Goal: Transaction & Acquisition: Purchase product/service

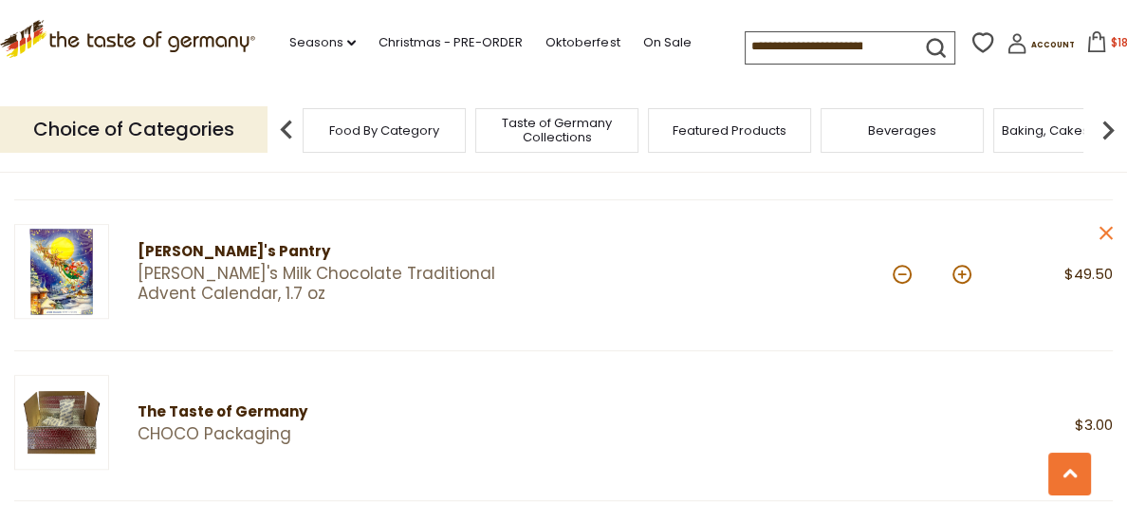
scroll to position [1122, 0]
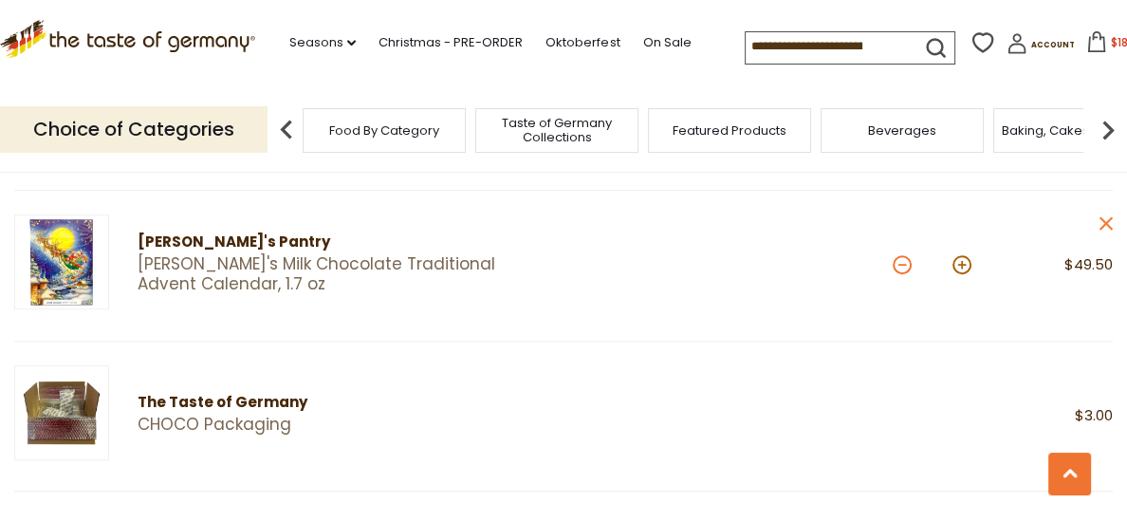
click at [901, 270] on button at bounding box center [901, 264] width 19 height 19
type input "*"
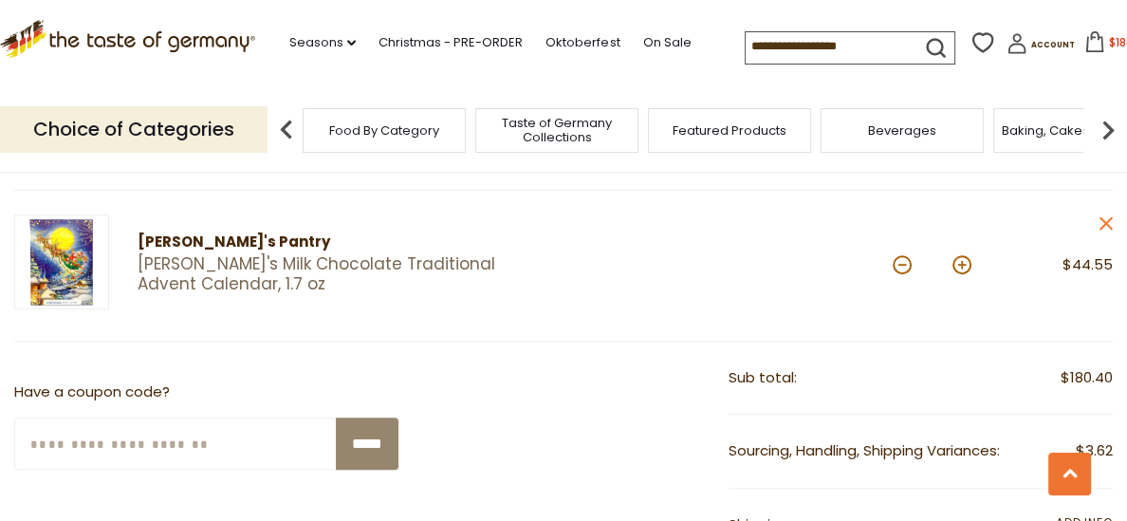
click at [901, 270] on button at bounding box center [901, 264] width 19 height 19
type input "*"
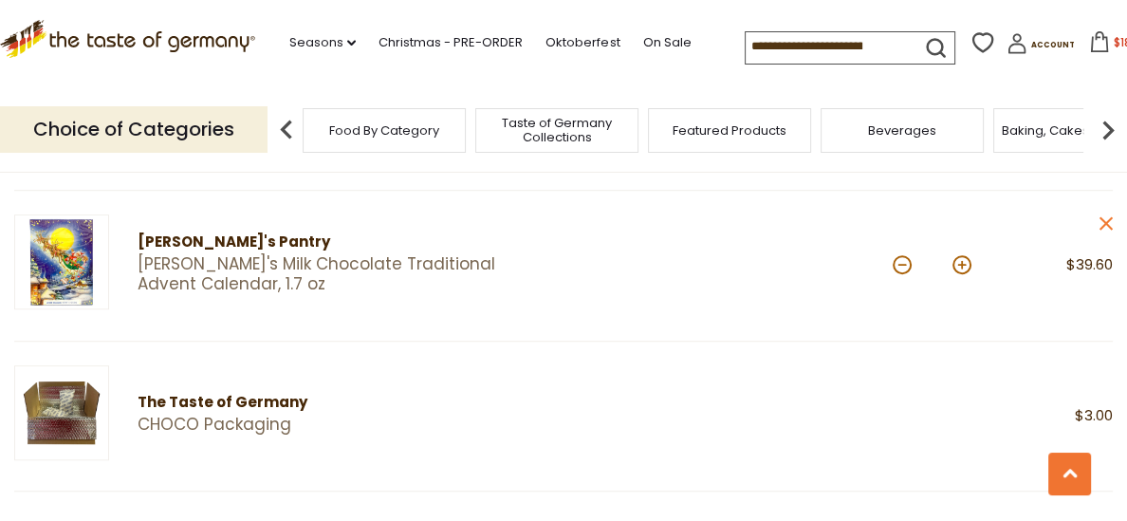
click at [901, 270] on button at bounding box center [901, 264] width 19 height 19
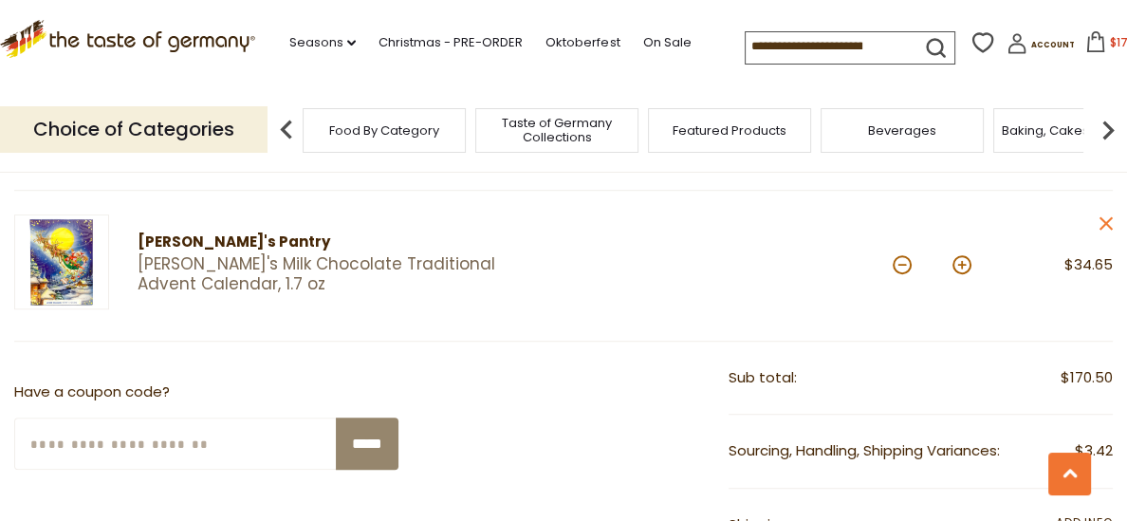
click at [901, 270] on button at bounding box center [901, 264] width 19 height 19
type input "*"
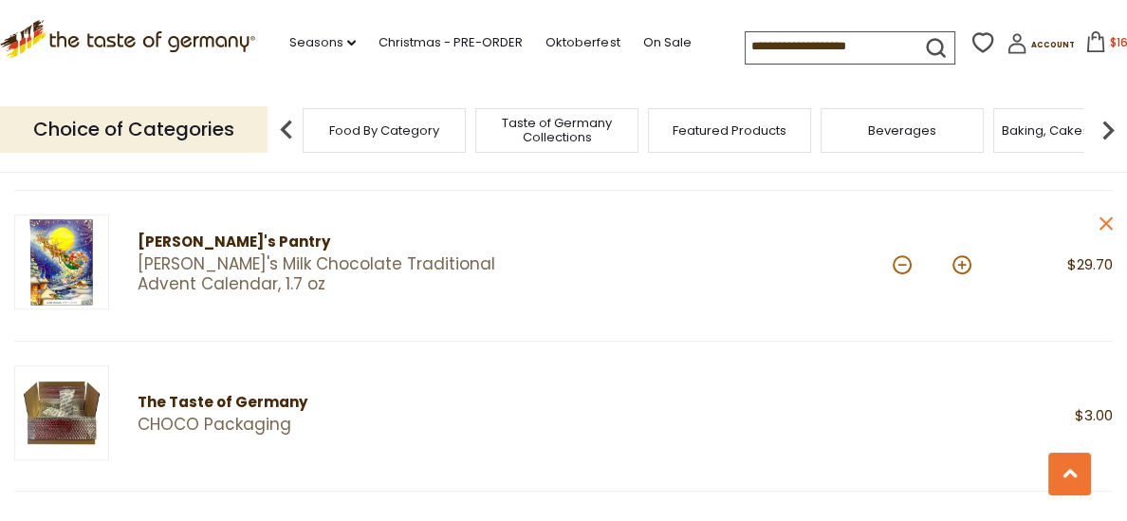
click at [901, 270] on button at bounding box center [901, 264] width 19 height 19
type input "*"
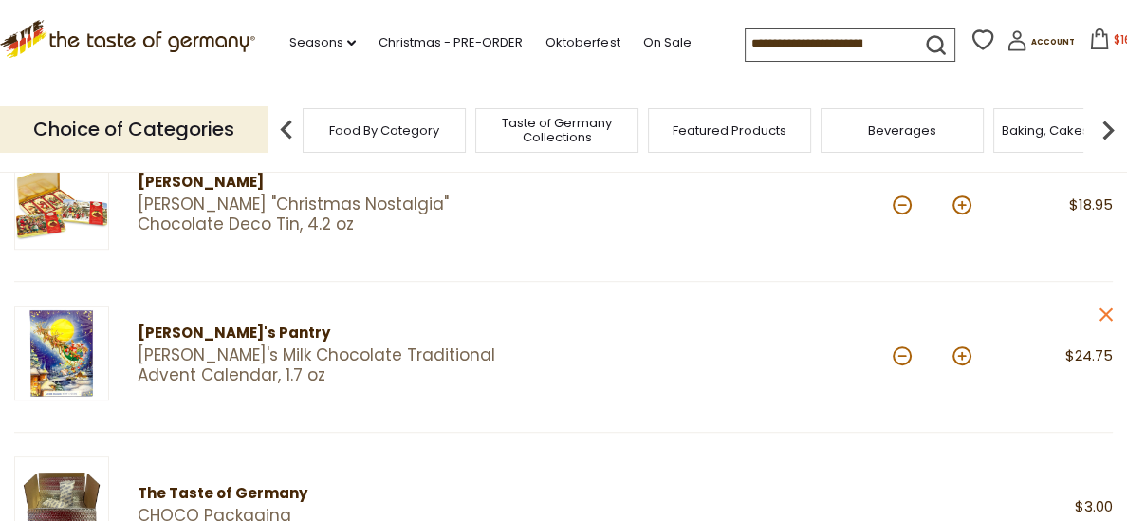
scroll to position [0, 0]
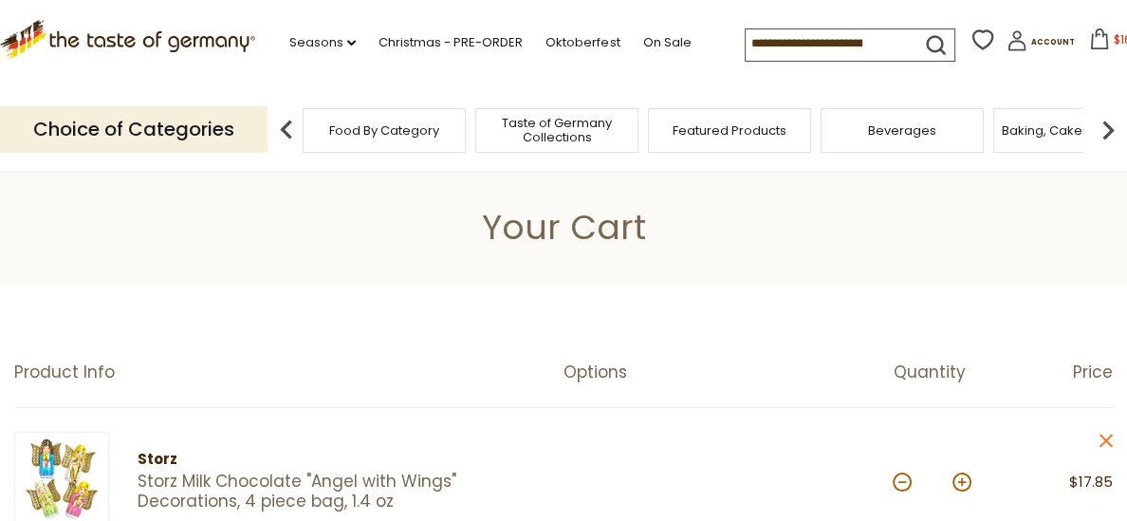
click at [745, 31] on input at bounding box center [825, 42] width 160 height 27
click at [745, 29] on input at bounding box center [825, 42] width 160 height 27
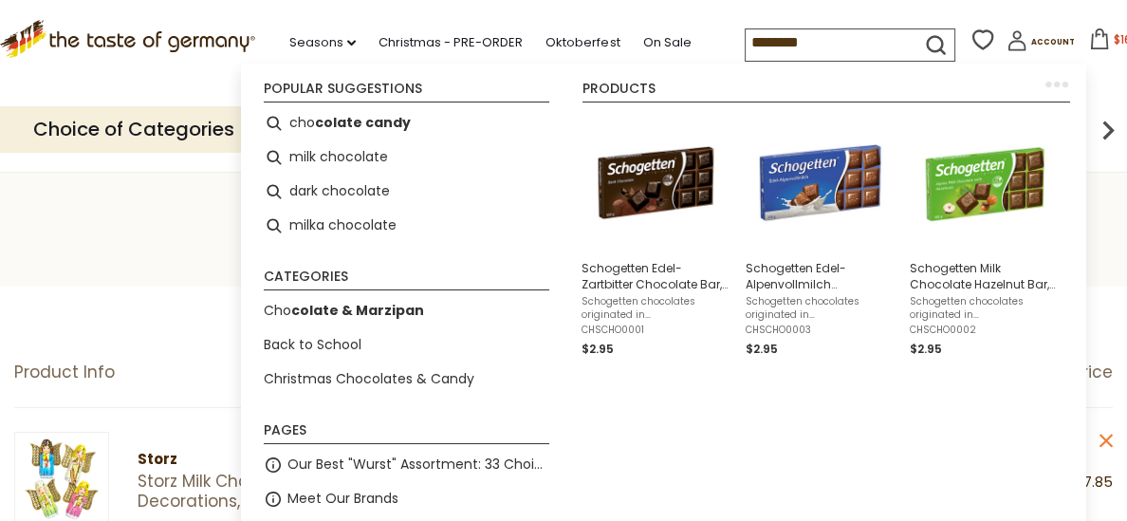
type input "*********"
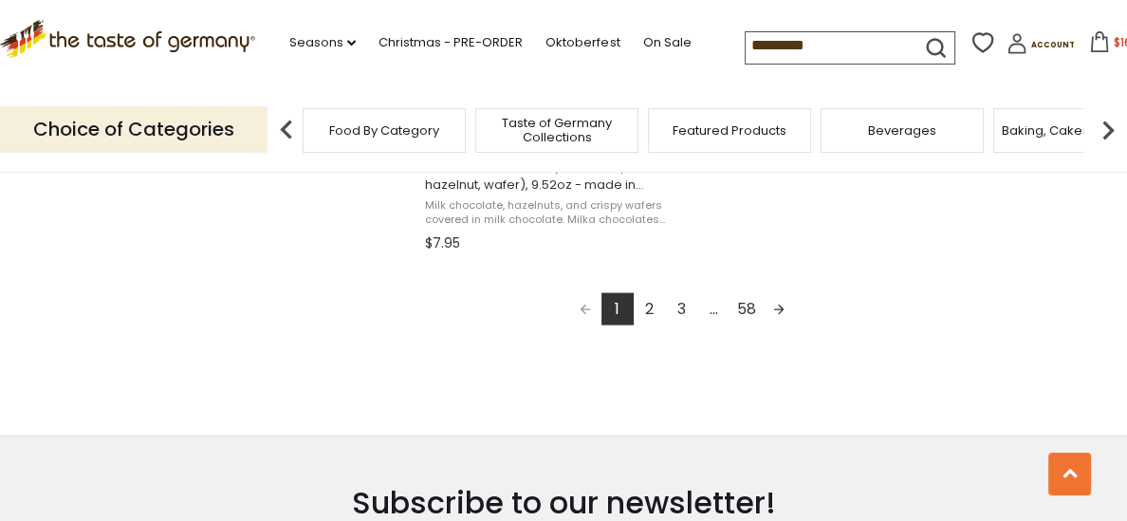
scroll to position [3571, 0]
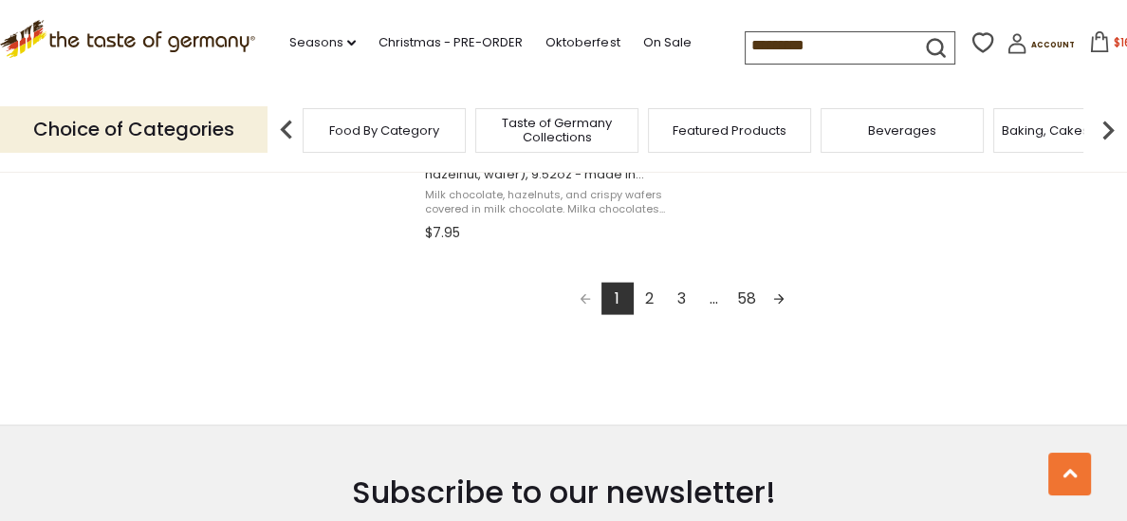
click at [646, 308] on link "2" at bounding box center [649, 299] width 32 height 32
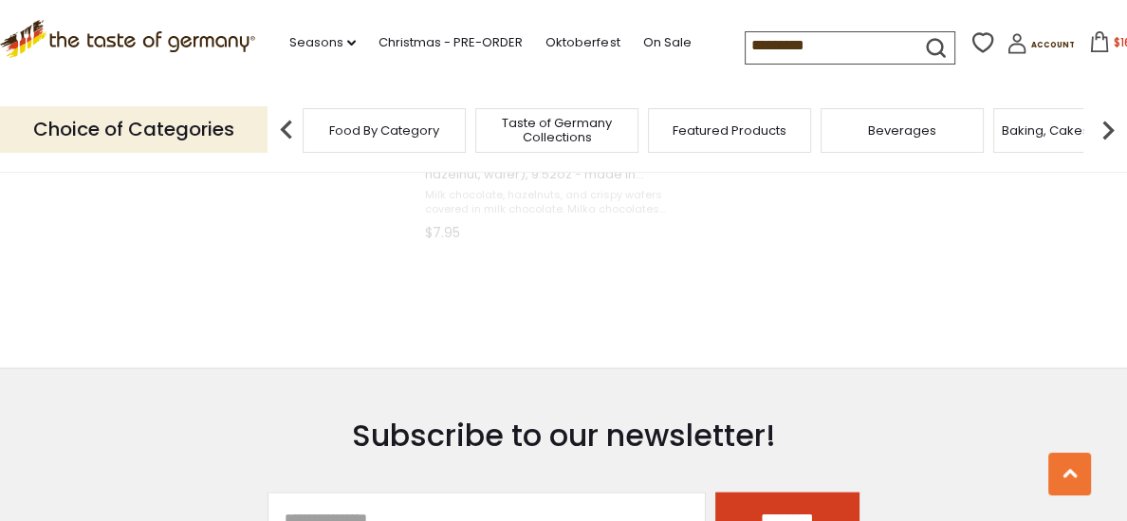
scroll to position [301, 0]
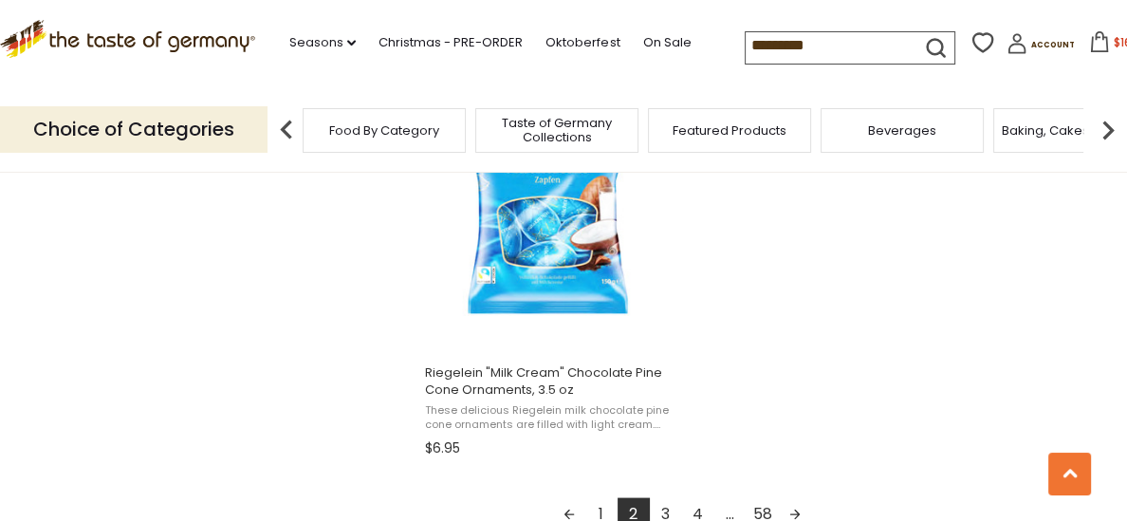
scroll to position [3442, 0]
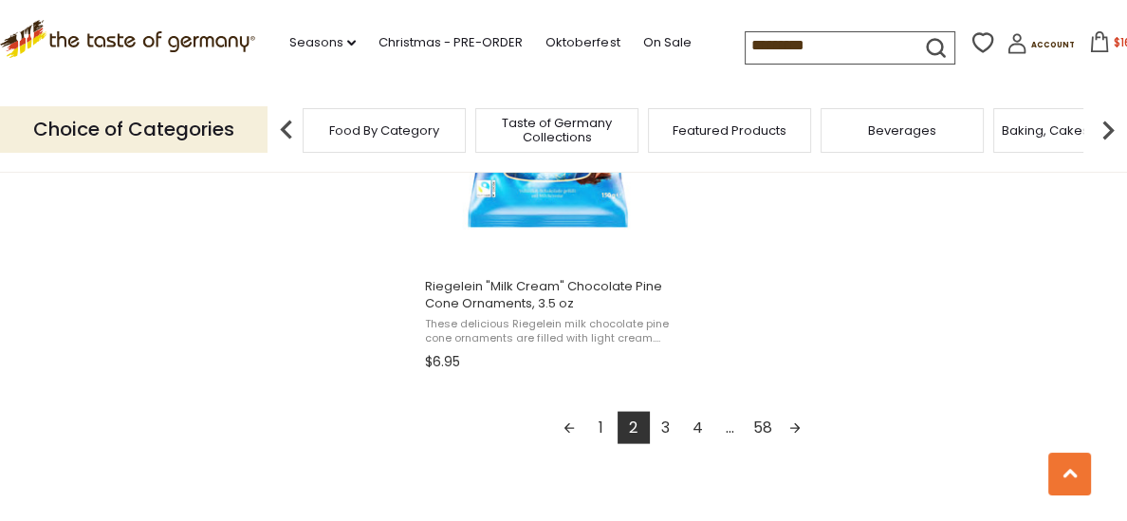
click at [664, 427] on link "3" at bounding box center [666, 428] width 32 height 32
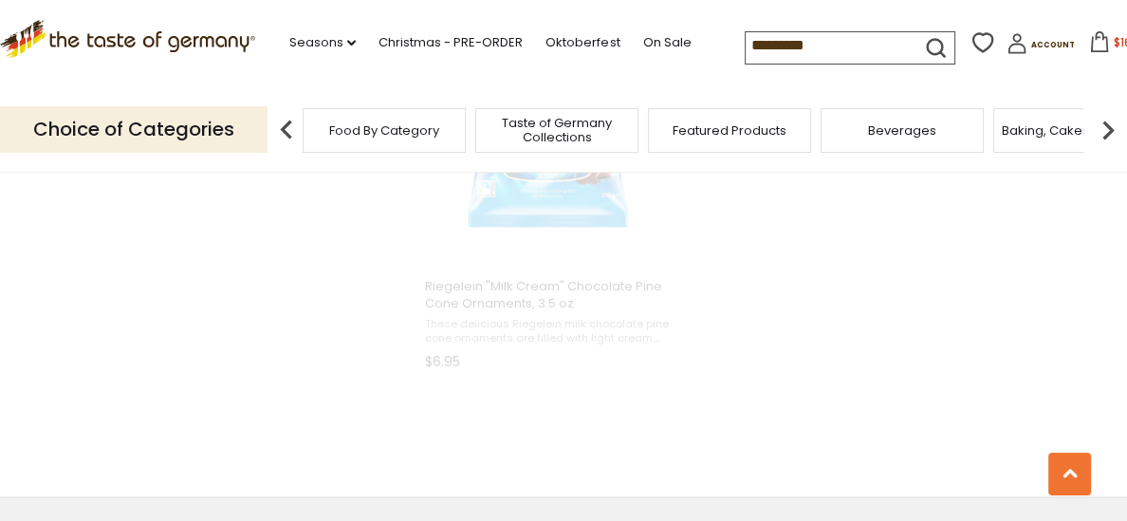
scroll to position [0, 0]
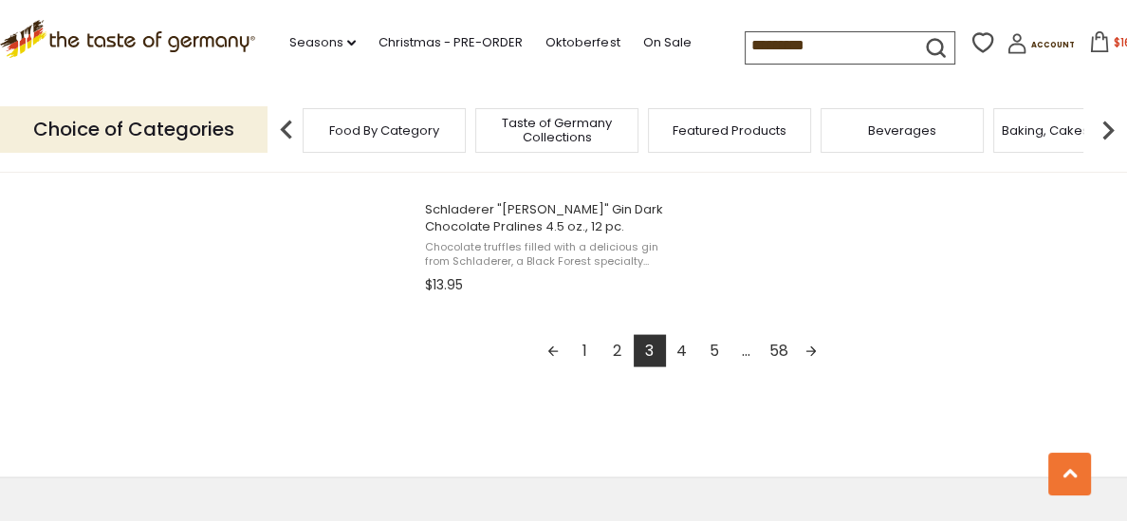
scroll to position [3531, 0]
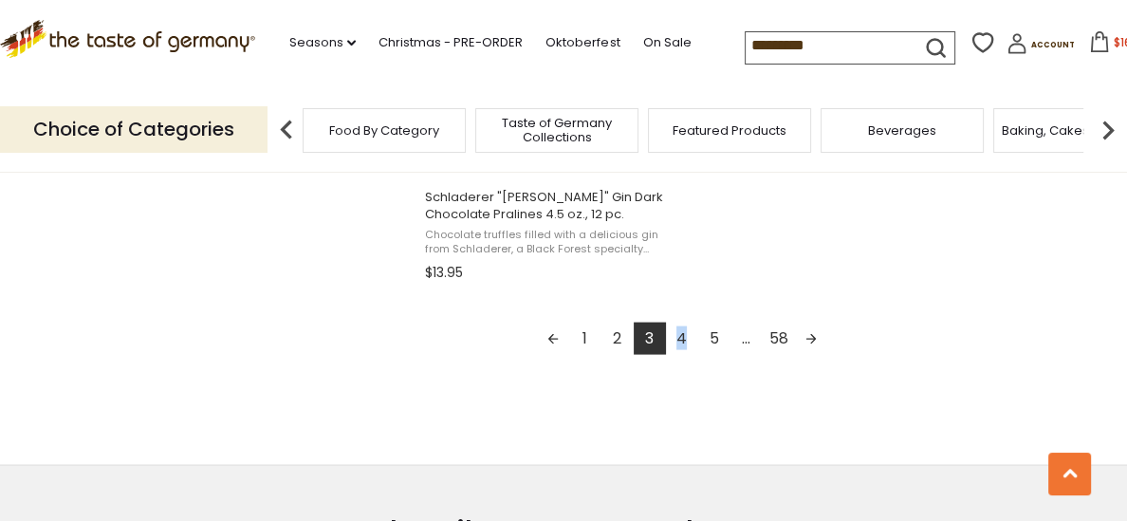
click at [683, 346] on link "4" at bounding box center [682, 338] width 32 height 32
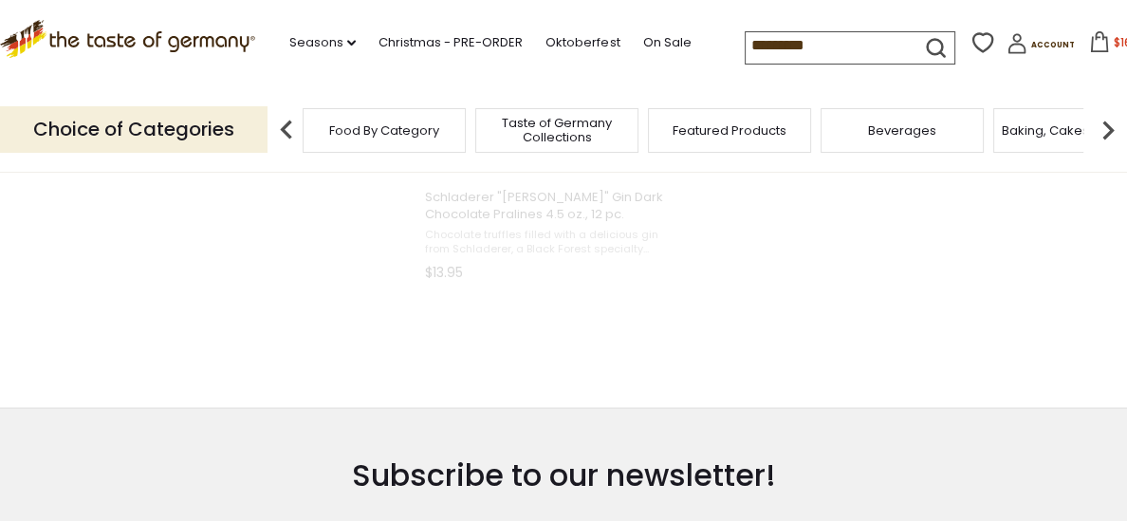
scroll to position [0, 0]
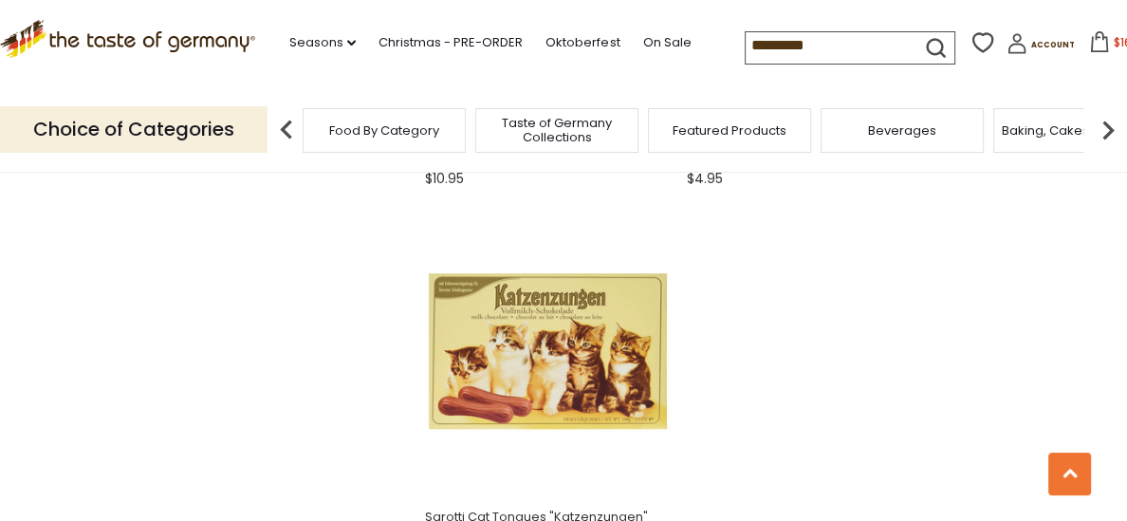
scroll to position [3310, 0]
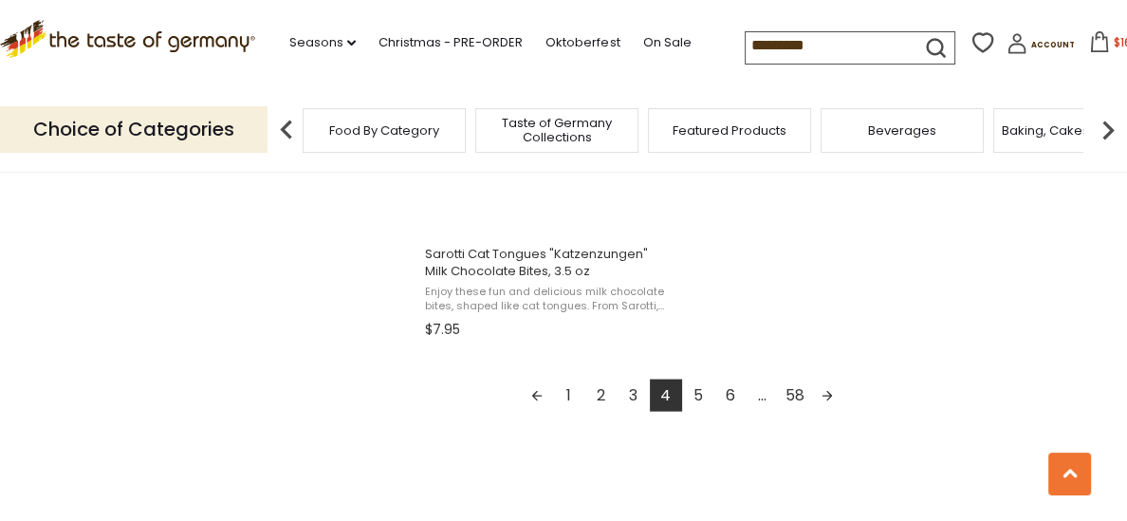
scroll to position [3487, 0]
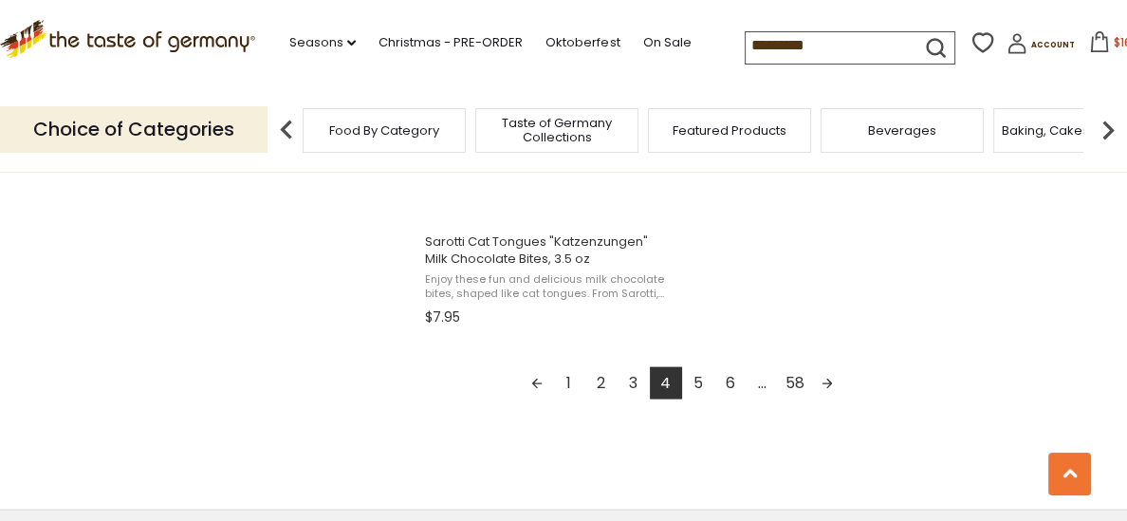
click at [701, 390] on link "5" at bounding box center [698, 383] width 32 height 32
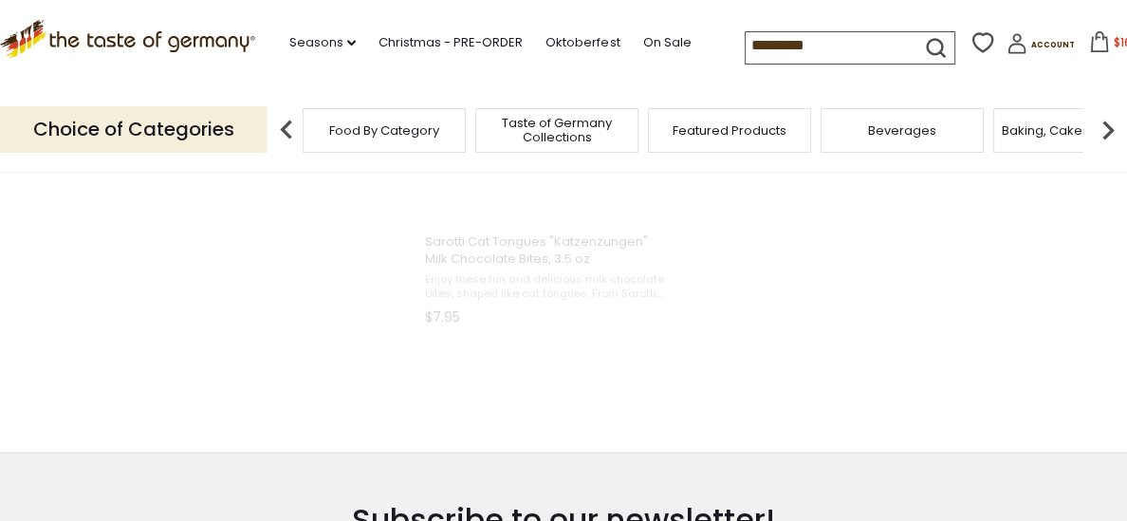
scroll to position [0, 0]
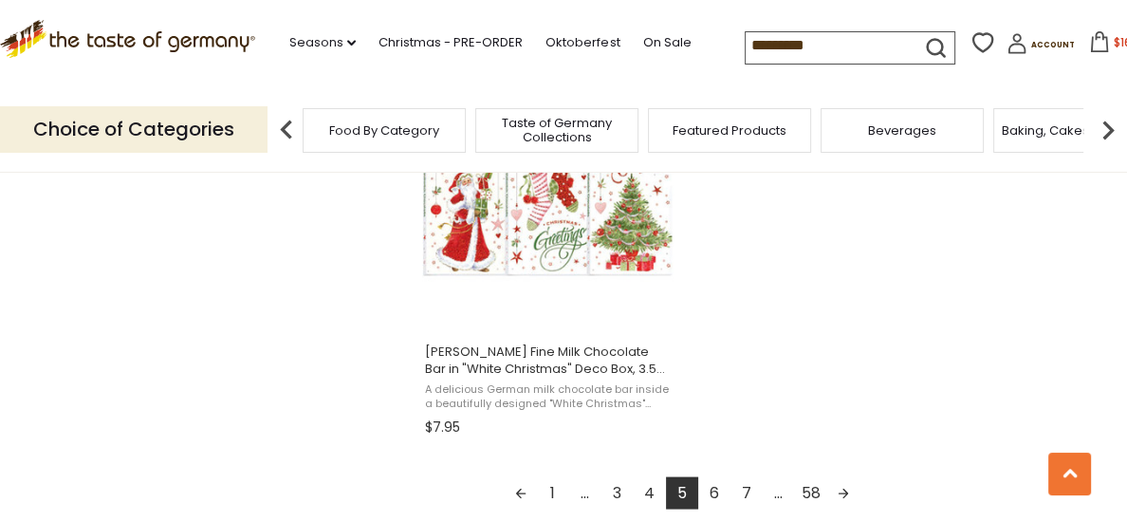
scroll to position [3509, 0]
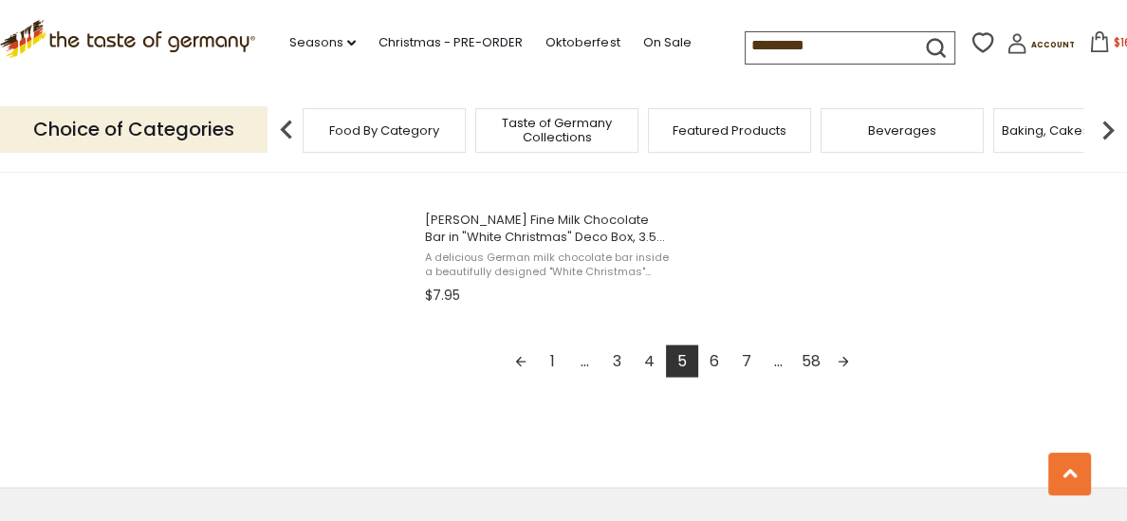
click at [718, 361] on link "6" at bounding box center [714, 361] width 32 height 32
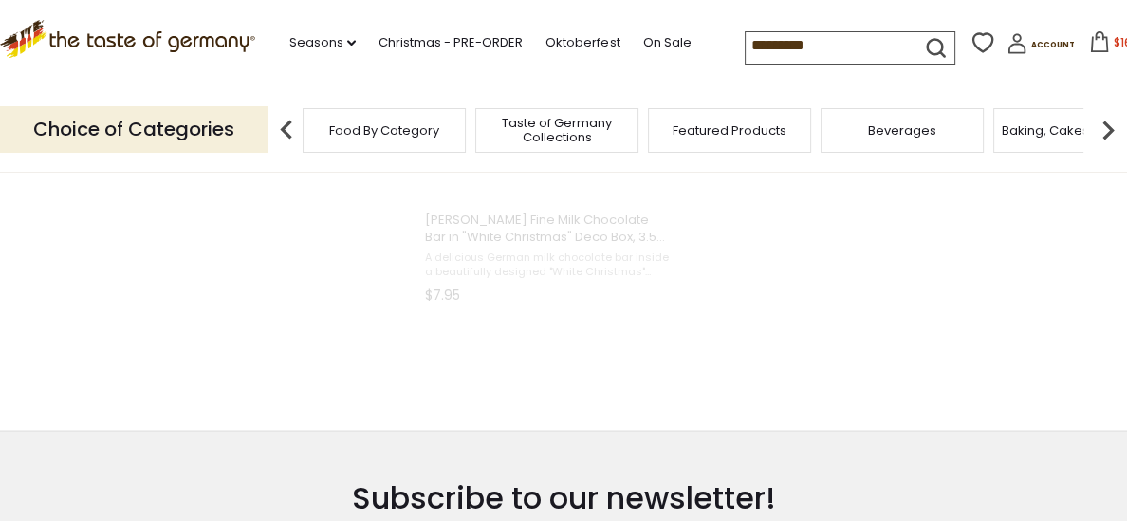
scroll to position [0, 0]
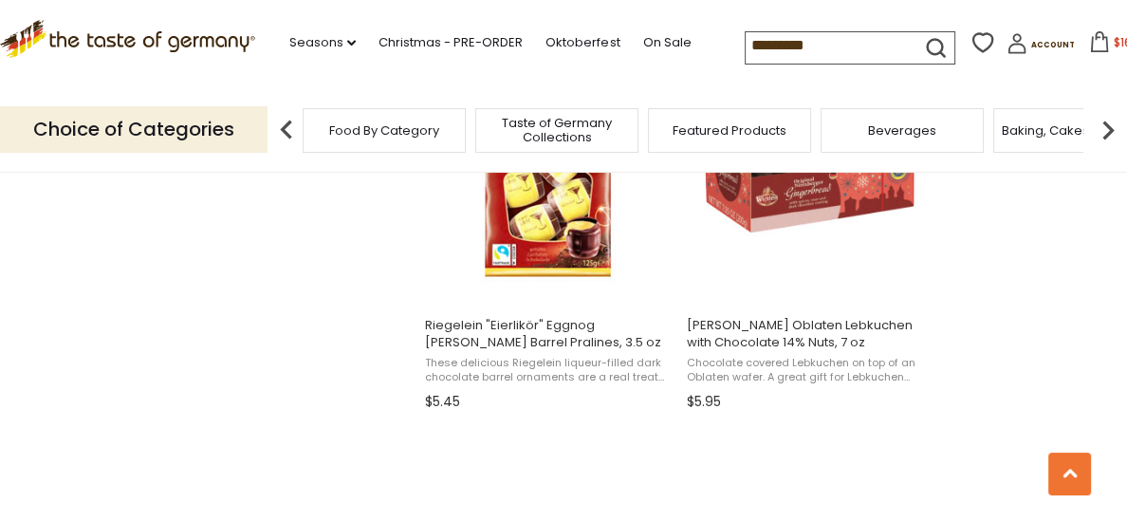
scroll to position [2802, 0]
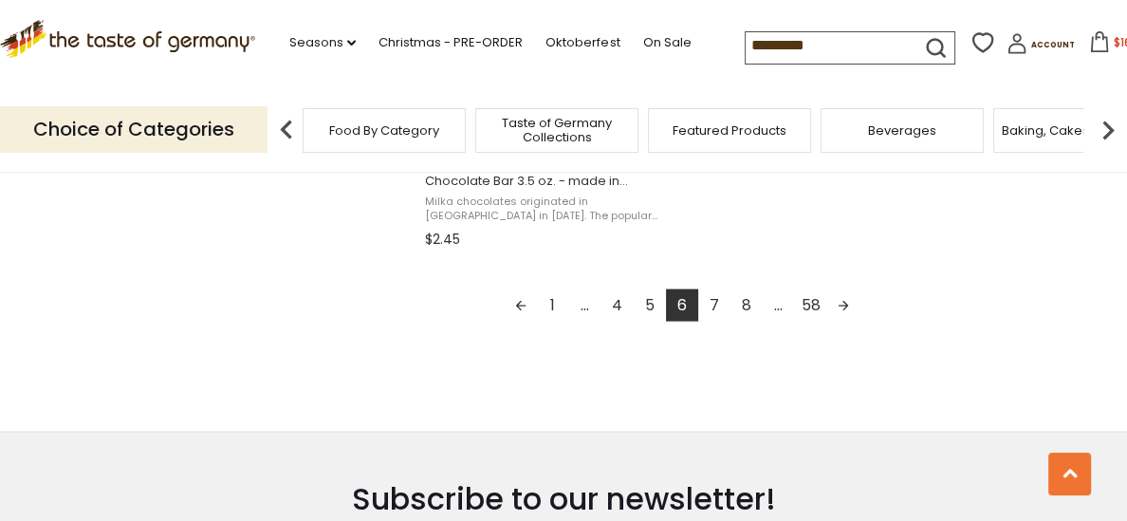
click at [712, 306] on link "7" at bounding box center [714, 305] width 32 height 32
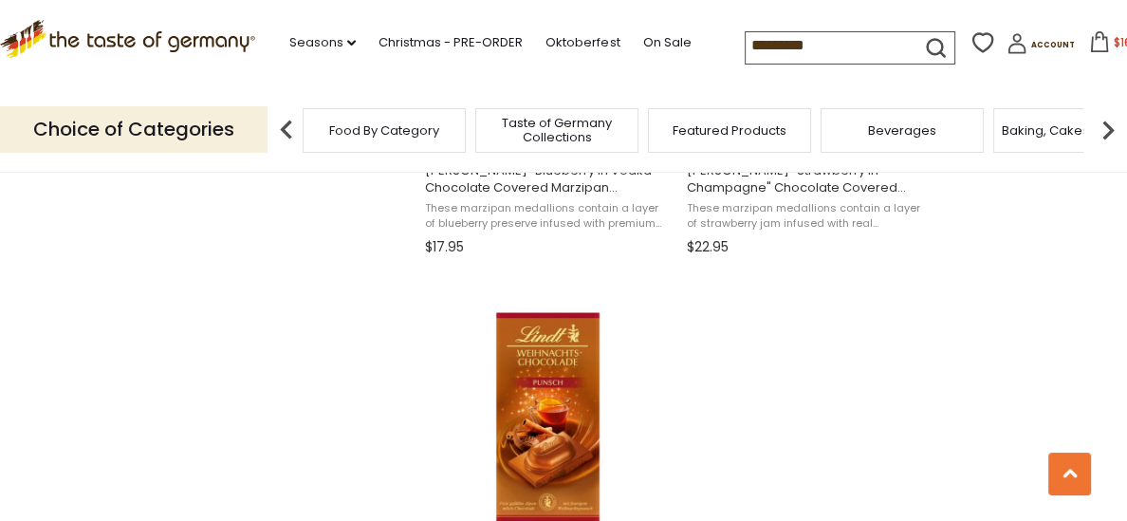
scroll to position [3420, 0]
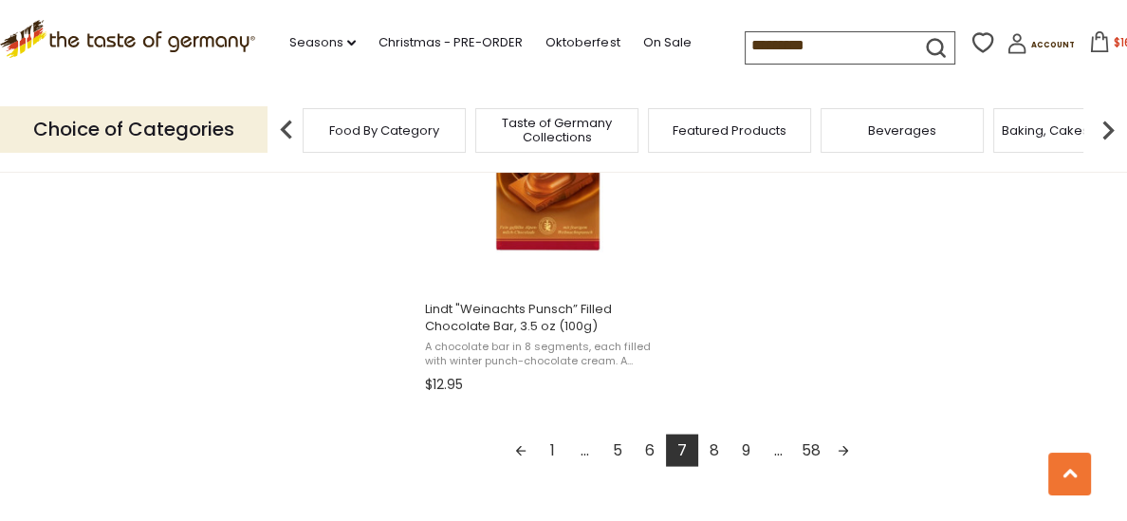
click at [715, 460] on link "8" at bounding box center [714, 450] width 32 height 32
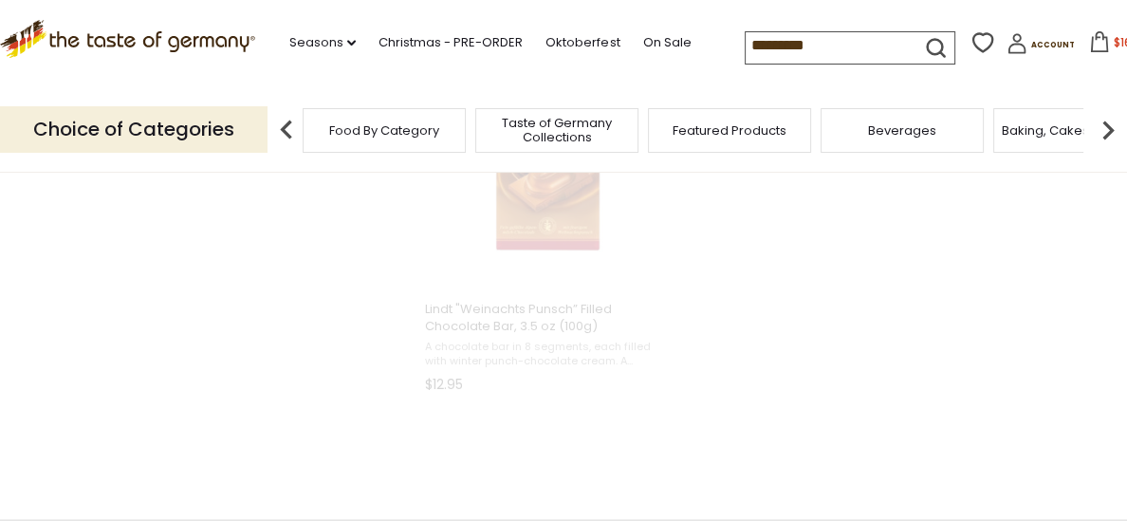
scroll to position [0, 0]
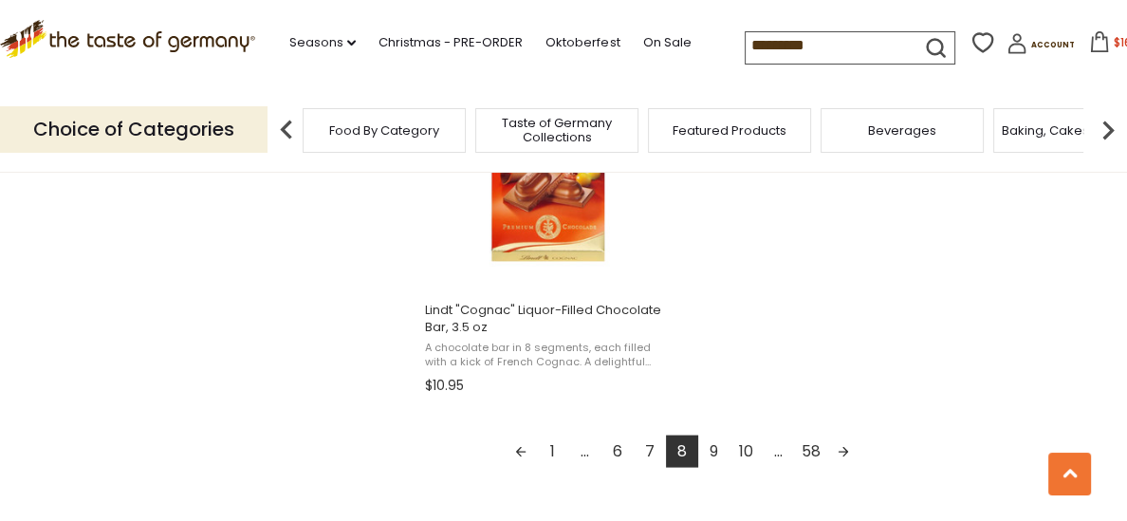
scroll to position [3458, 0]
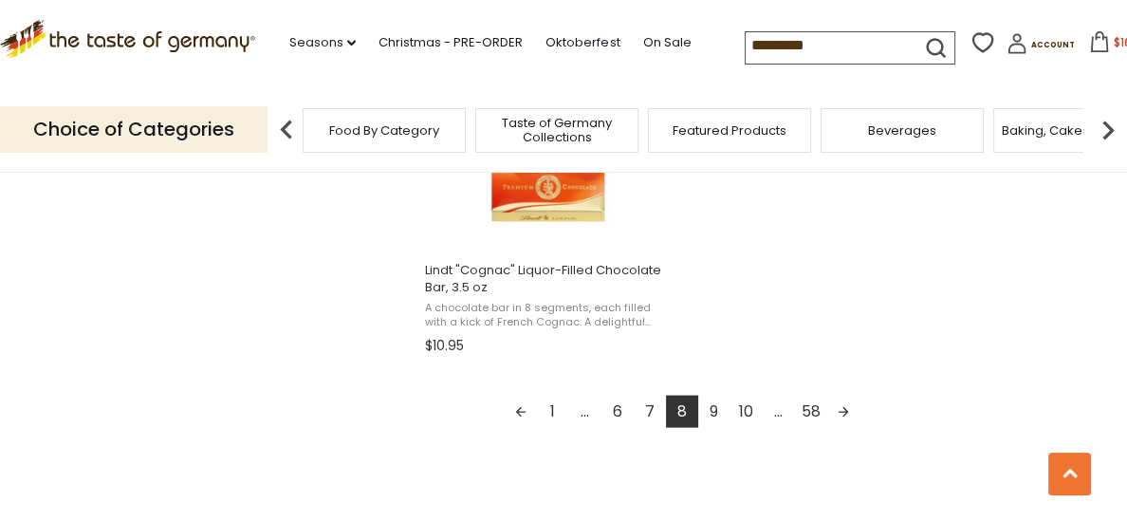
click at [713, 418] on link "9" at bounding box center [714, 411] width 32 height 32
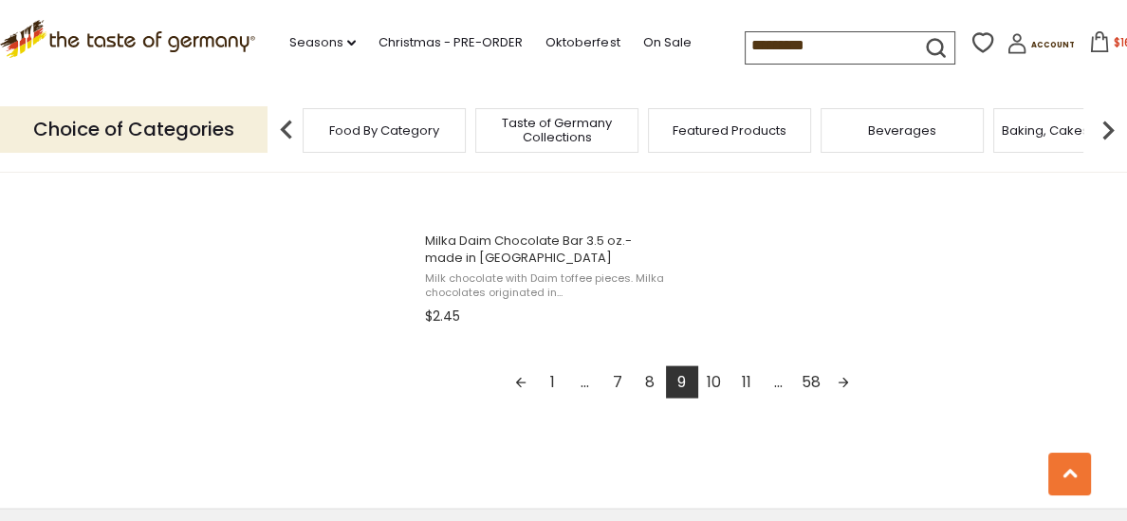
scroll to position [3494, 0]
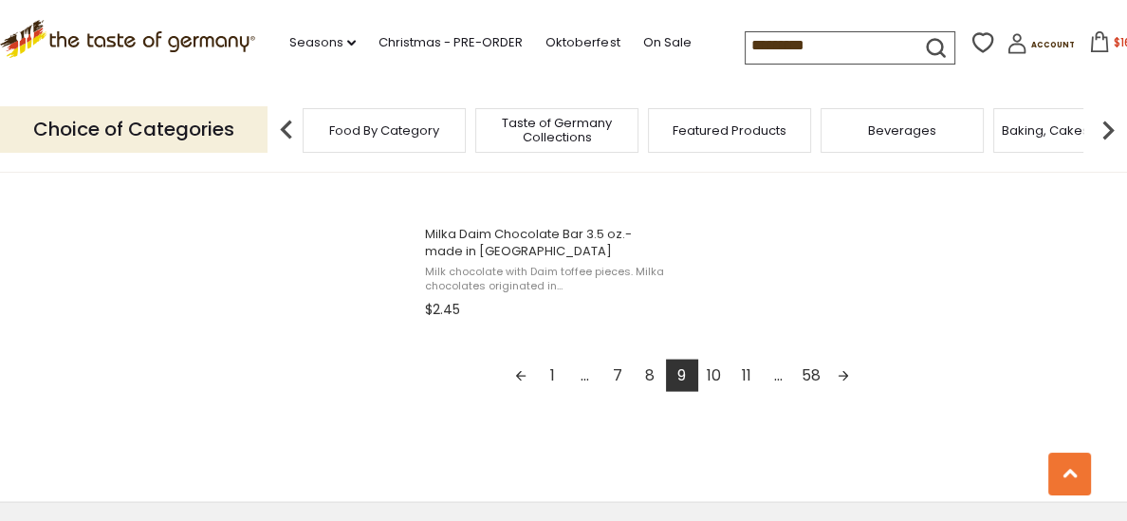
click at [712, 385] on link "10" at bounding box center [714, 375] width 32 height 32
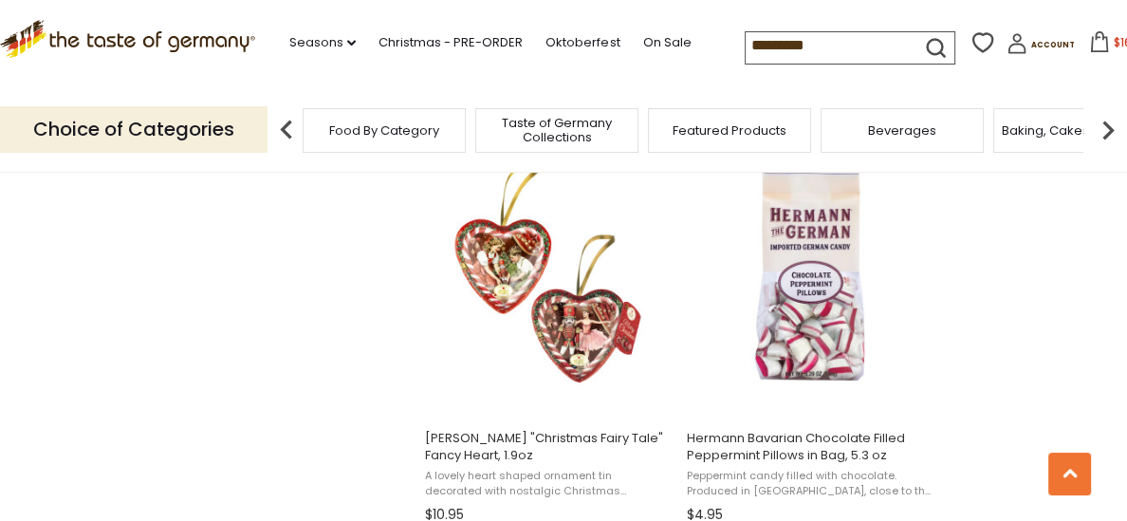
scroll to position [2878, 0]
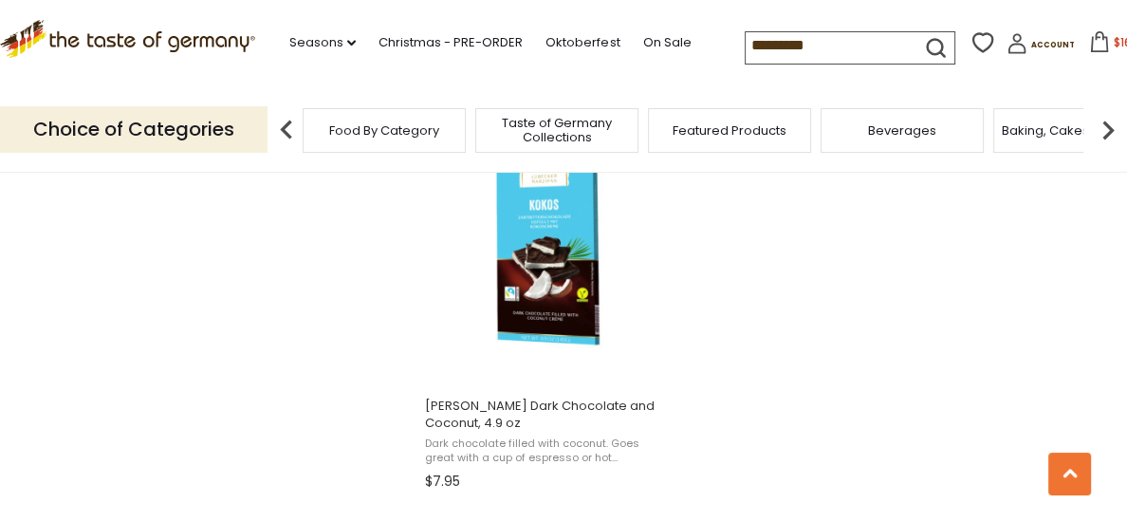
scroll to position [3511, 0]
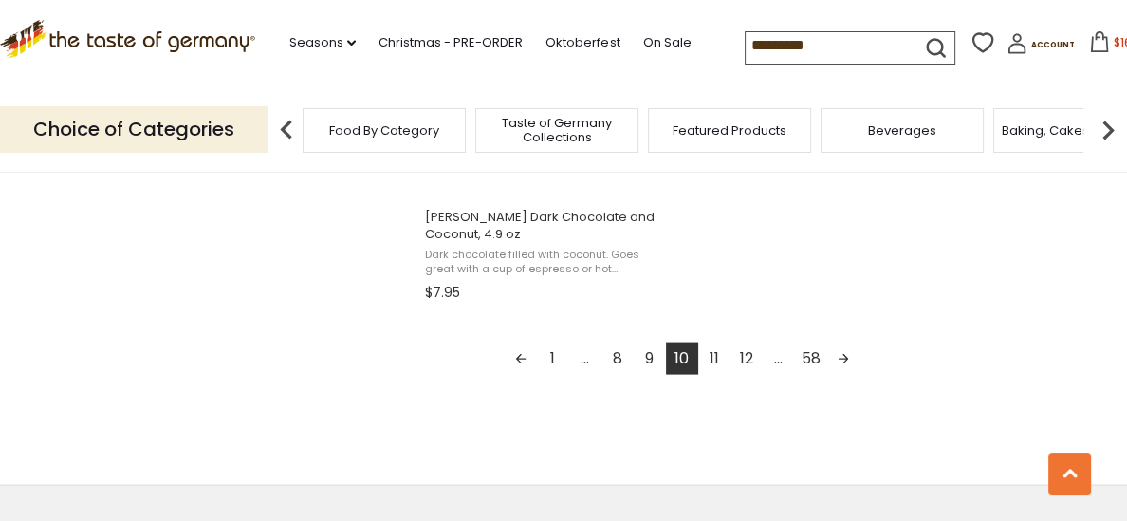
click at [712, 364] on link "11" at bounding box center [714, 358] width 32 height 32
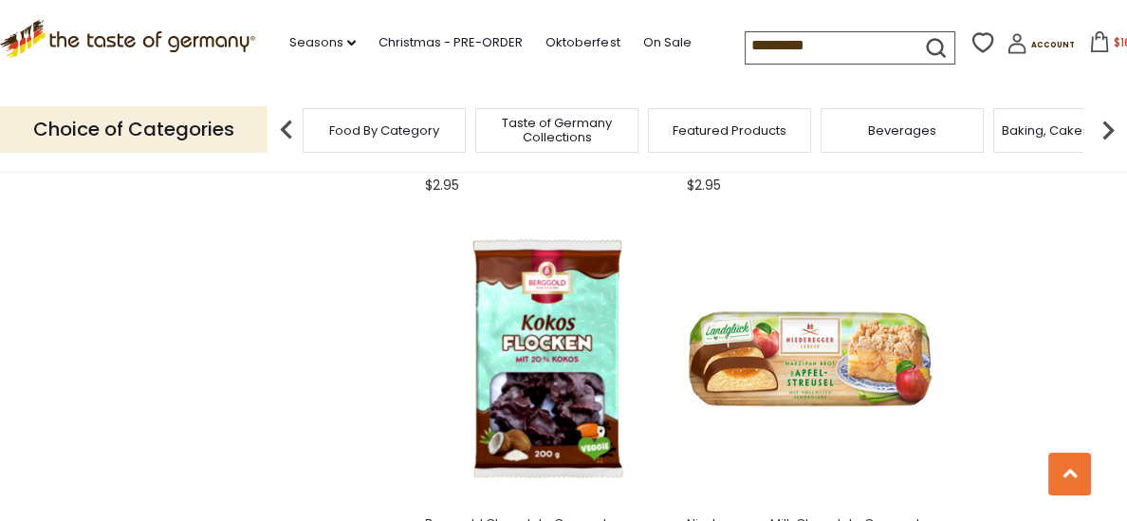
scroll to position [2888, 0]
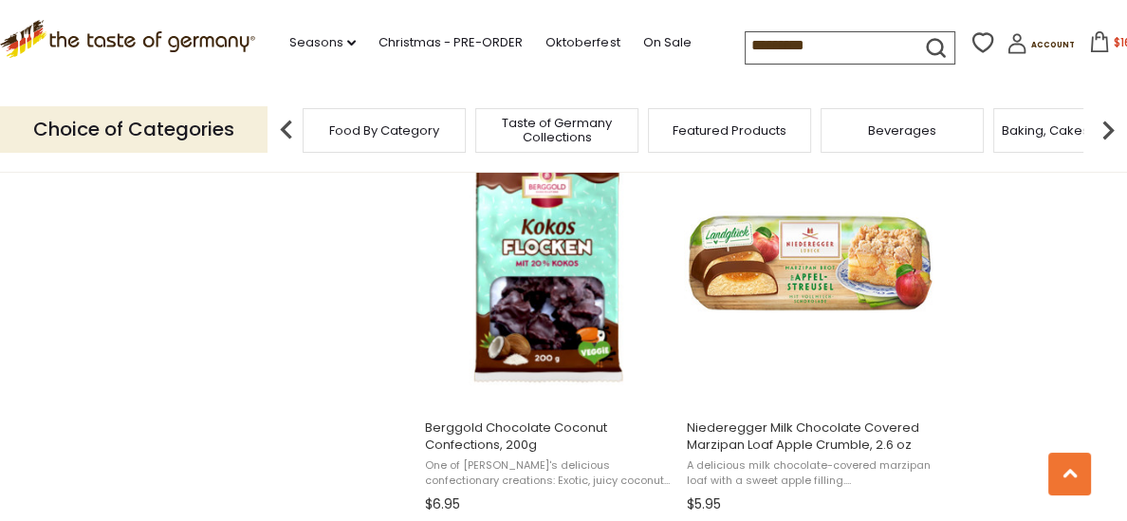
click at [712, 364] on img "Niederegger Milk Chocolate Covered Marzipan Loaf Apple Crumble, 2.6 oz" at bounding box center [809, 262] width 251 height 251
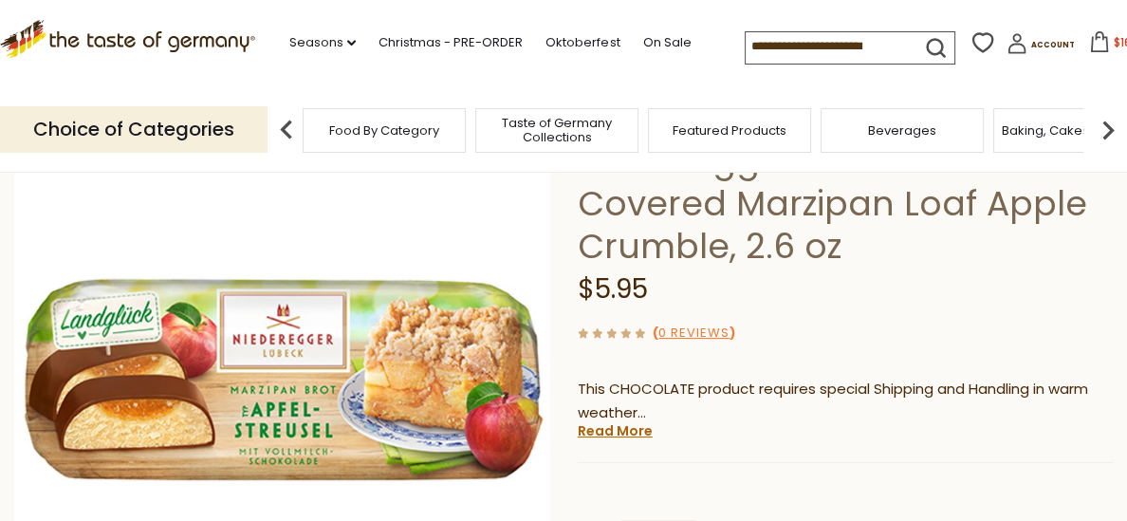
scroll to position [158, 0]
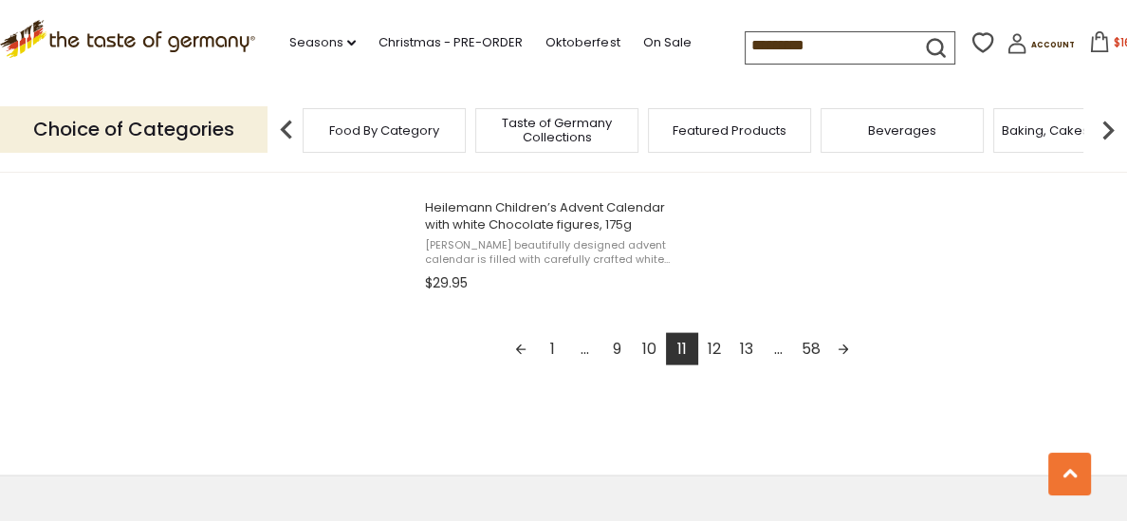
scroll to position [3518, 0]
click at [716, 361] on link "12" at bounding box center [714, 352] width 32 height 32
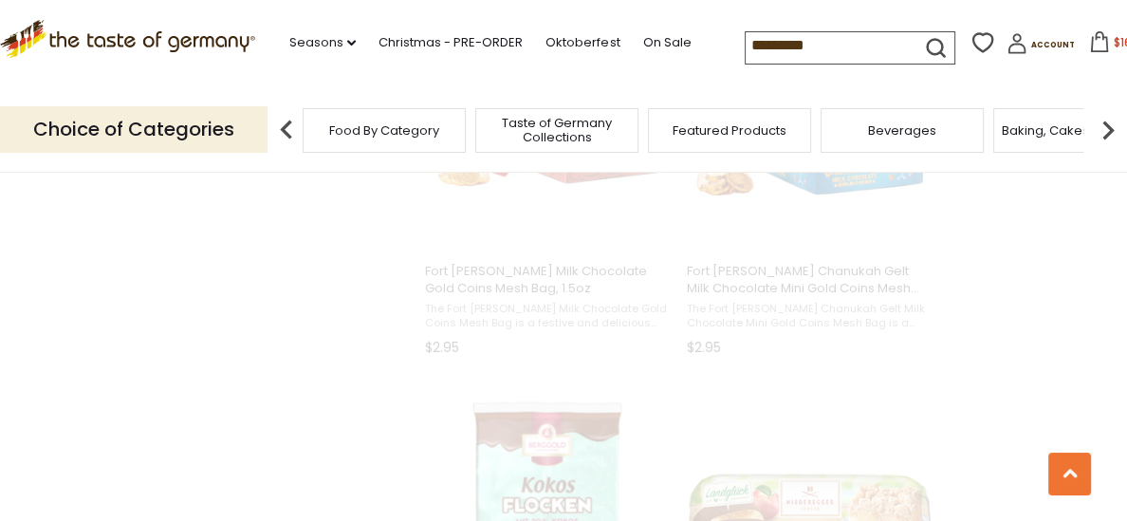
scroll to position [412, 0]
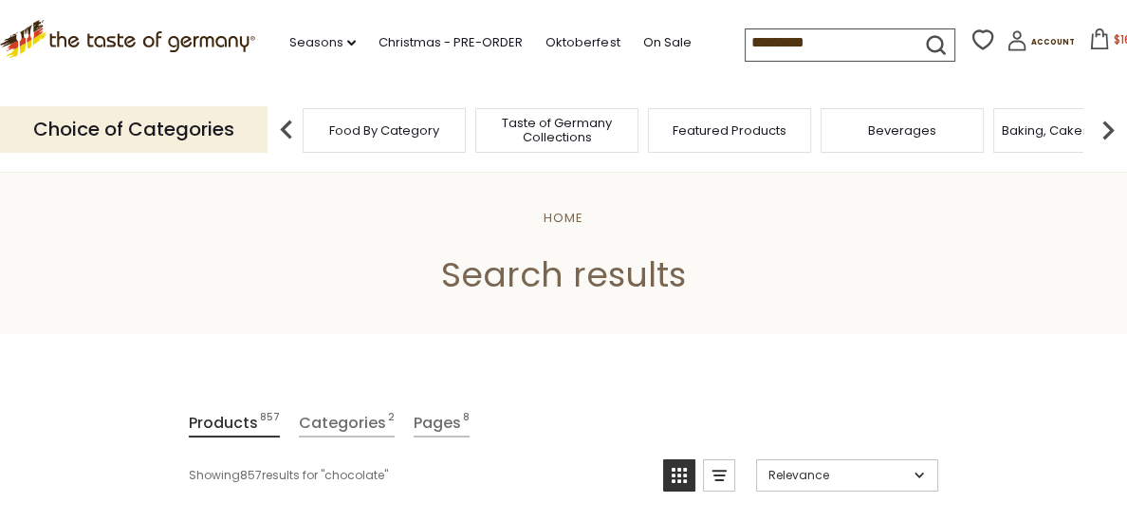
click at [745, 38] on input "*********" at bounding box center [825, 42] width 160 height 27
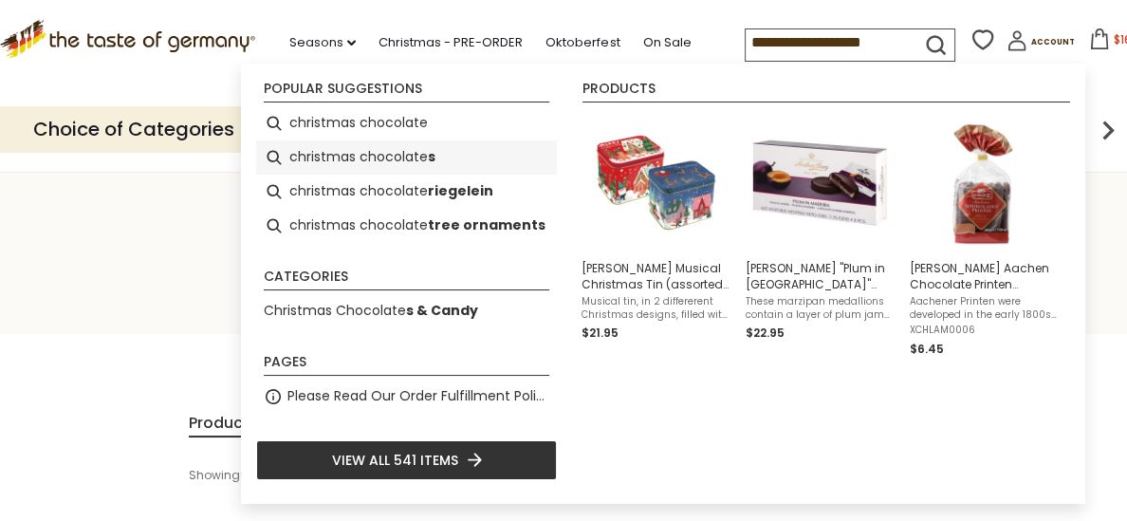
click at [351, 161] on li "christmas chocolate s" at bounding box center [406, 157] width 301 height 34
type input "**********"
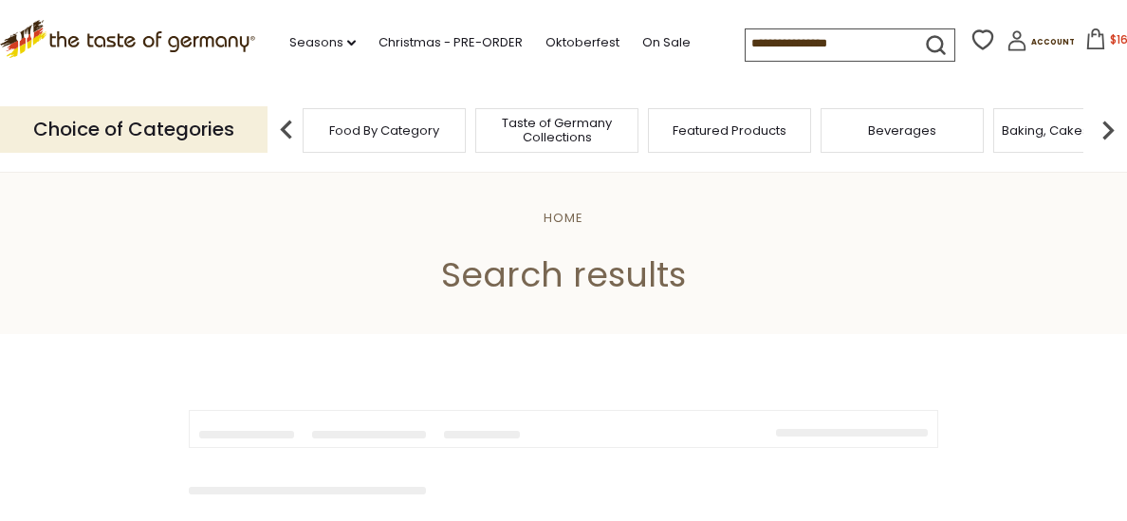
type input "**********"
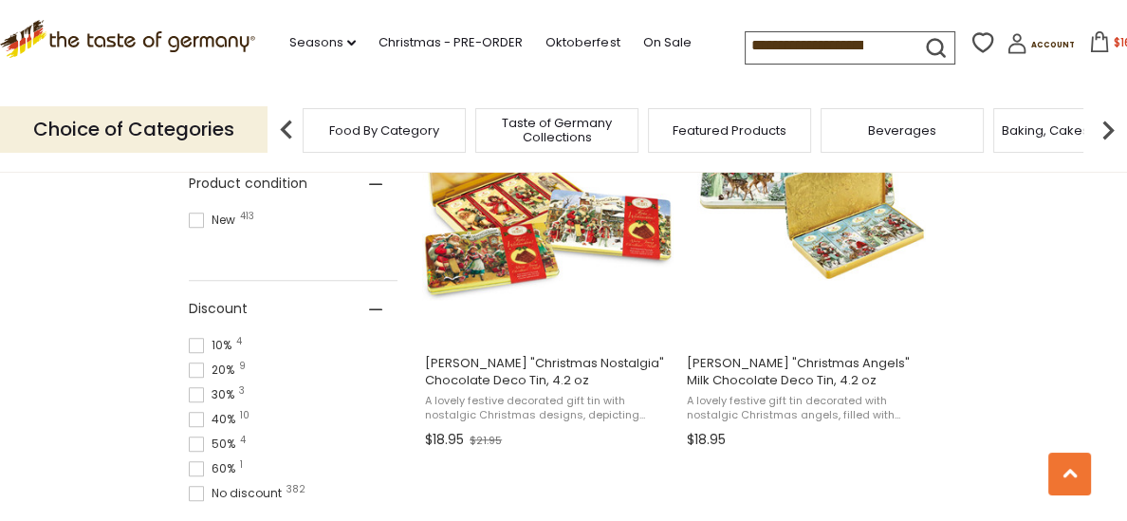
scroll to position [1297, 0]
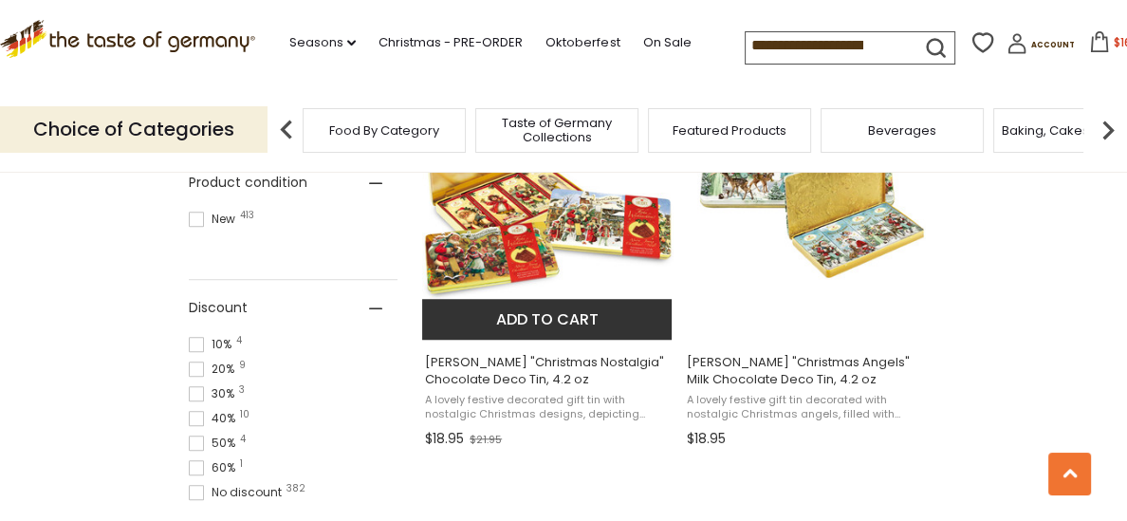
click at [556, 371] on span "[PERSON_NAME] "Christmas Nostalgia" Chocolate Deco Tin, 4.2 oz" at bounding box center [548, 371] width 246 height 34
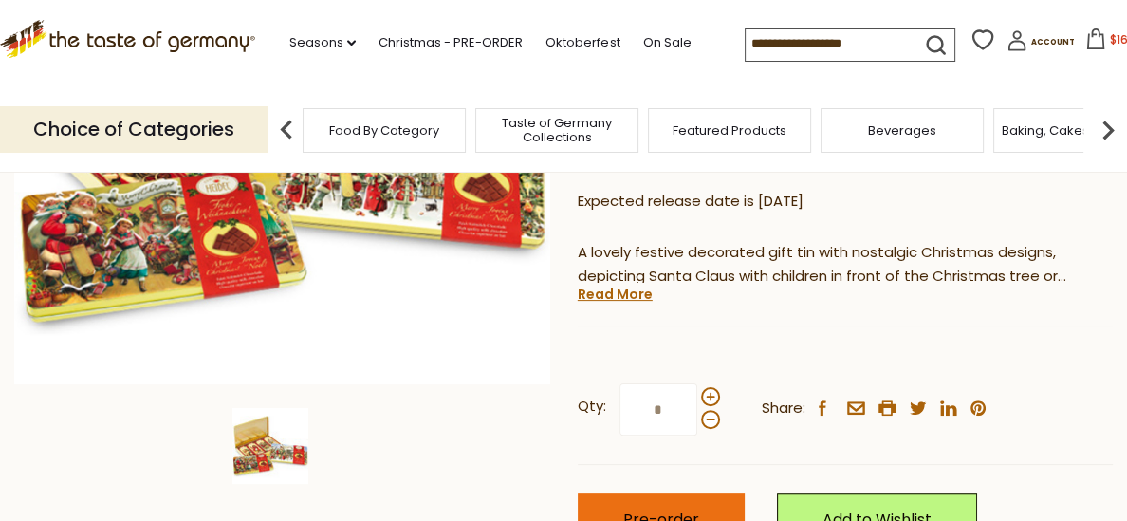
scroll to position [419, 0]
click at [633, 493] on button "Pre-order" at bounding box center [661, 519] width 167 height 52
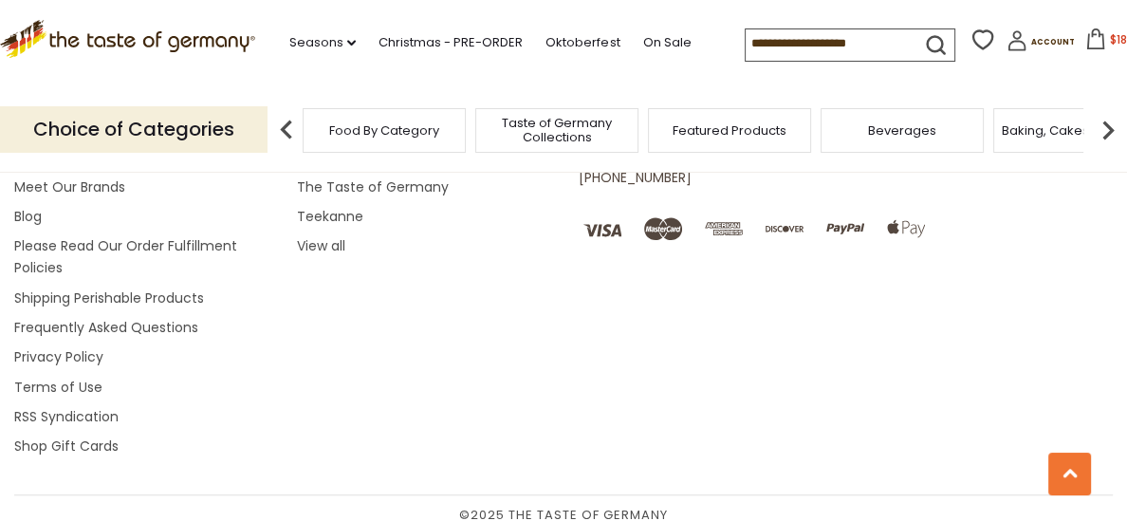
type input "**********"
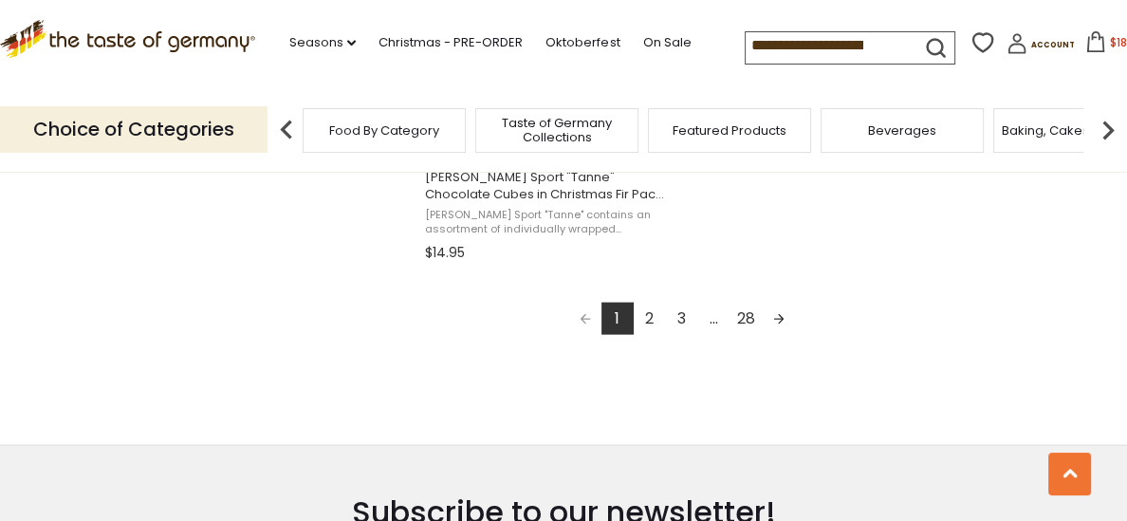
scroll to position [3552, 0]
click at [650, 318] on link "2" at bounding box center [649, 318] width 32 height 32
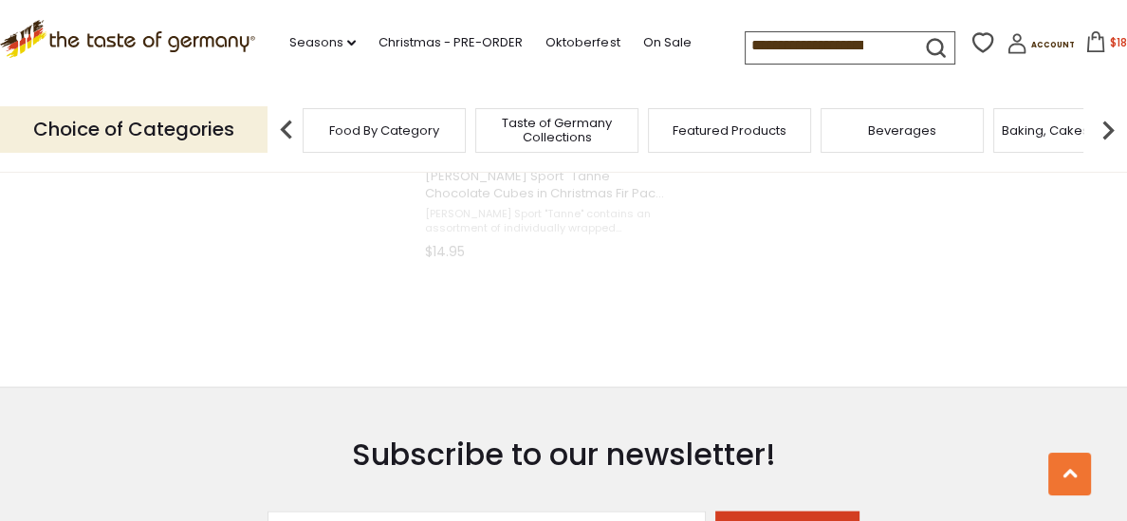
scroll to position [1498, 0]
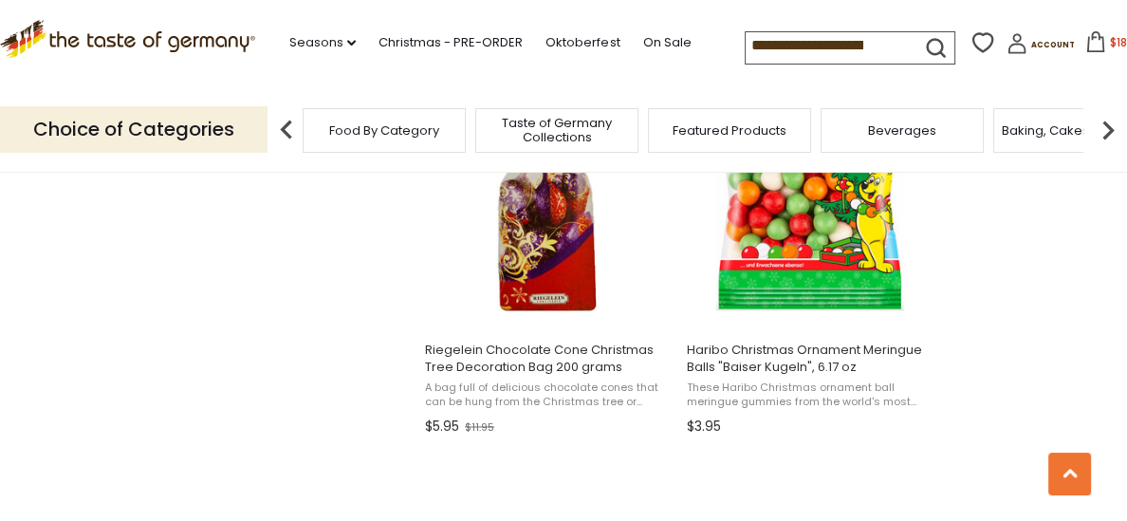
scroll to position [2556, 0]
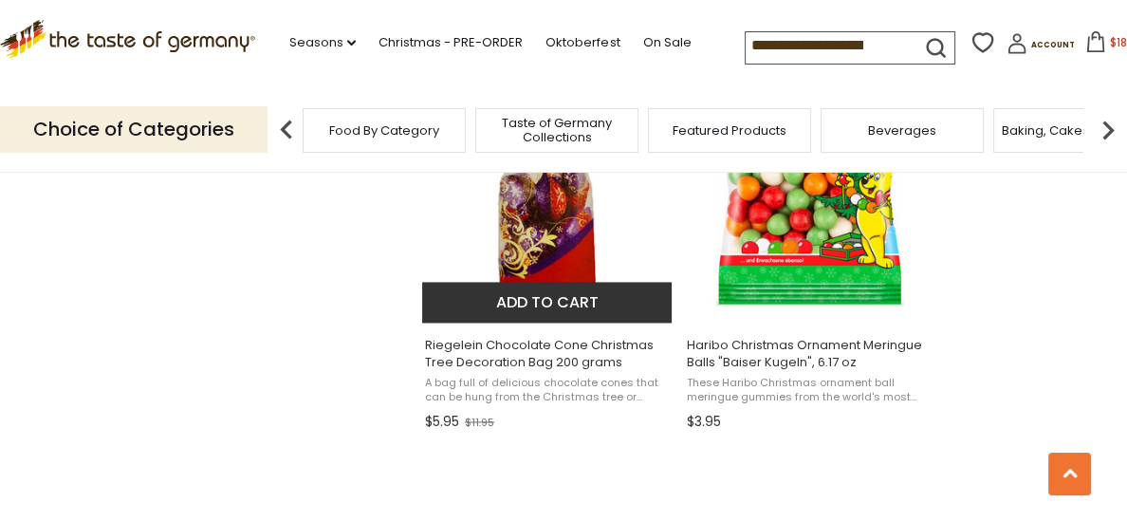
click at [556, 312] on button "Add to cart" at bounding box center [546, 302] width 249 height 41
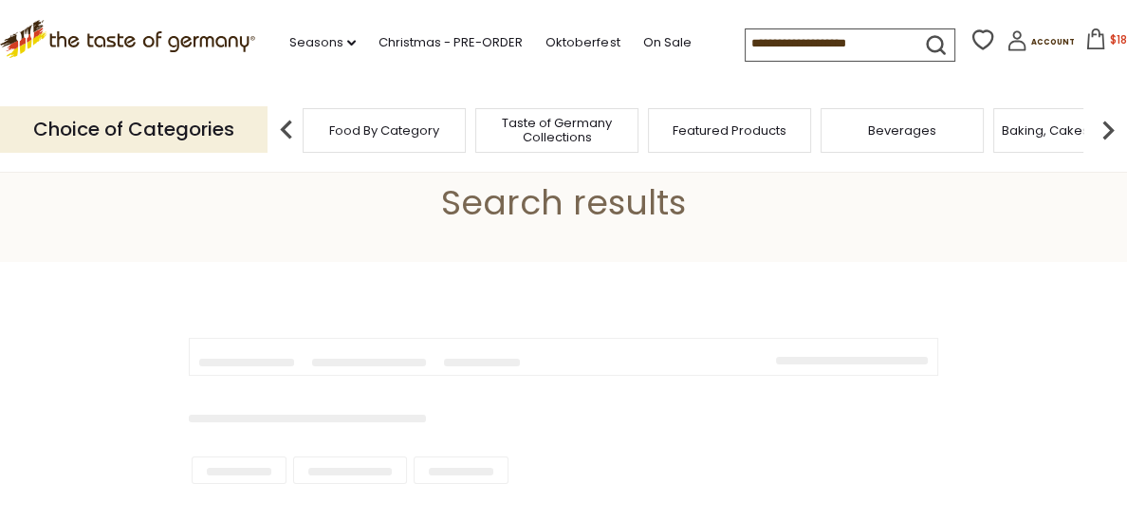
type input "**********"
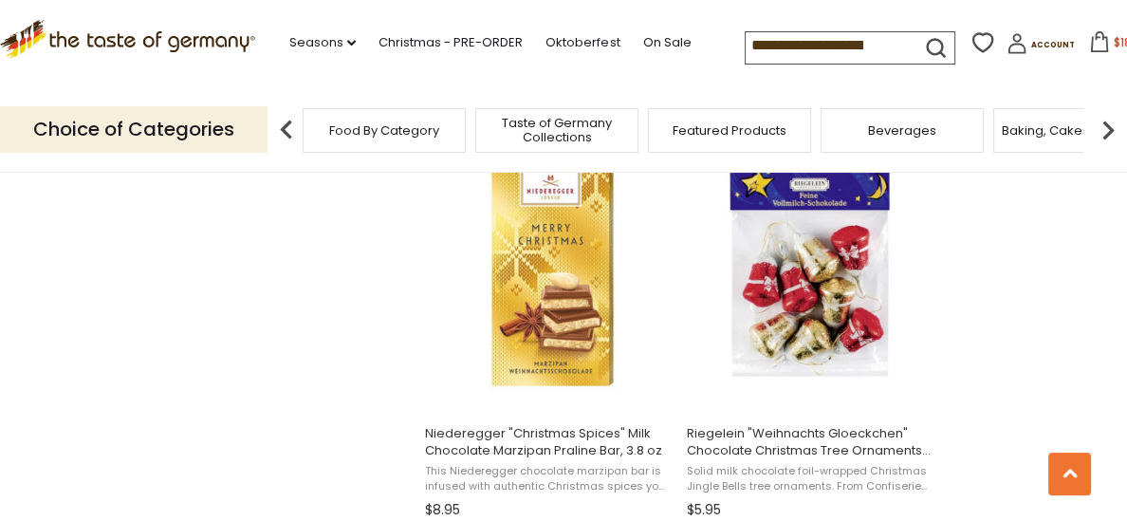
scroll to position [2883, 0]
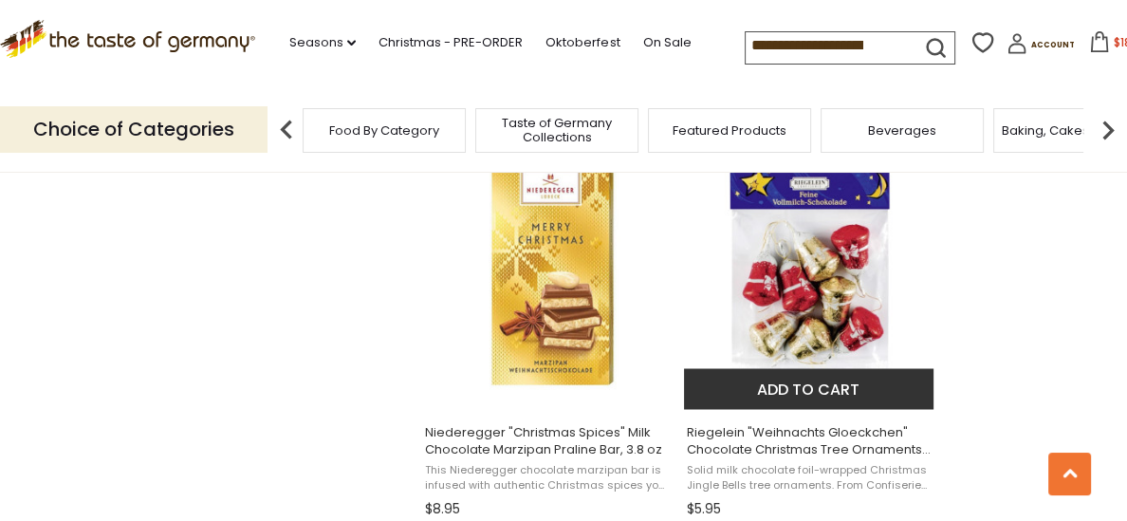
click at [738, 437] on span "Riegelein "Weihnachts Gloeckchen" Chocolate Christmas Tree Ornaments, 75g" at bounding box center [810, 440] width 246 height 34
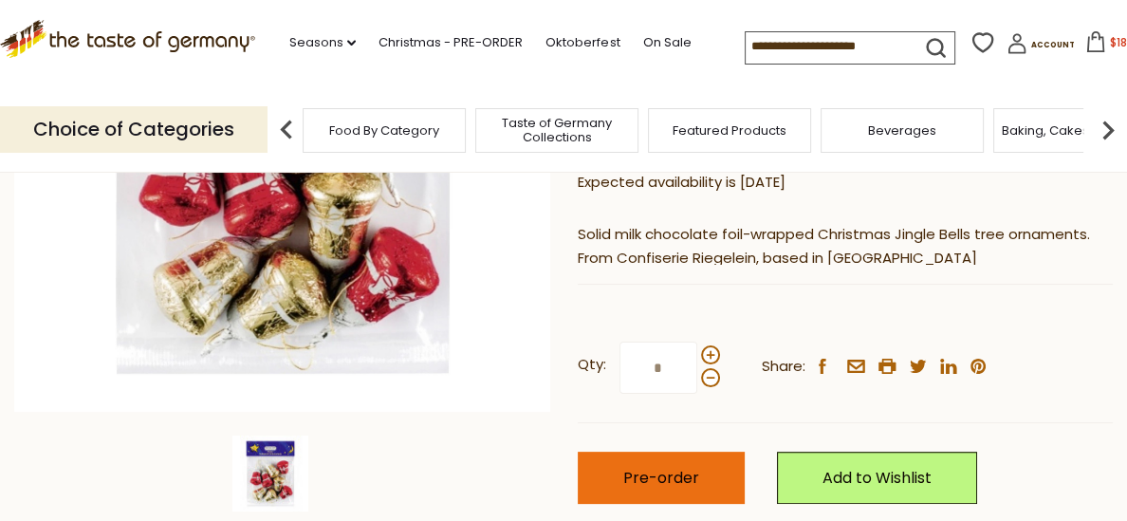
scroll to position [392, 0]
click at [670, 479] on span "Pre-order" at bounding box center [661, 478] width 76 height 22
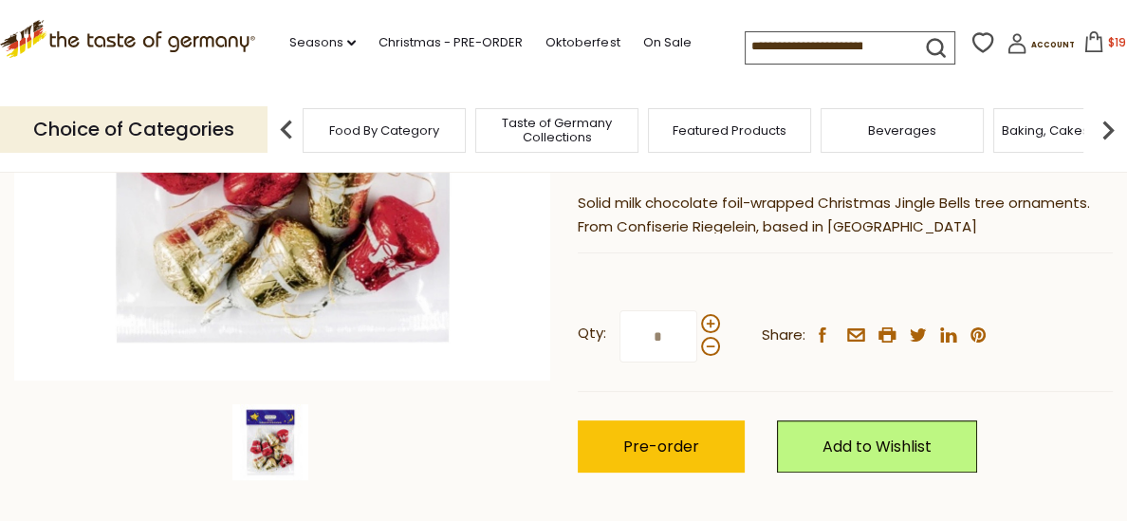
scroll to position [0, 0]
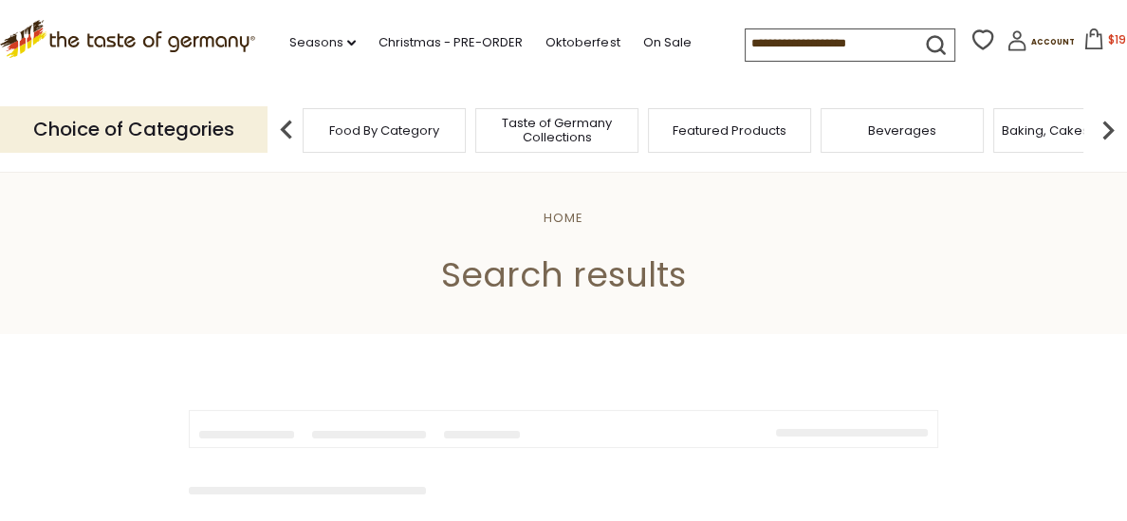
type input "**********"
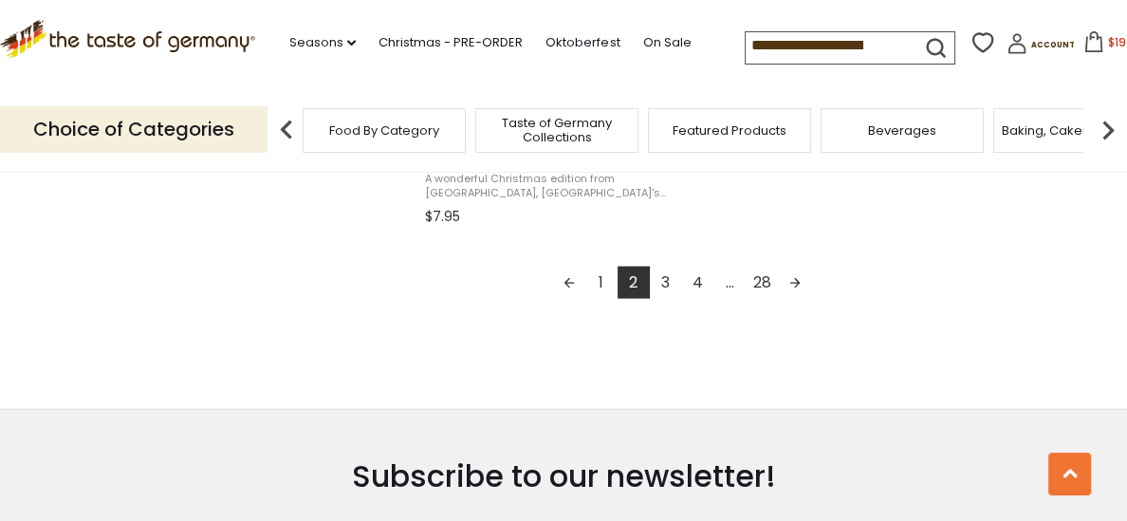
scroll to position [3597, 0]
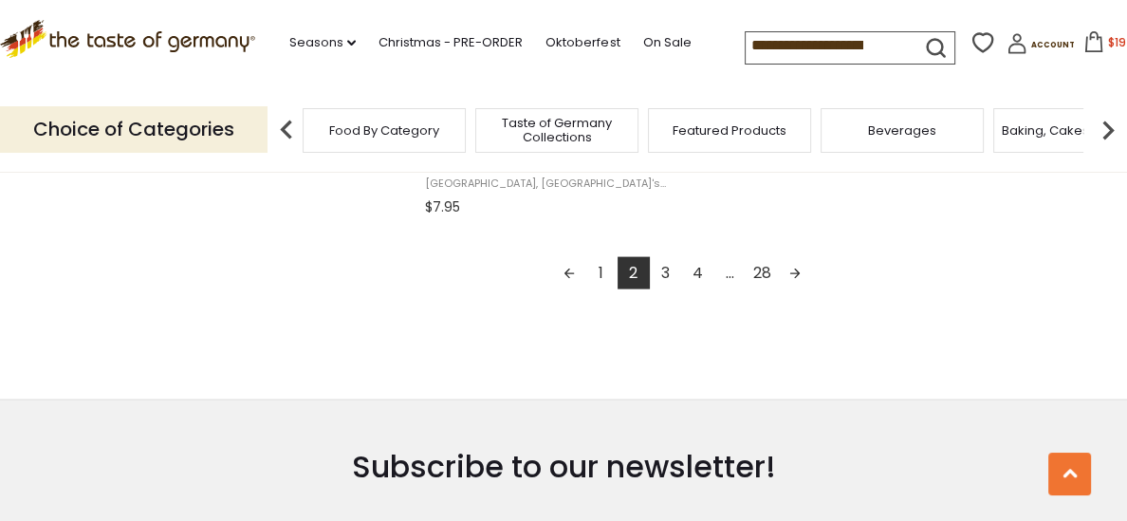
click at [666, 277] on link "3" at bounding box center [666, 273] width 32 height 32
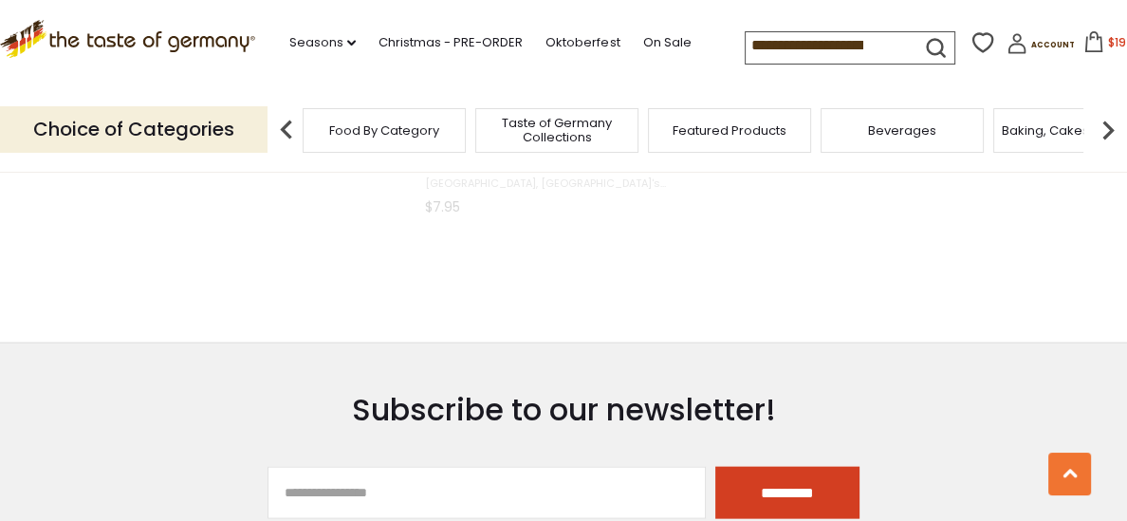
scroll to position [2273, 0]
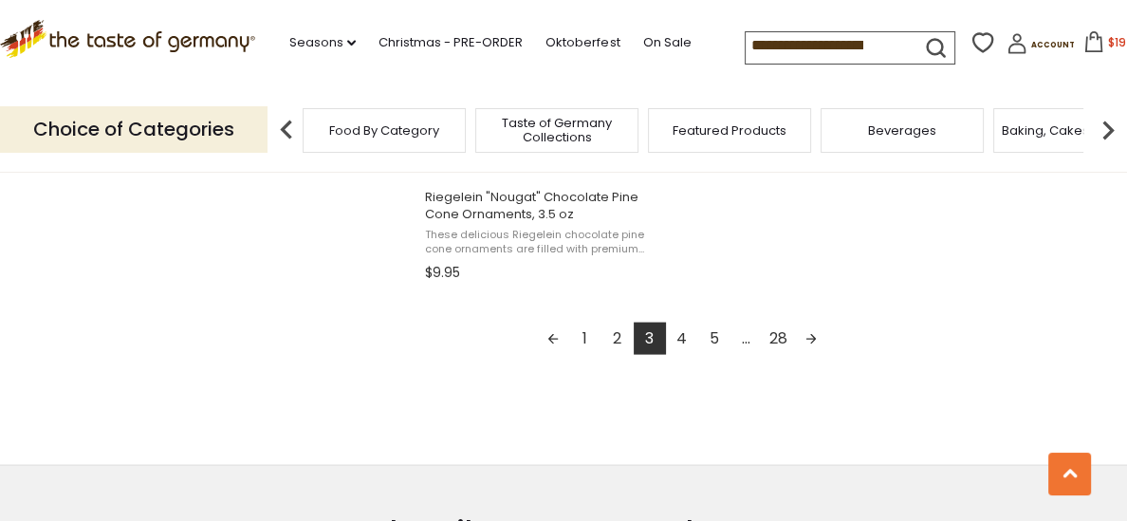
scroll to position [3534, 0]
click at [680, 335] on link "4" at bounding box center [682, 336] width 32 height 32
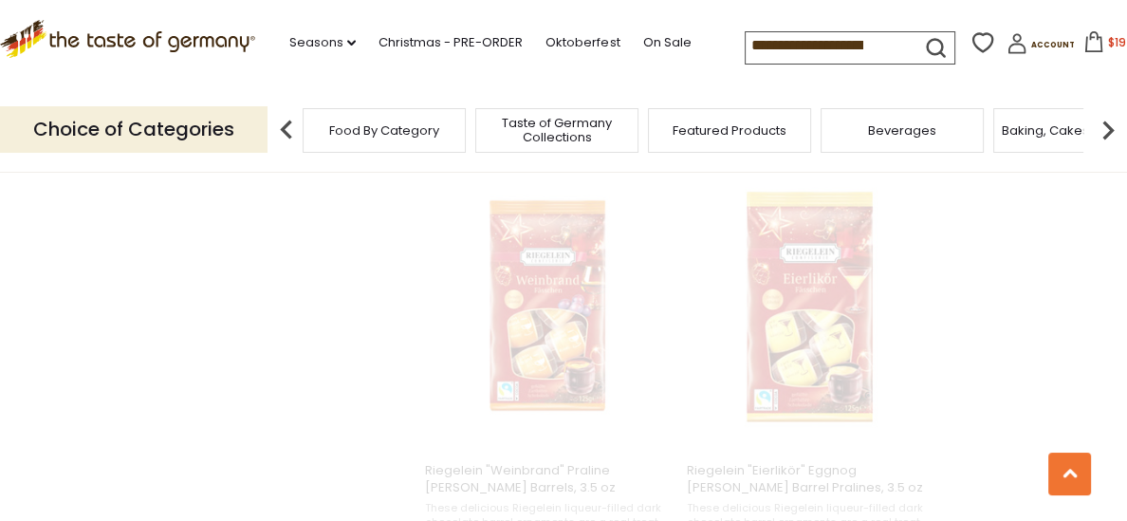
scroll to position [597, 0]
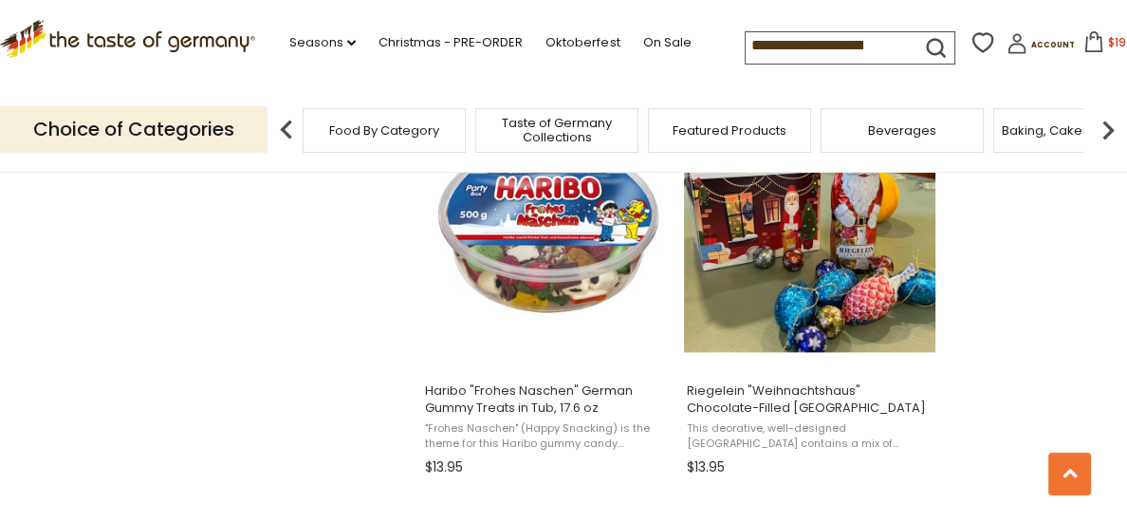
scroll to position [2083, 0]
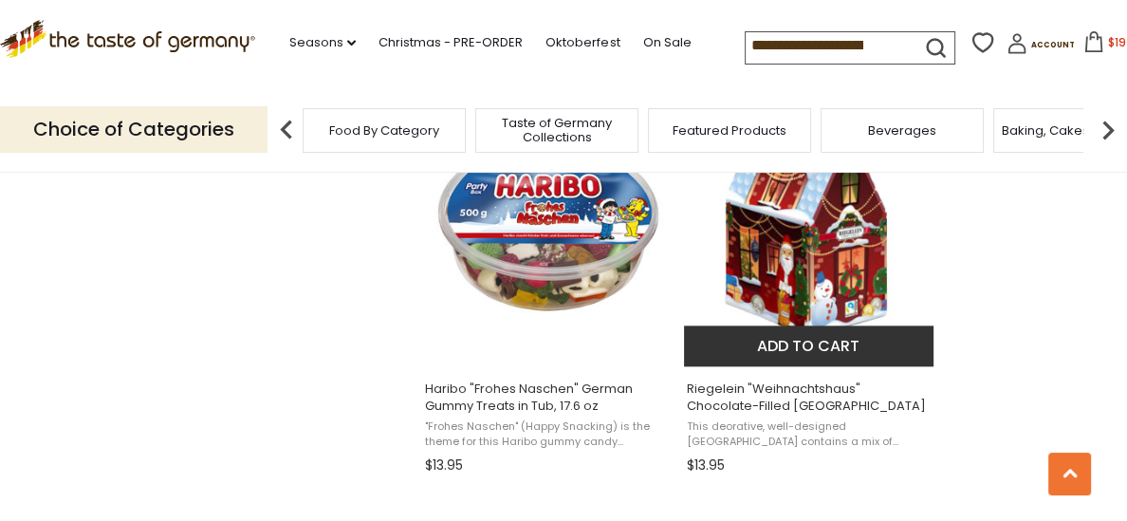
click at [785, 384] on span "Riegelein "Weihnachtshaus" Chocolate-Filled [GEOGRAPHIC_DATA]" at bounding box center [810, 397] width 246 height 34
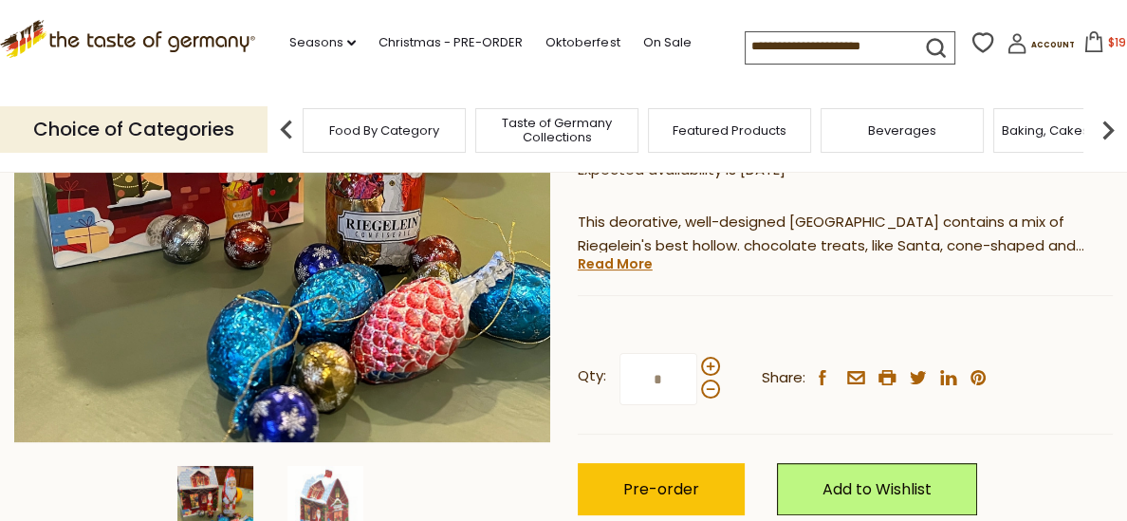
scroll to position [385, 0]
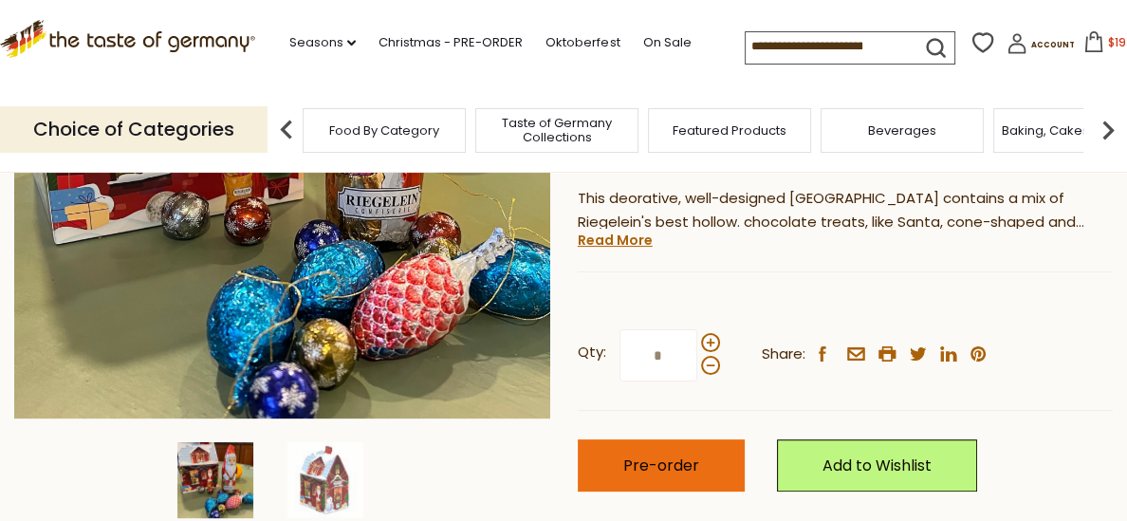
click at [681, 454] on span "Pre-order" at bounding box center [661, 465] width 76 height 22
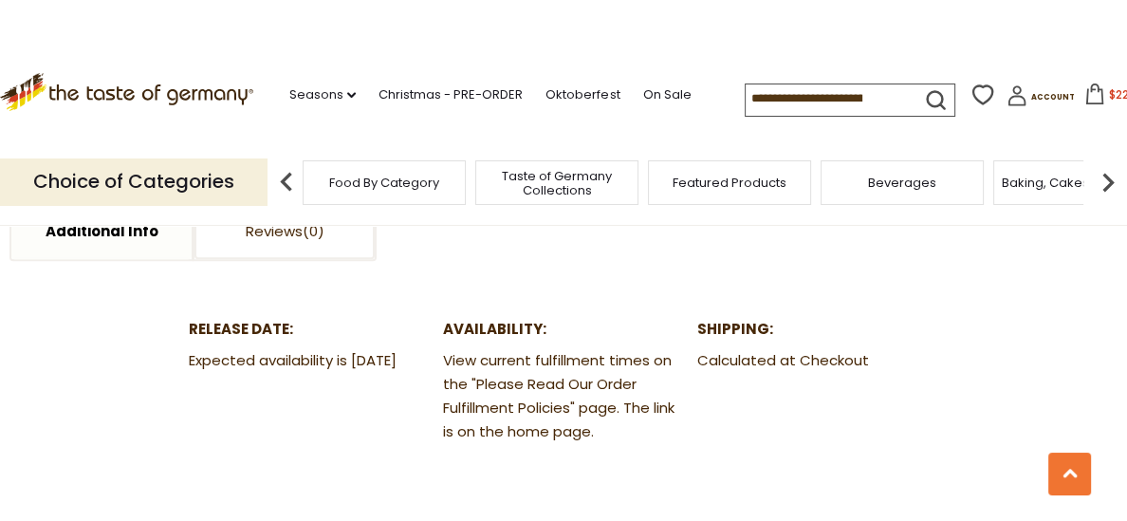
scroll to position [0, 0]
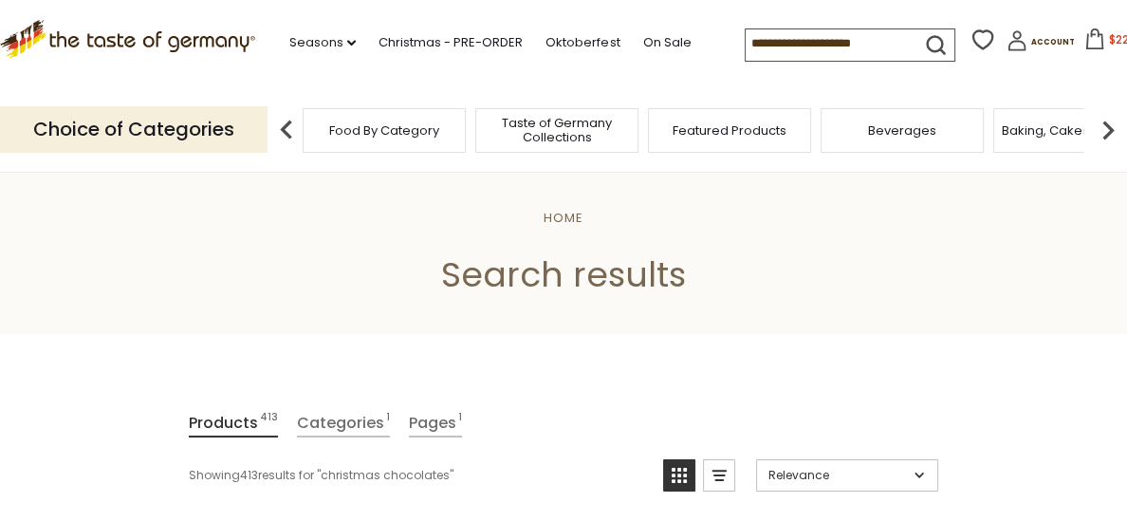
type input "**********"
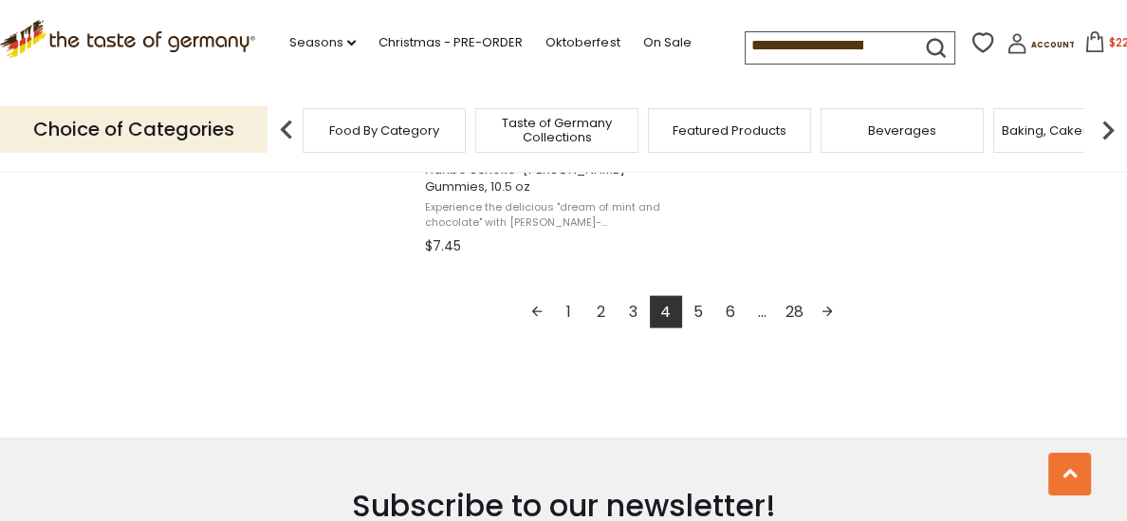
scroll to position [3546, 0]
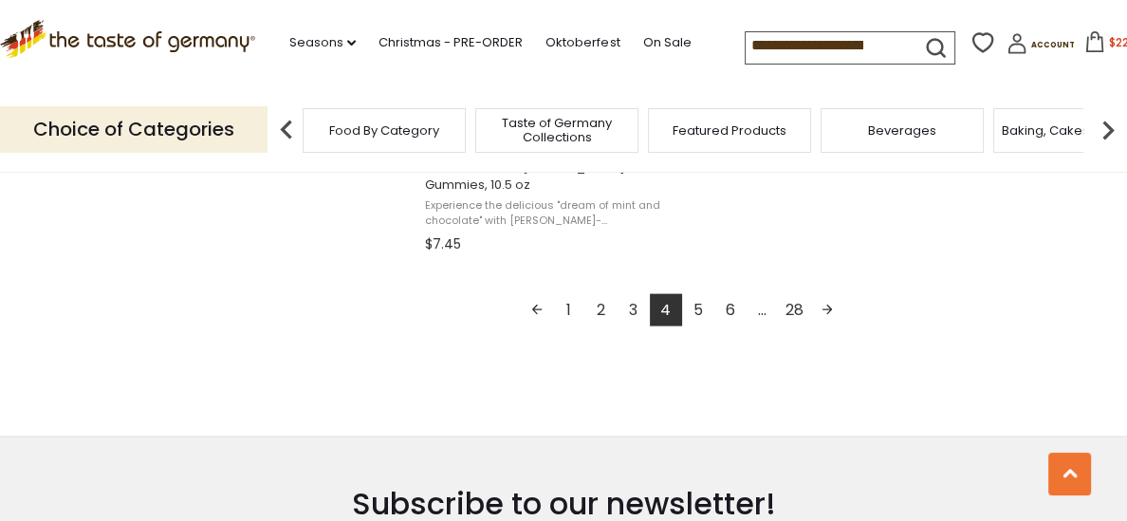
click at [700, 314] on link "5" at bounding box center [698, 310] width 32 height 32
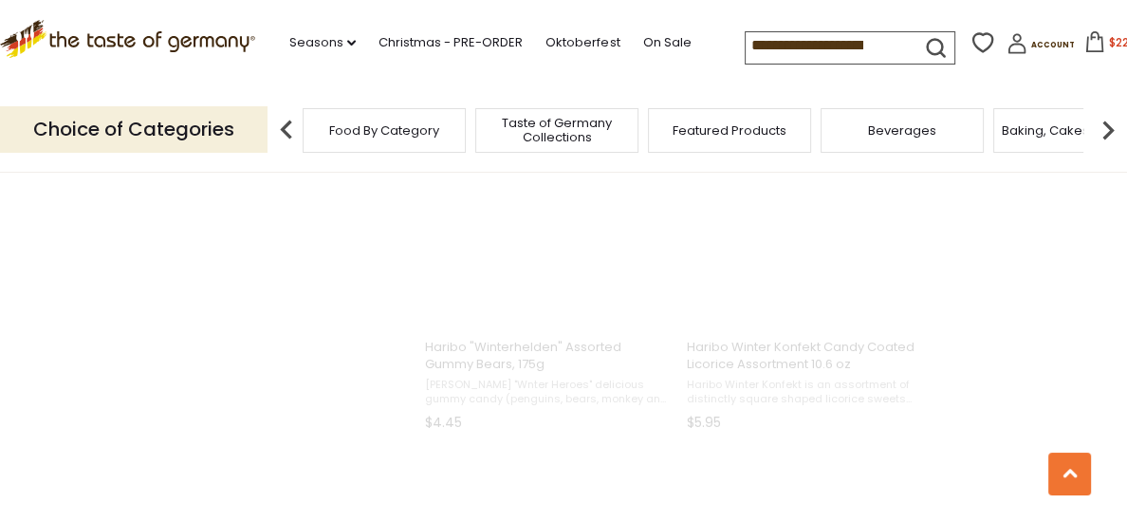
scroll to position [600, 0]
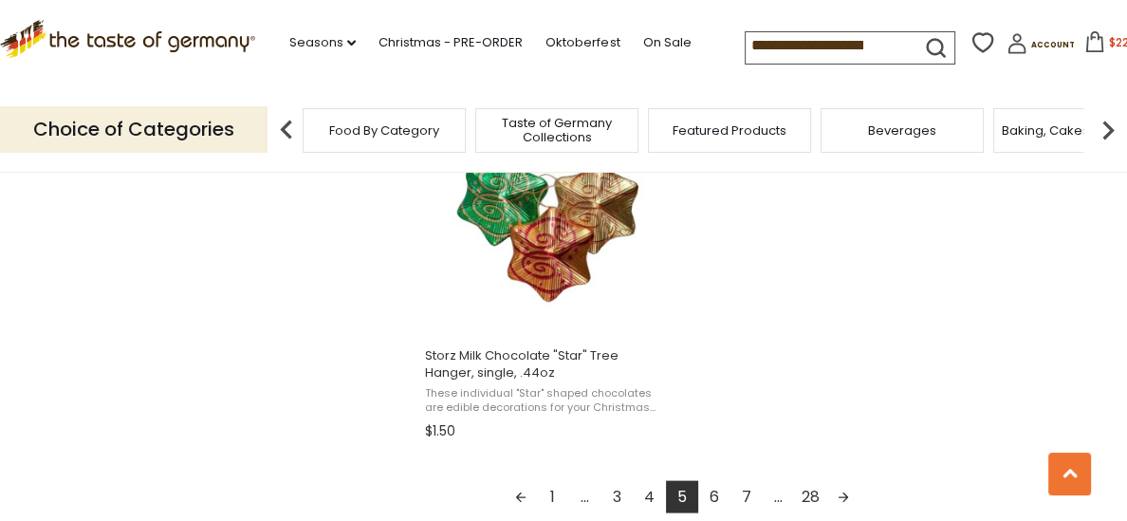
scroll to position [3374, 0]
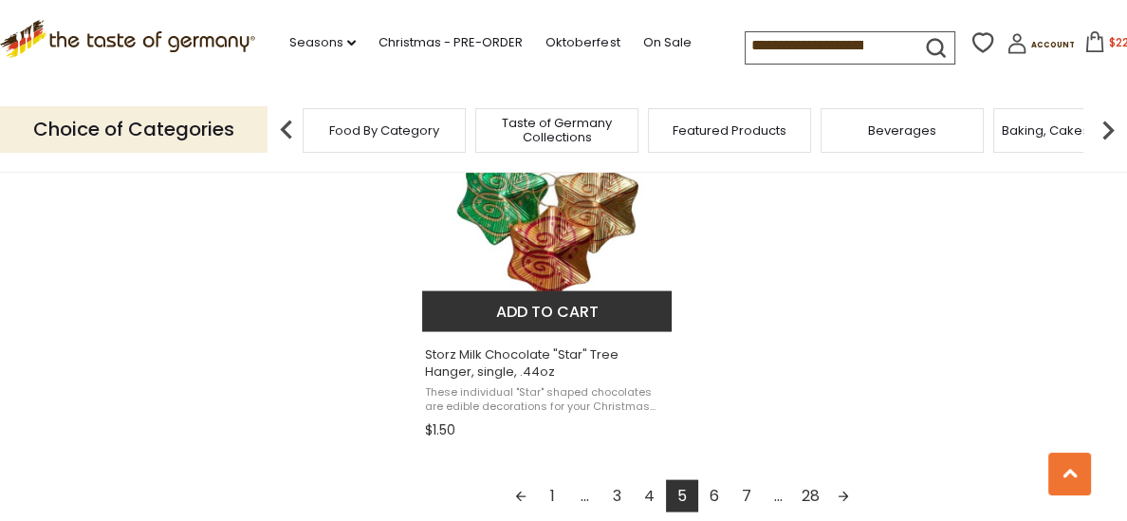
click at [572, 352] on span "Storz Milk Chocolate "Star" Tree Hanger, single, .44oz" at bounding box center [548, 363] width 246 height 34
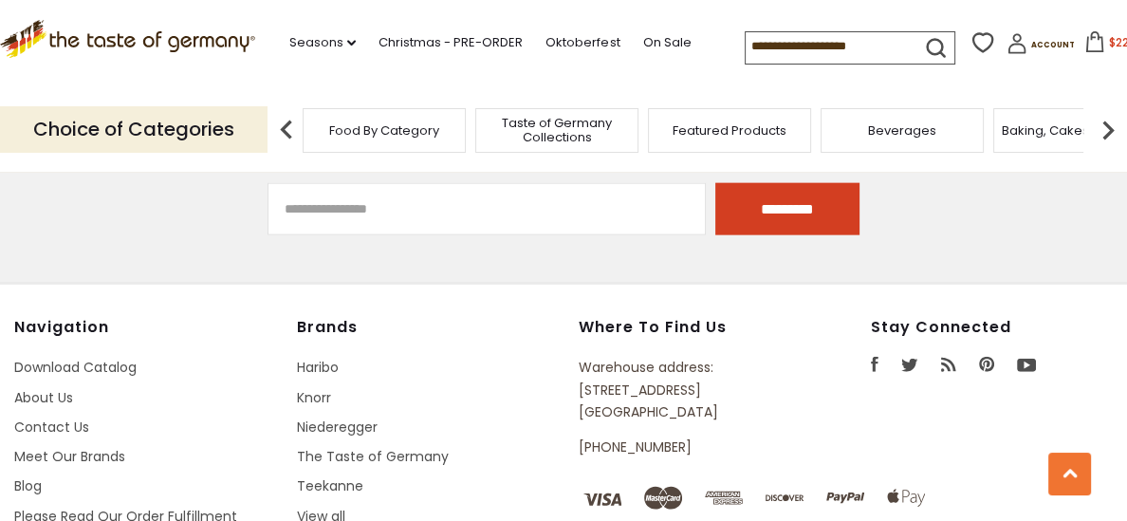
type input "**********"
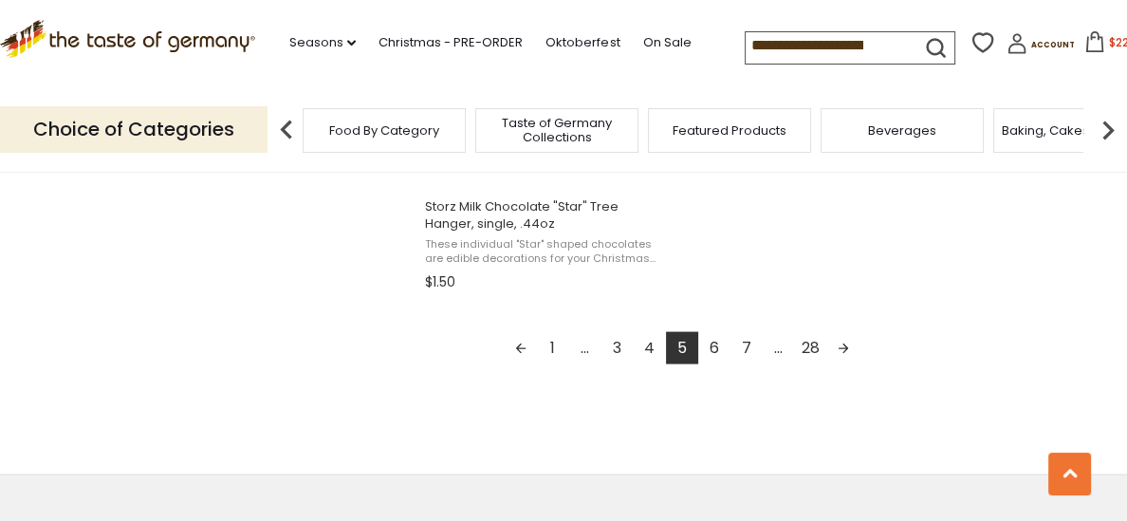
scroll to position [3506, 0]
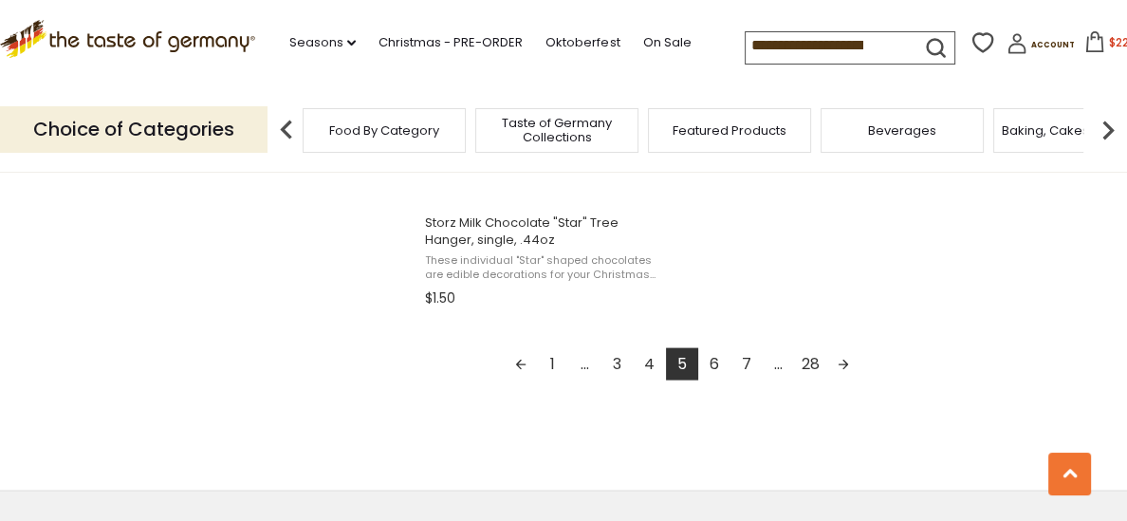
click at [712, 352] on link "6" at bounding box center [714, 364] width 32 height 32
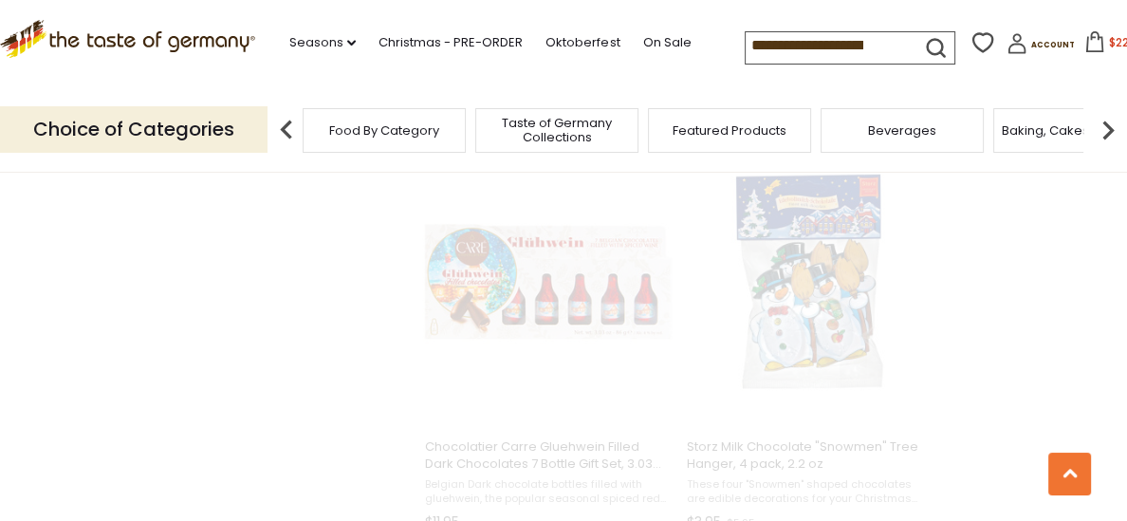
scroll to position [411, 0]
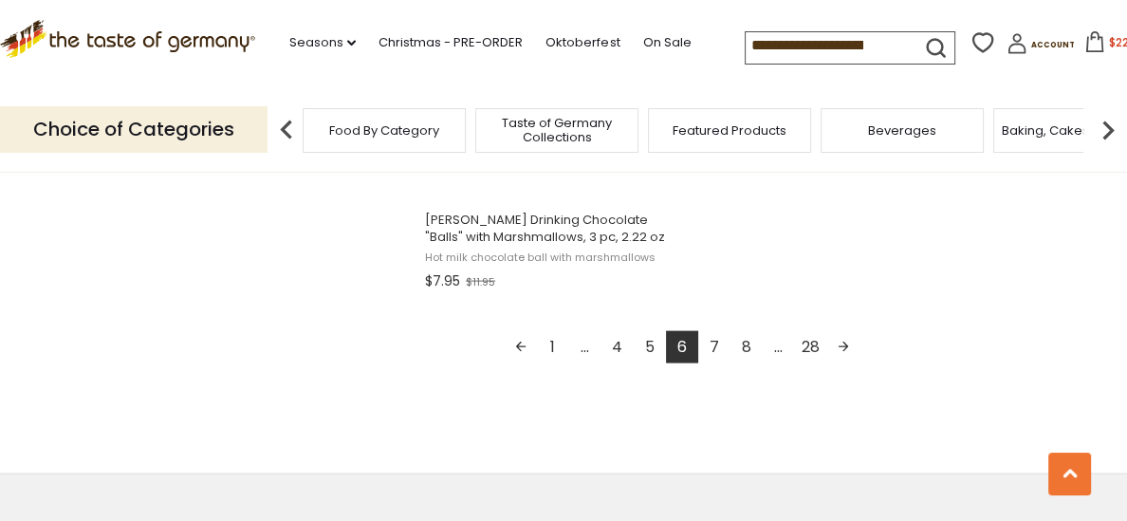
scroll to position [3510, 0]
click at [712, 352] on link "7" at bounding box center [714, 346] width 32 height 32
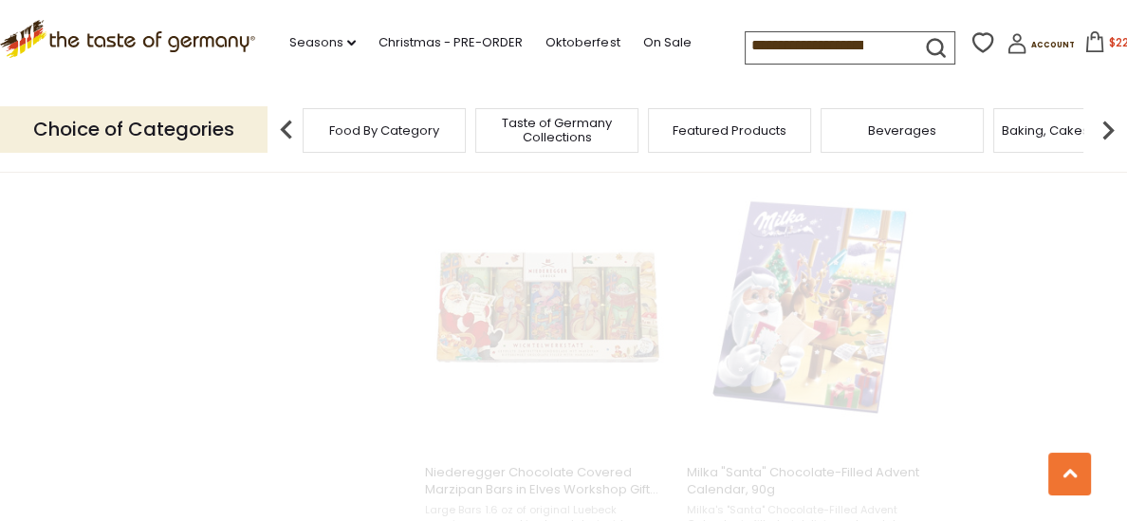
scroll to position [921, 0]
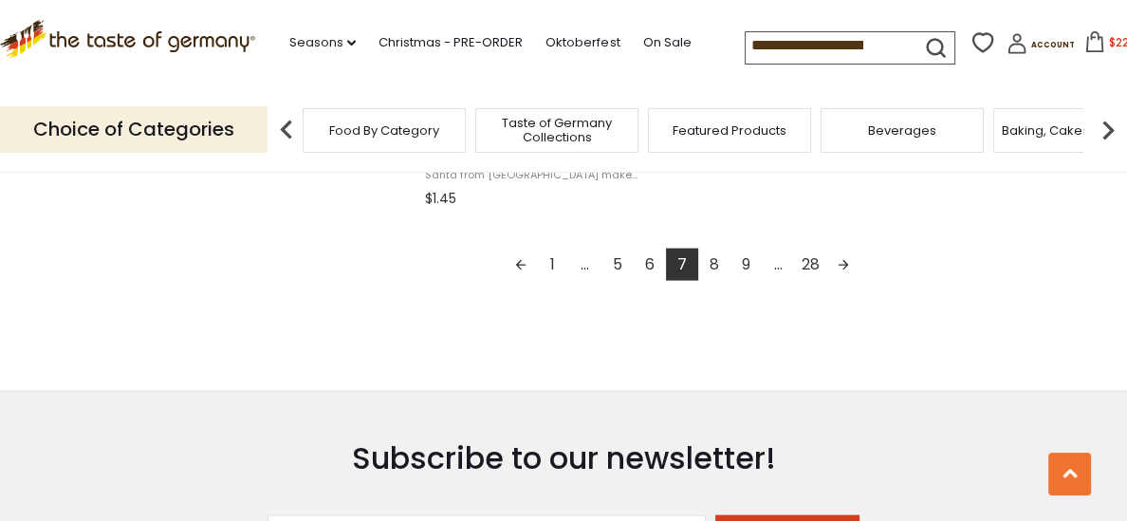
scroll to position [3601, 0]
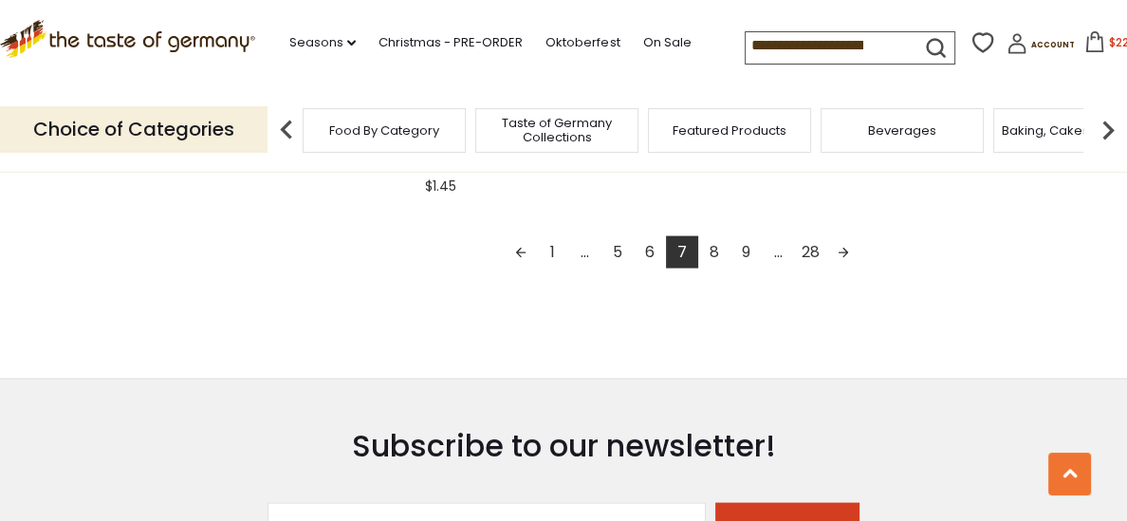
click at [714, 252] on link "8" at bounding box center [714, 252] width 32 height 32
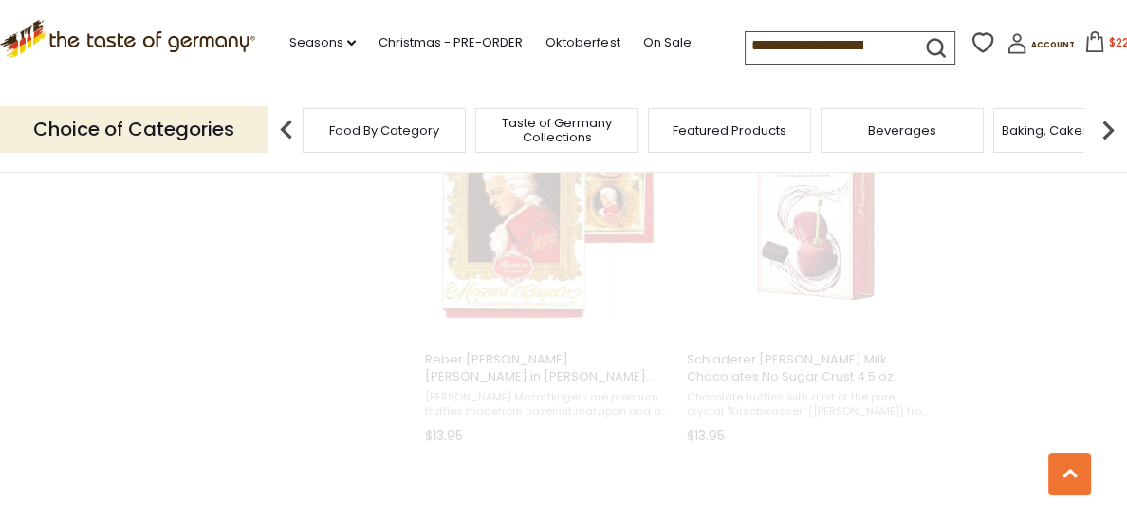
scroll to position [377, 0]
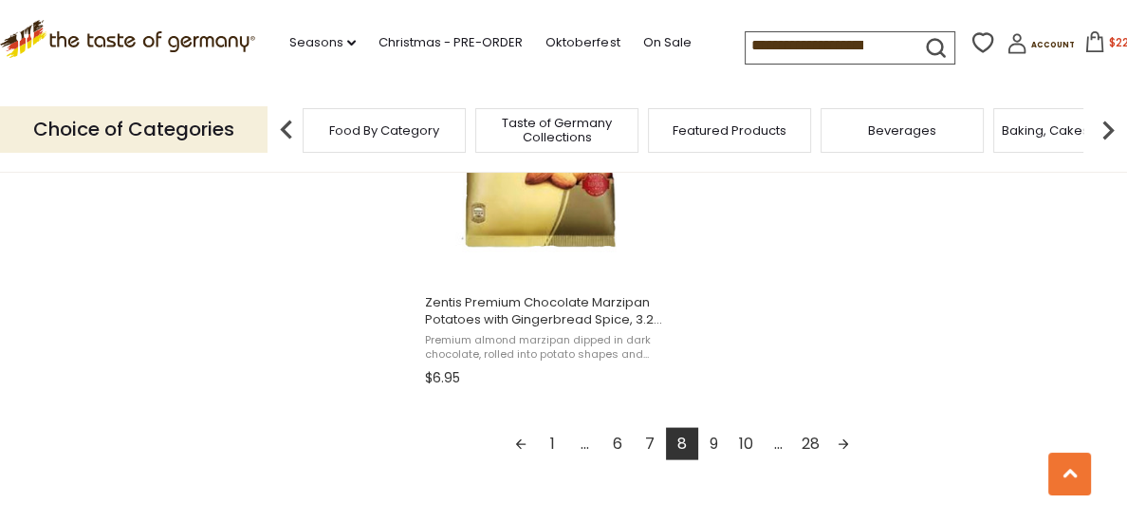
scroll to position [3438, 0]
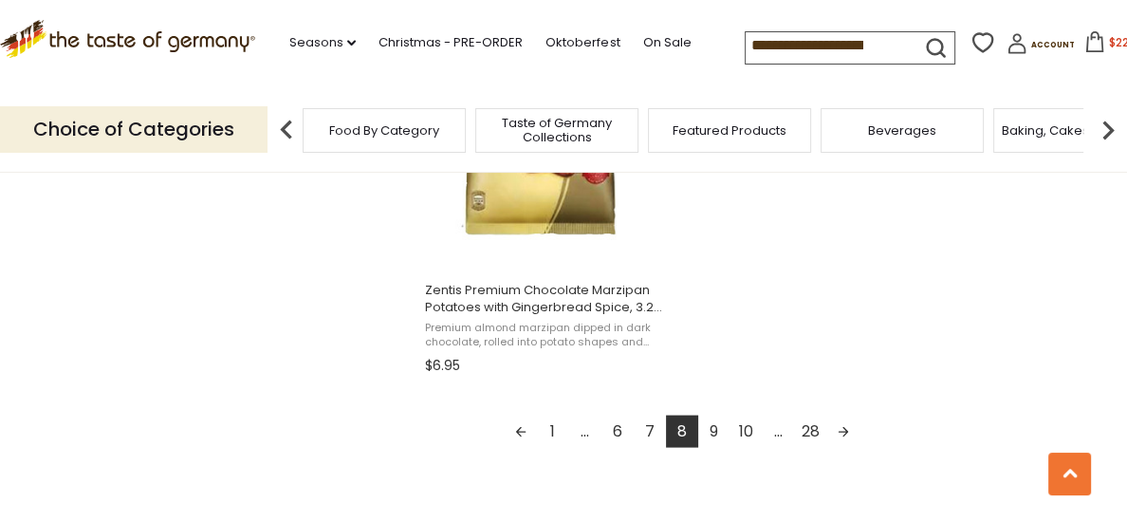
click at [715, 431] on link "9" at bounding box center [714, 431] width 32 height 32
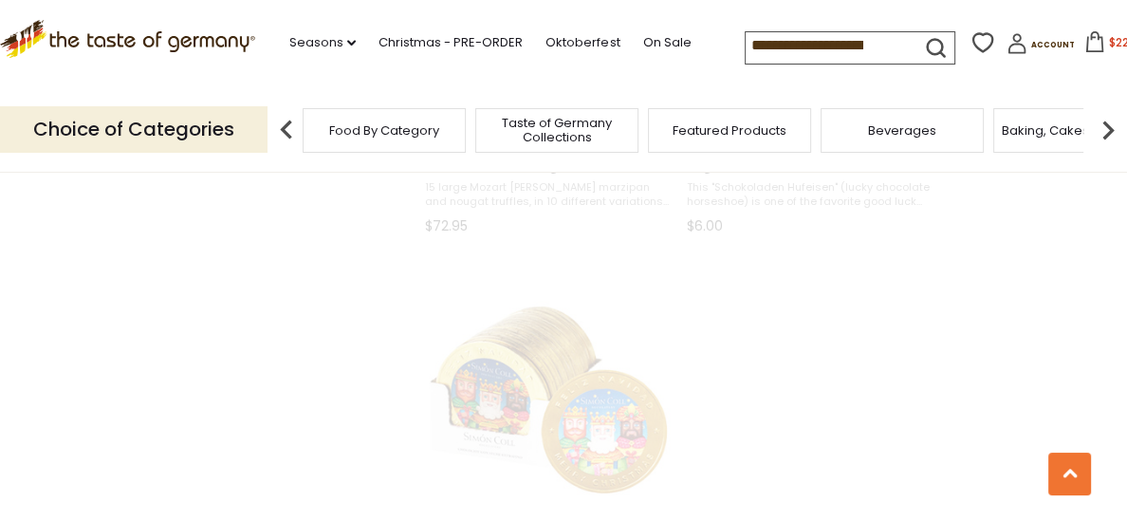
scroll to position [169, 0]
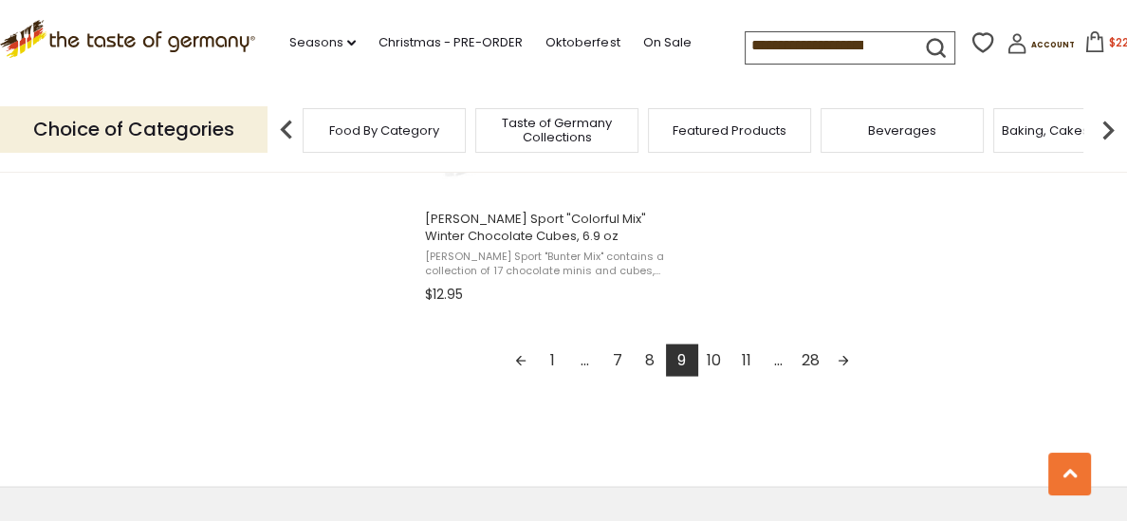
scroll to position [3513, 0]
click at [714, 360] on link "10" at bounding box center [714, 356] width 32 height 32
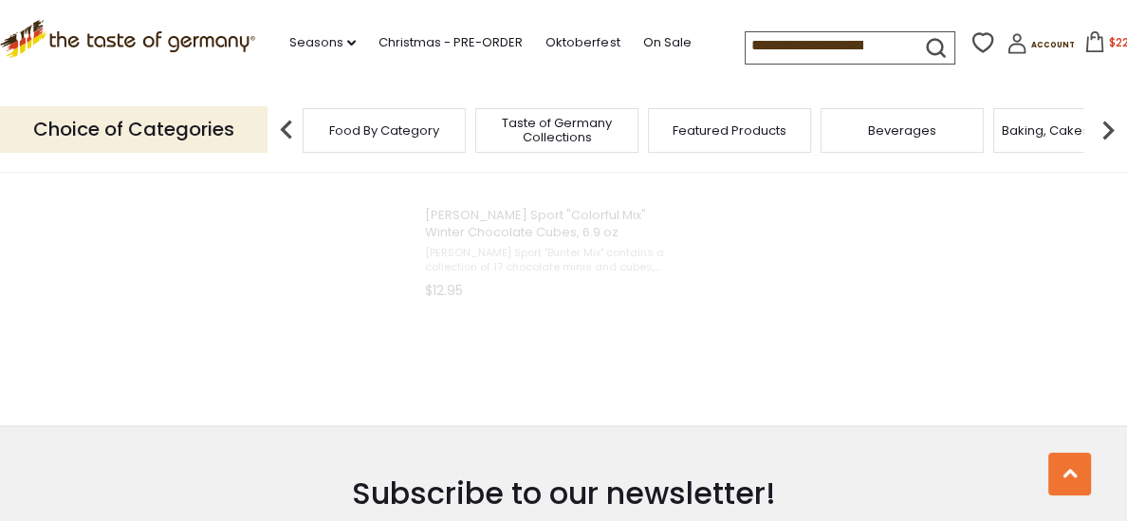
scroll to position [1825, 0]
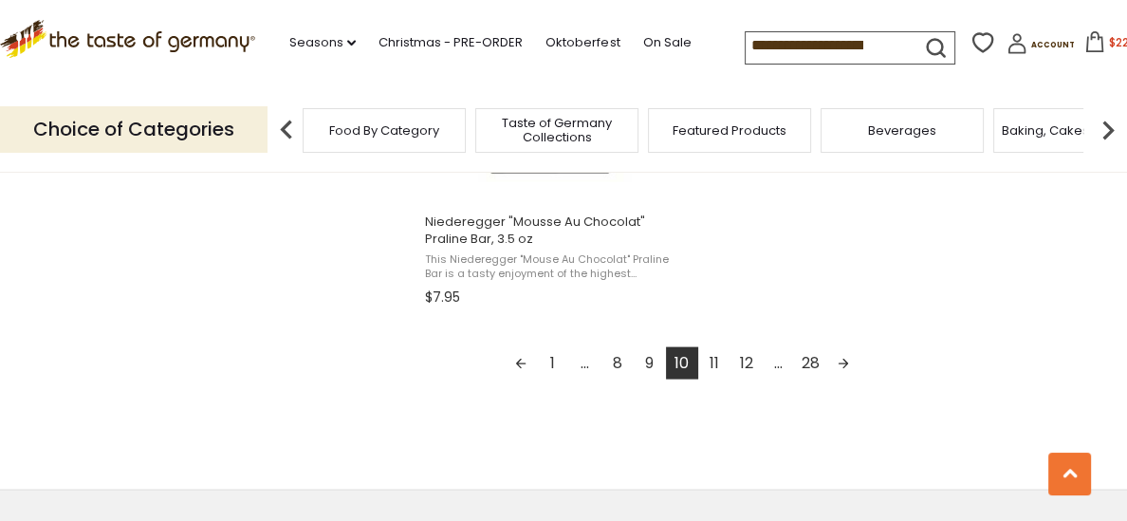
scroll to position [3511, 0]
click at [713, 366] on link "11" at bounding box center [714, 359] width 32 height 32
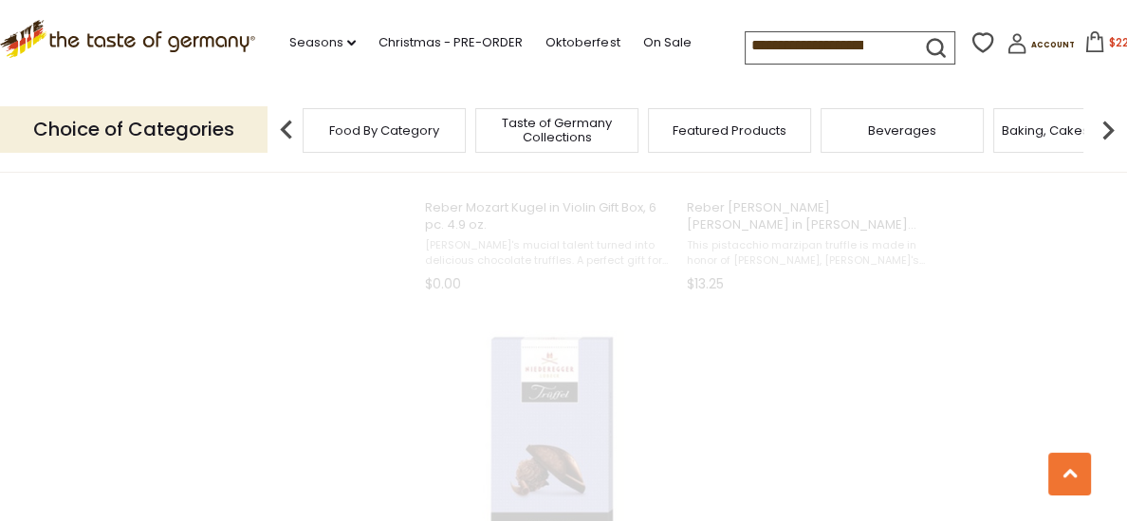
scroll to position [229, 0]
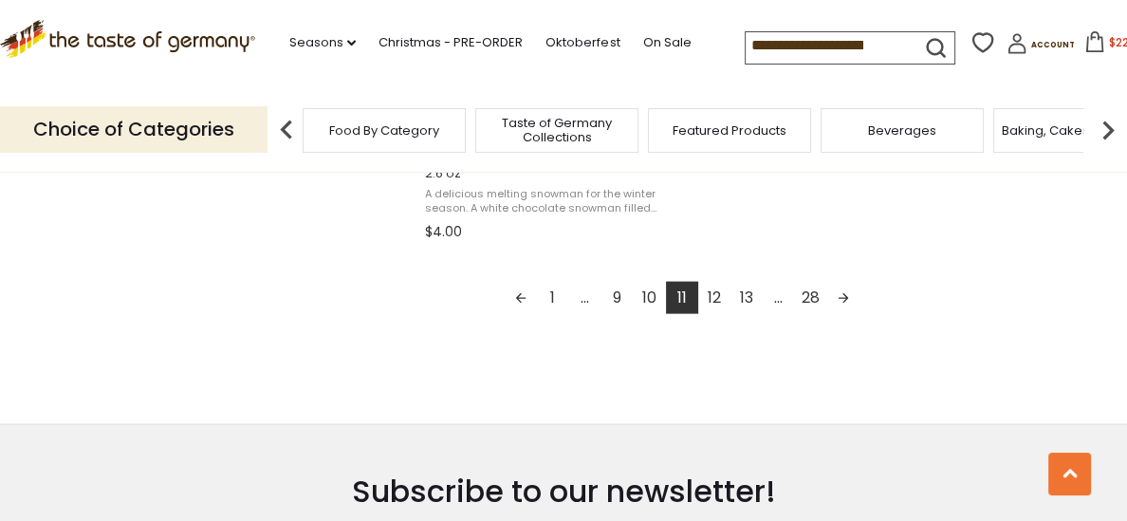
scroll to position [3577, 0]
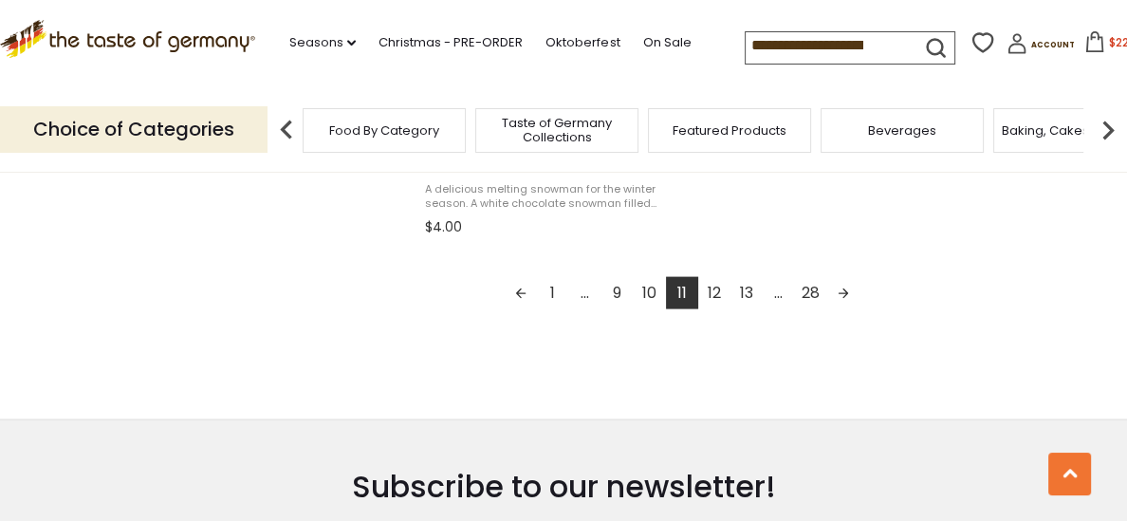
click at [713, 293] on link "12" at bounding box center [714, 293] width 32 height 32
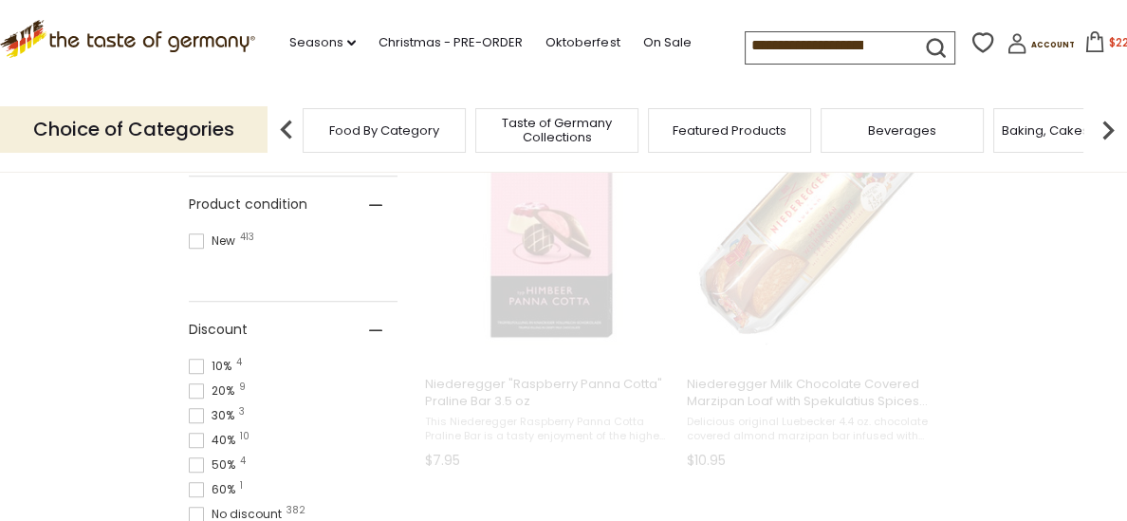
scroll to position [0, 0]
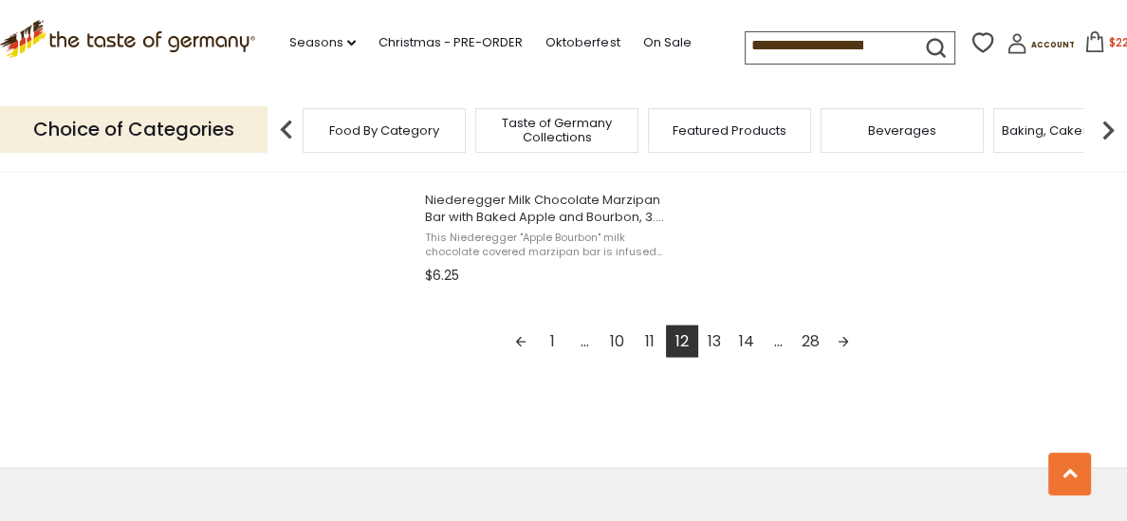
scroll to position [3531, 0]
click at [712, 341] on link "13" at bounding box center [714, 338] width 32 height 32
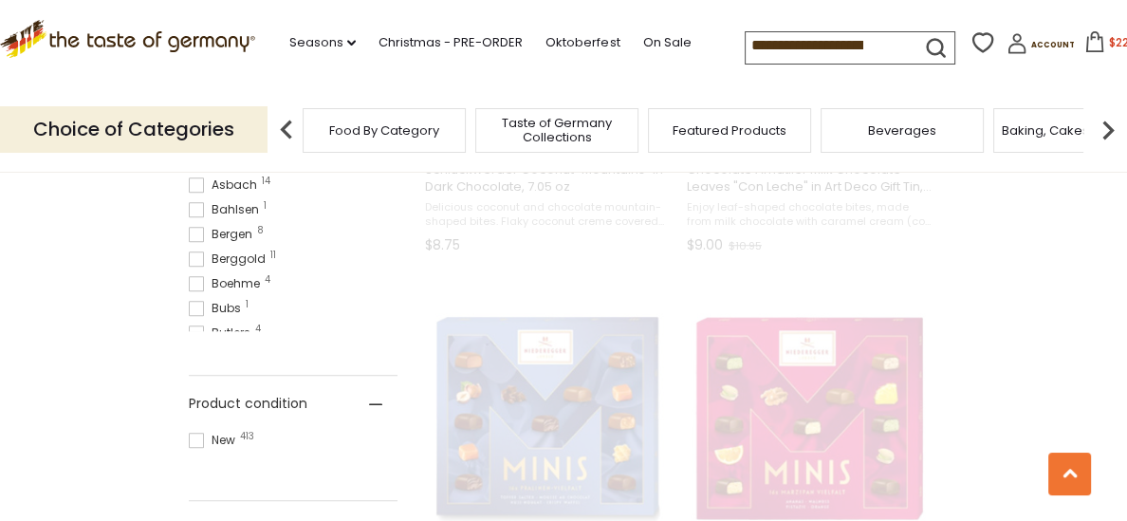
scroll to position [0, 0]
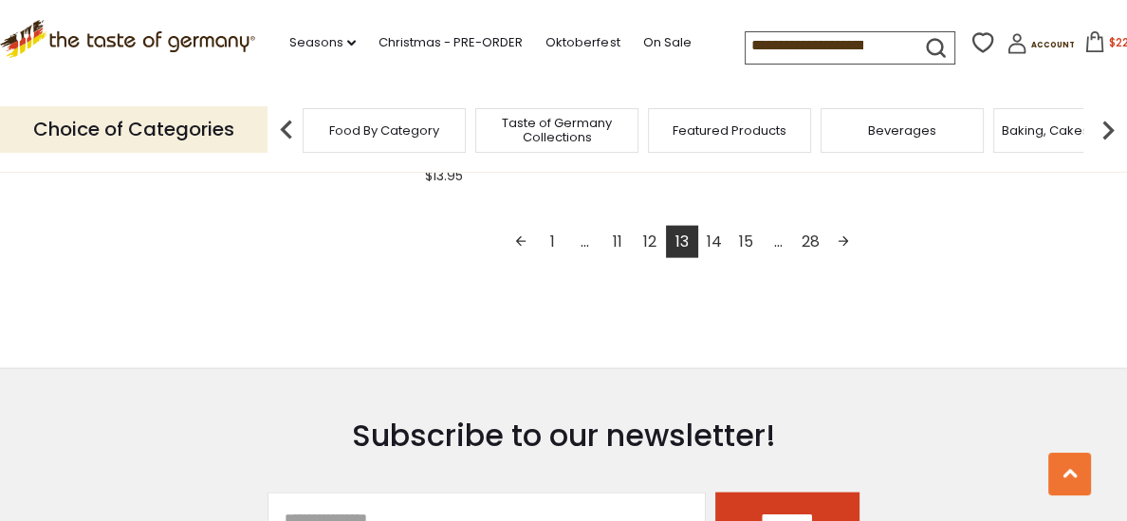
scroll to position [3620, 0]
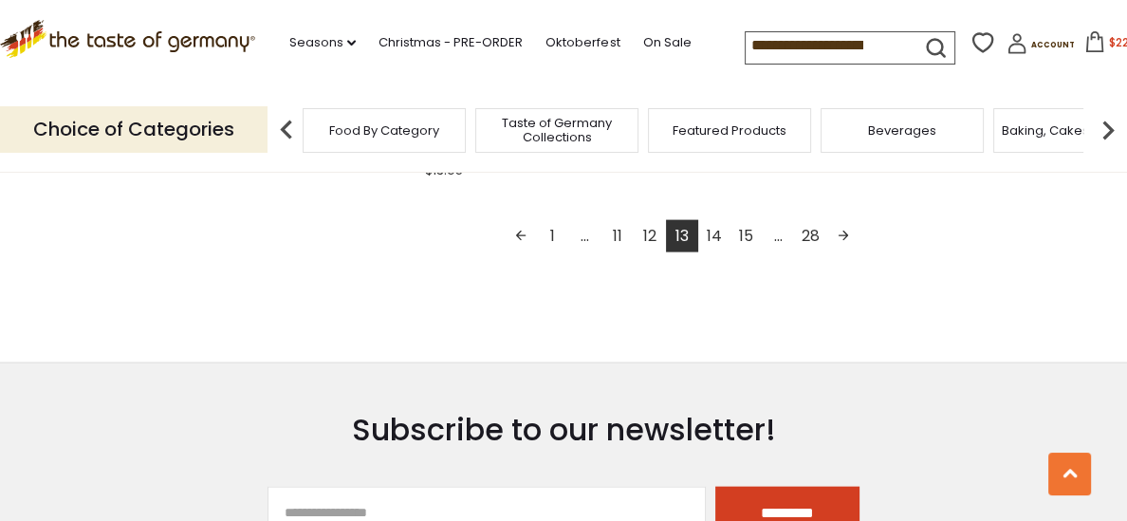
click at [708, 237] on link "14" at bounding box center [714, 236] width 32 height 32
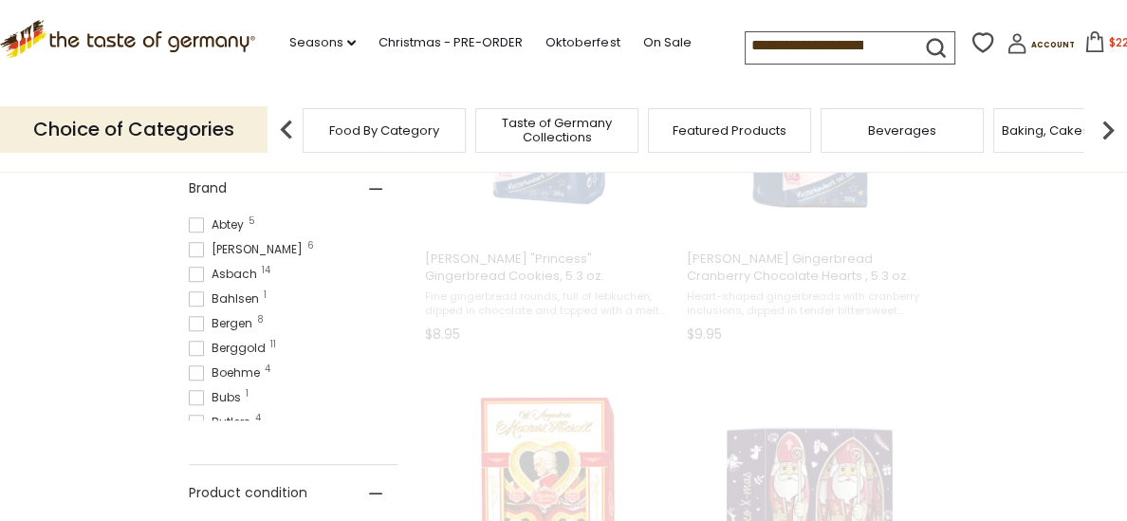
scroll to position [0, 0]
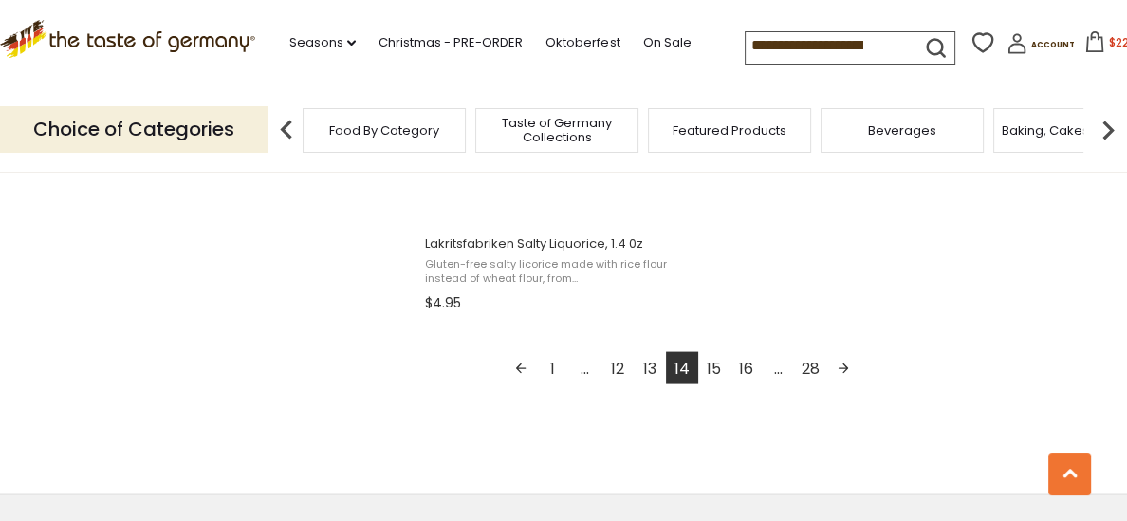
scroll to position [3463, 0]
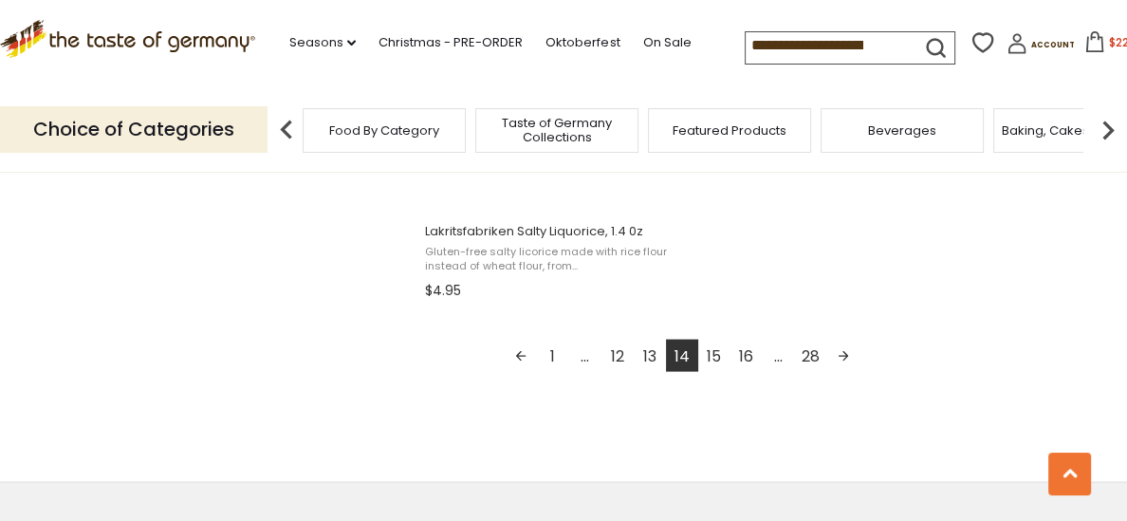
click at [719, 357] on link "15" at bounding box center [714, 355] width 32 height 32
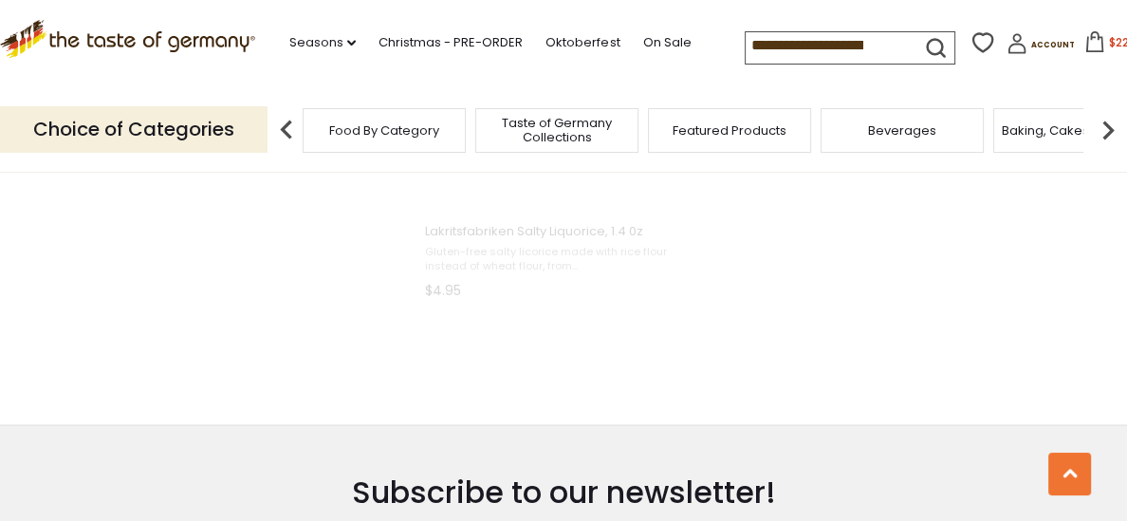
scroll to position [486, 0]
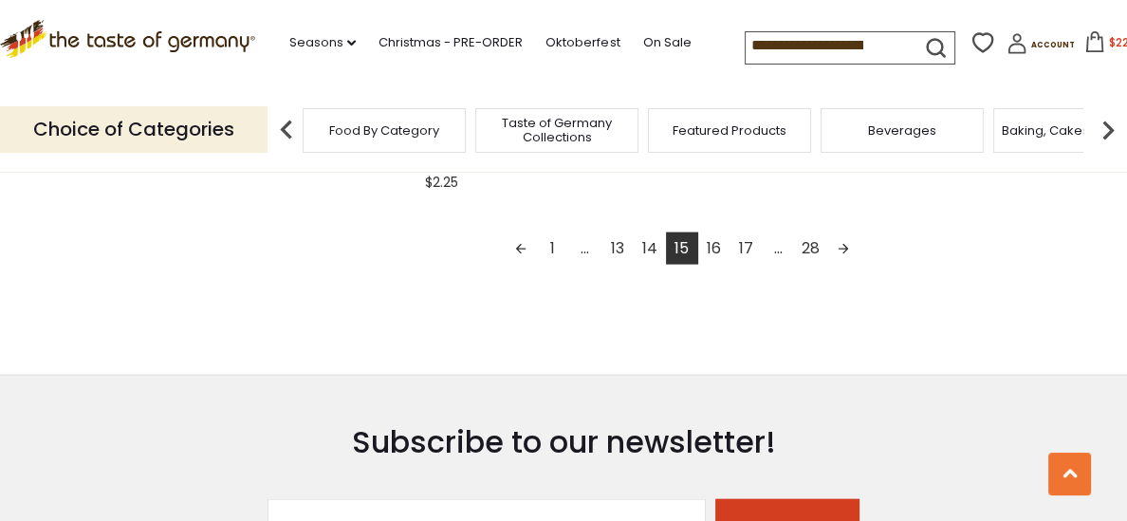
scroll to position [3637, 0]
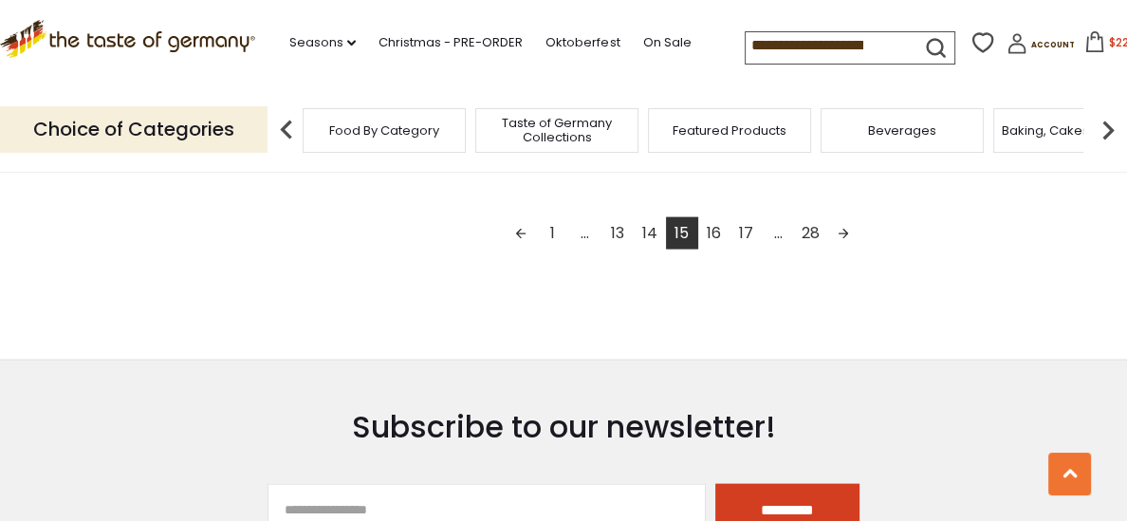
click at [714, 243] on link "16" at bounding box center [714, 233] width 32 height 32
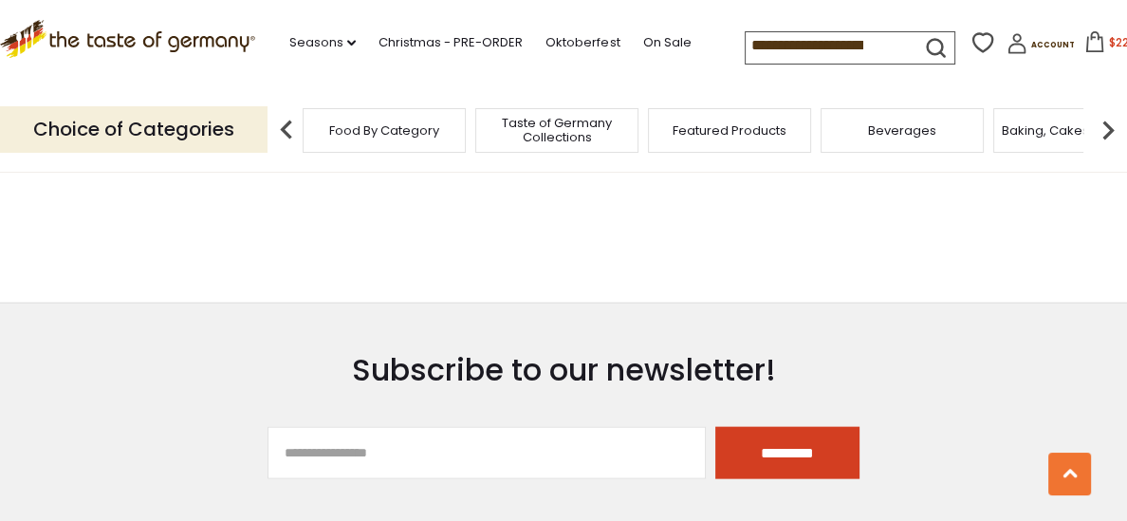
scroll to position [552, 0]
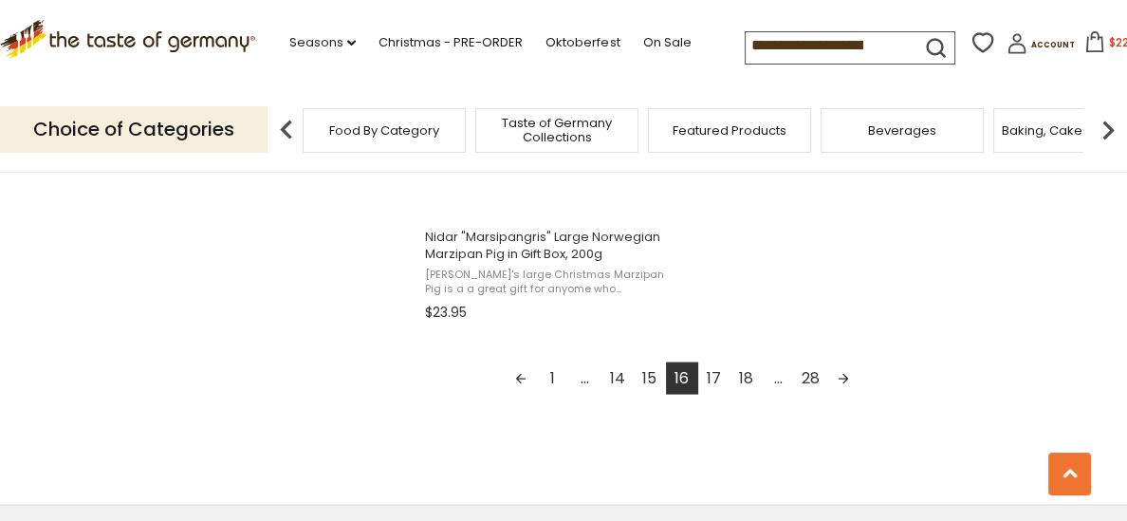
scroll to position [3495, 0]
click at [713, 376] on link "17" at bounding box center [714, 374] width 32 height 32
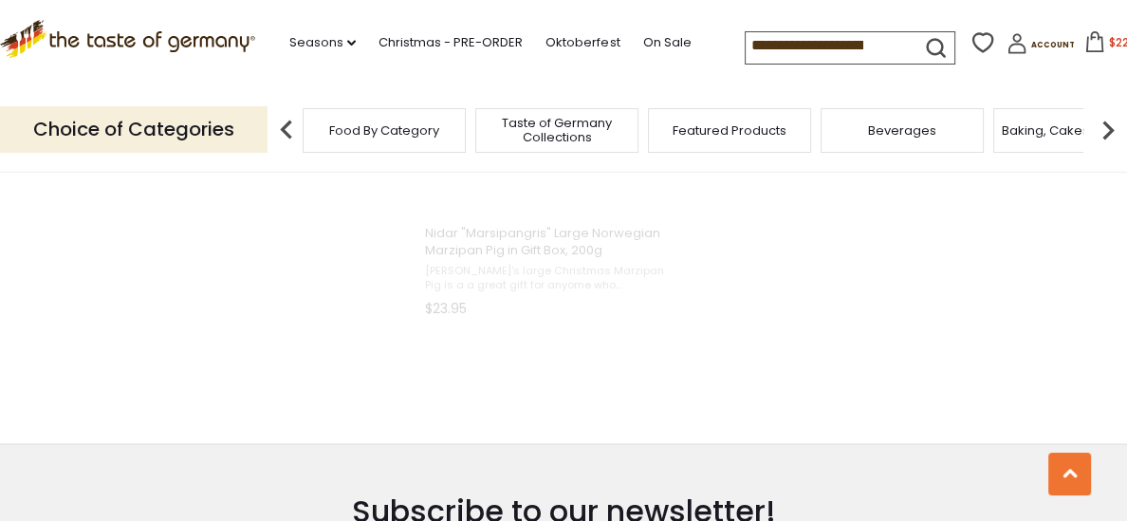
scroll to position [165, 0]
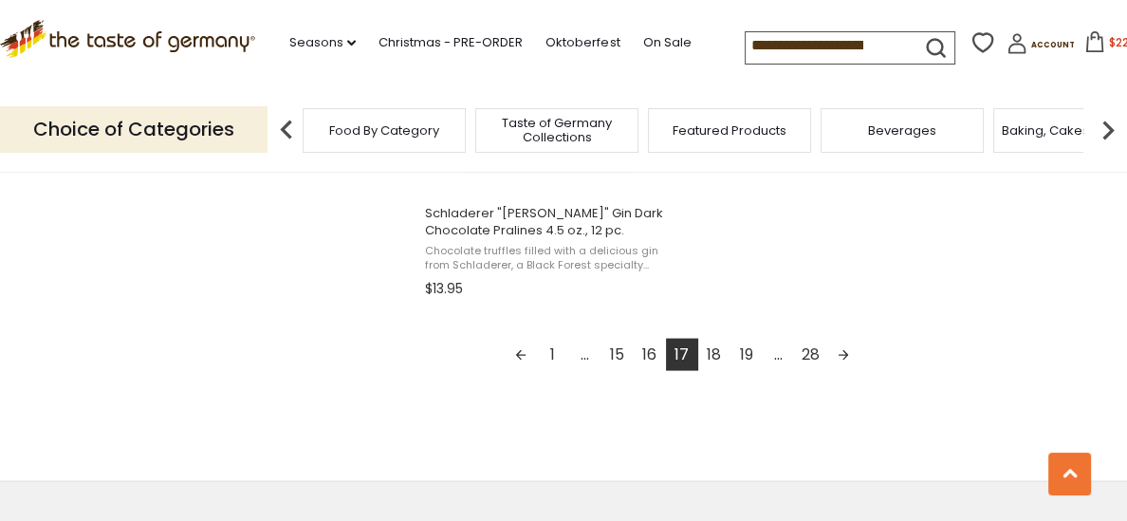
scroll to position [3521, 0]
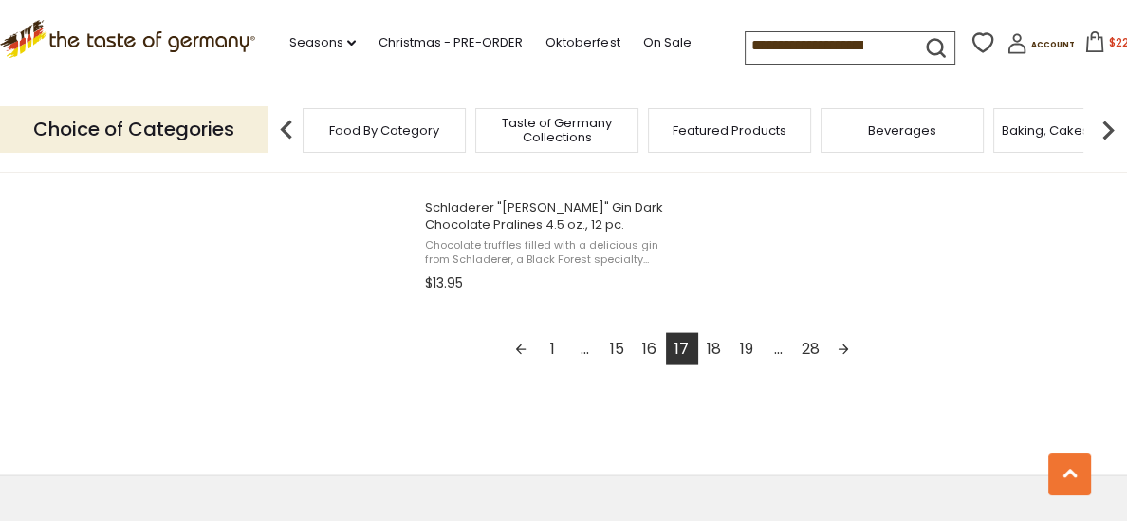
click at [709, 355] on link "18" at bounding box center [714, 349] width 32 height 32
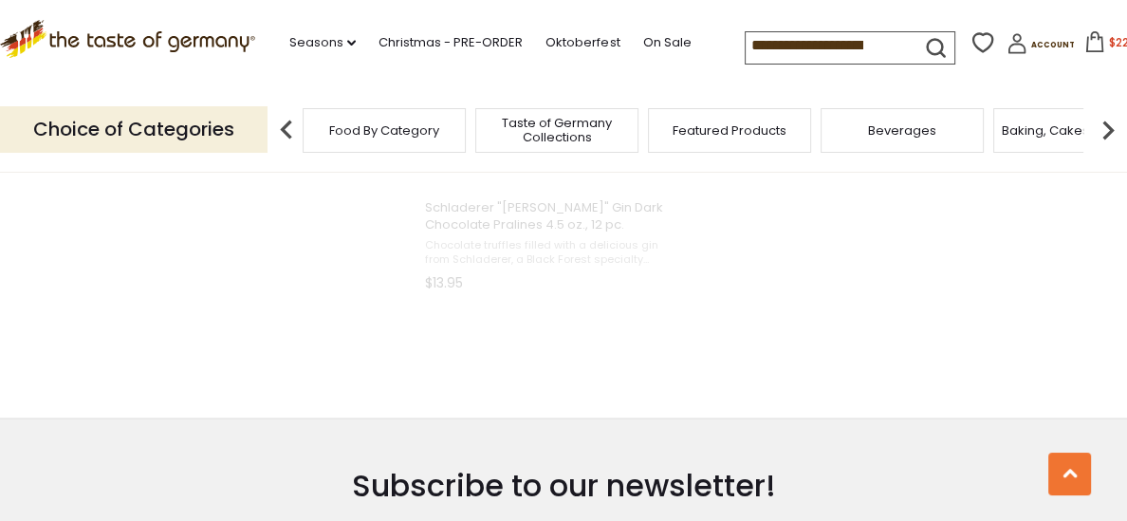
scroll to position [9, 0]
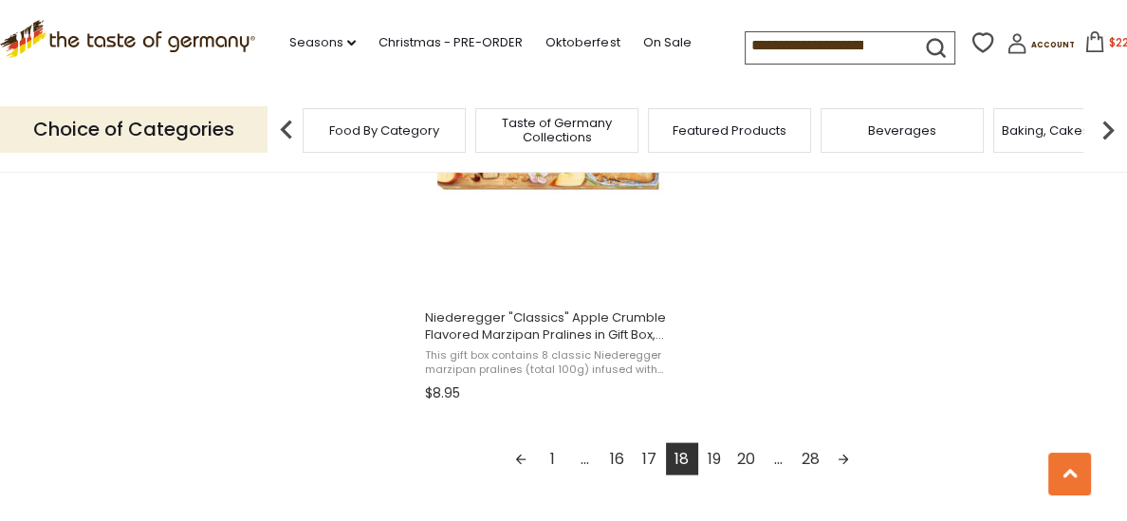
scroll to position [3497, 0]
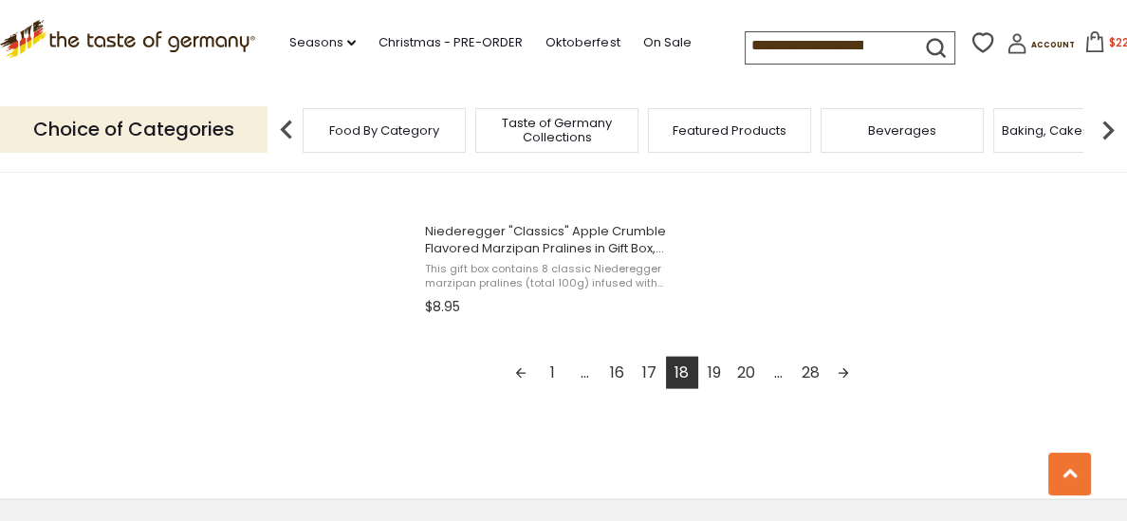
click at [712, 374] on link "19" at bounding box center [714, 373] width 32 height 32
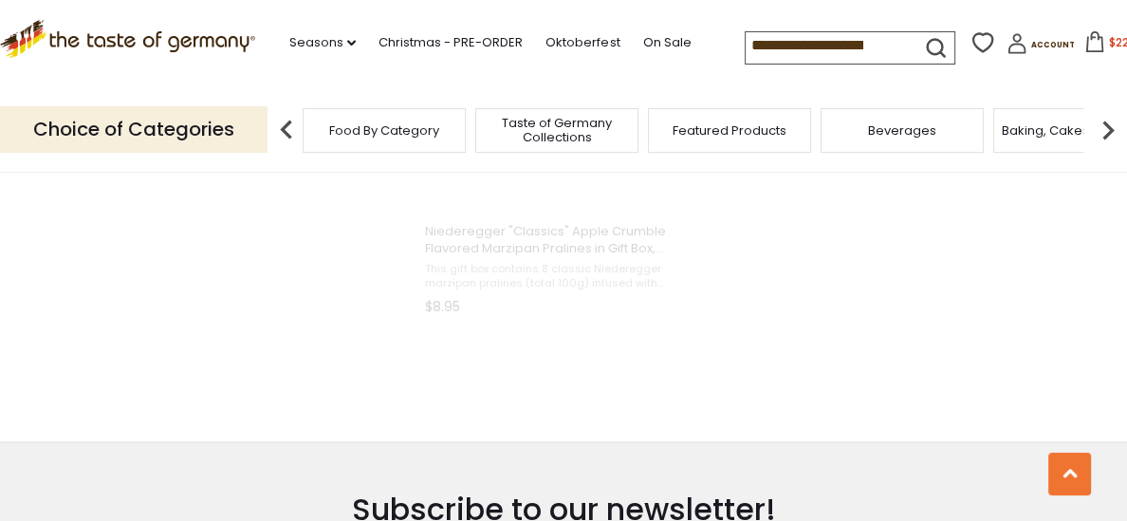
scroll to position [57, 0]
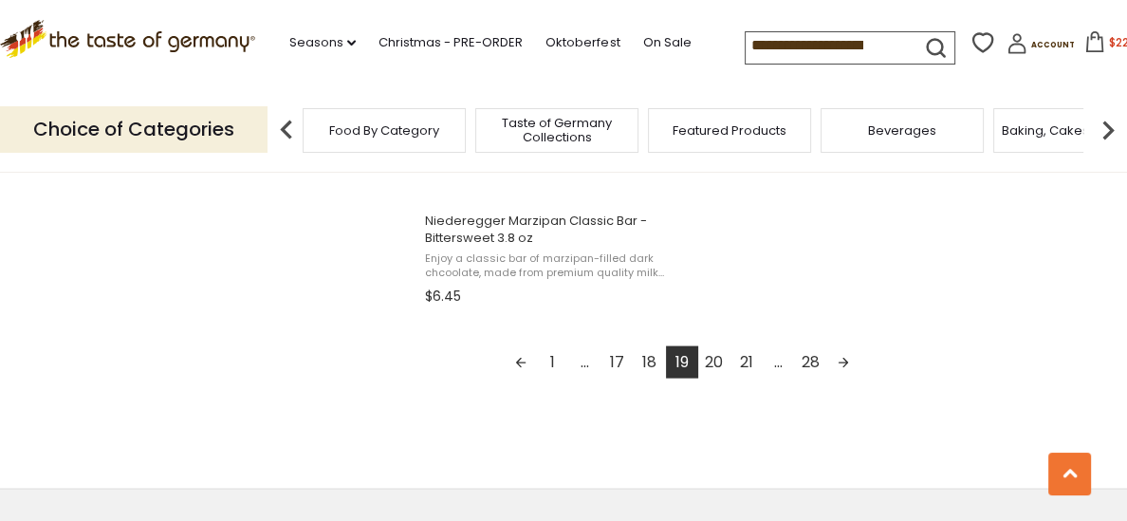
scroll to position [3510, 0]
click at [712, 365] on link "20" at bounding box center [714, 360] width 32 height 32
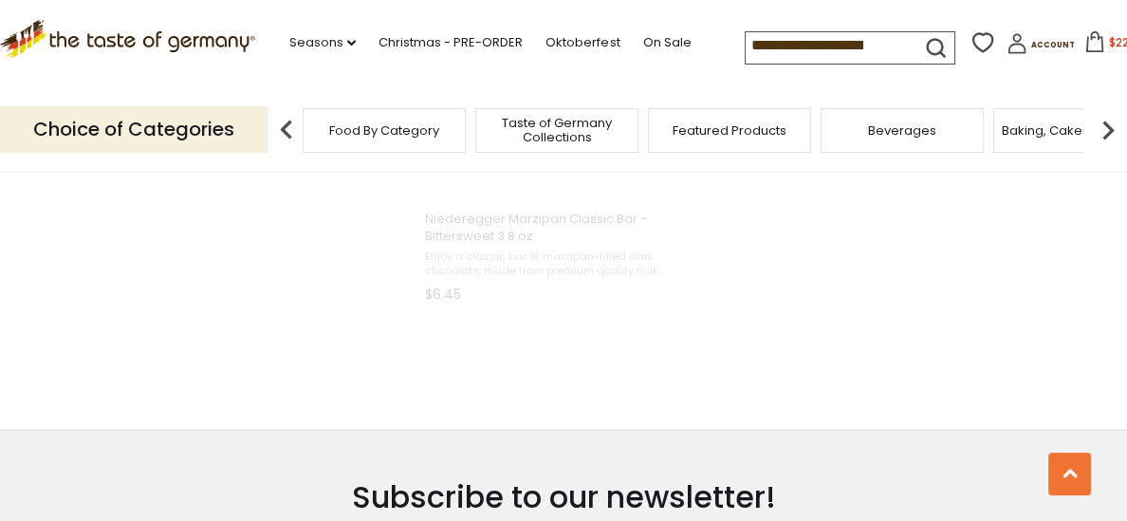
scroll to position [5, 0]
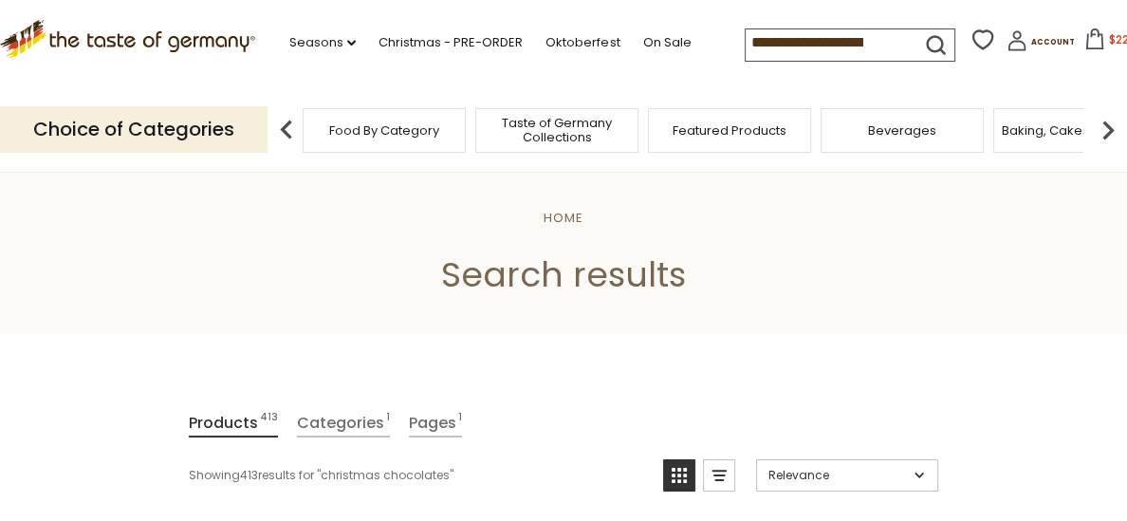
click at [1109, 39] on span "$222.35" at bounding box center [1131, 39] width 44 height 16
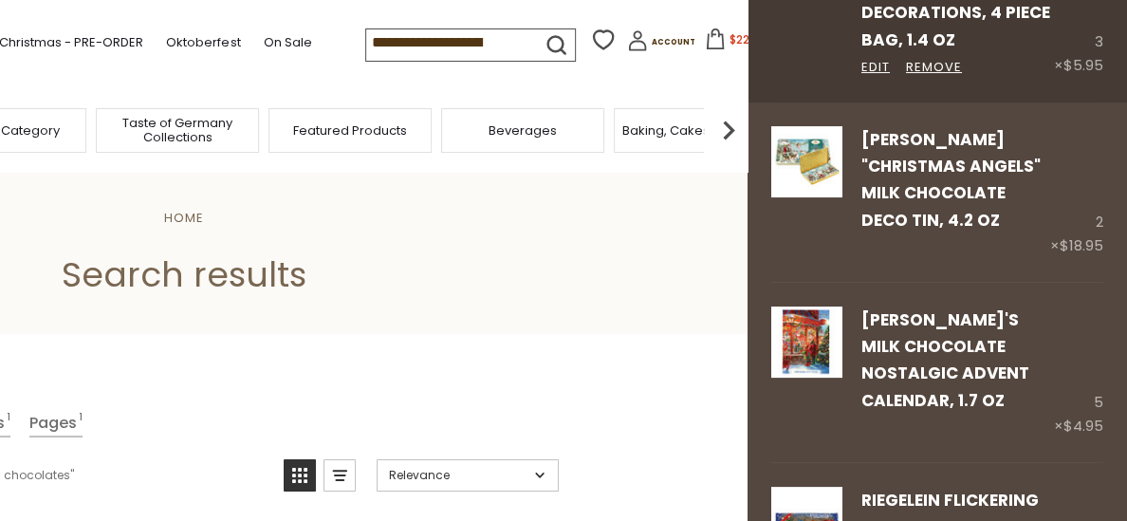
scroll to position [204, 0]
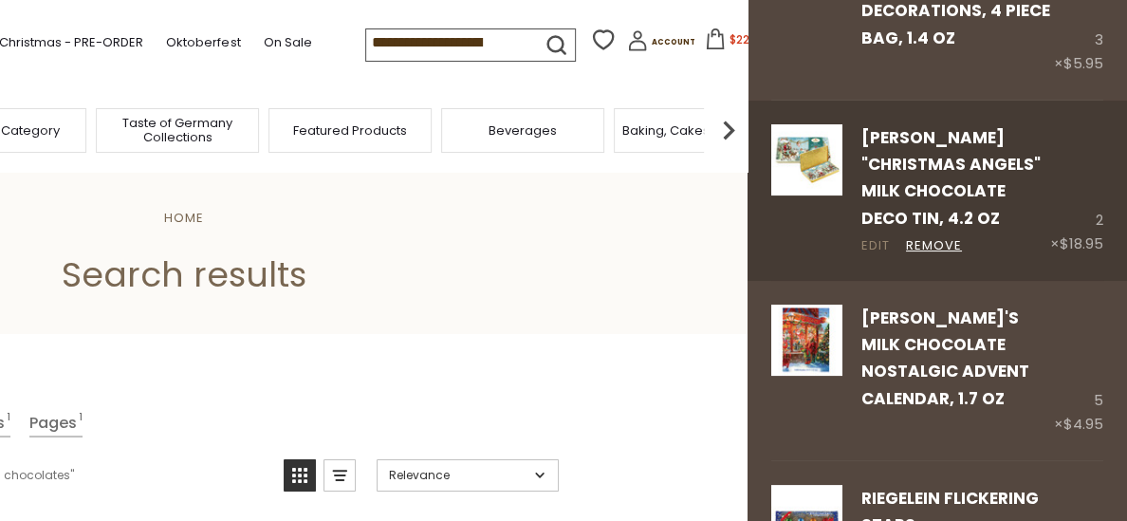
click at [876, 236] on link "Edit" at bounding box center [875, 246] width 28 height 20
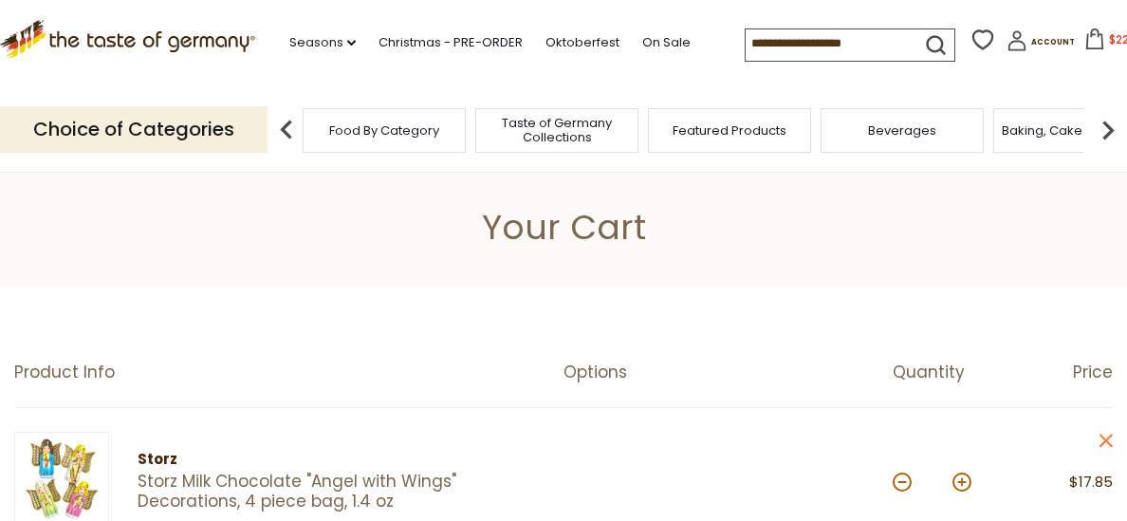
scroll to position [324, 0]
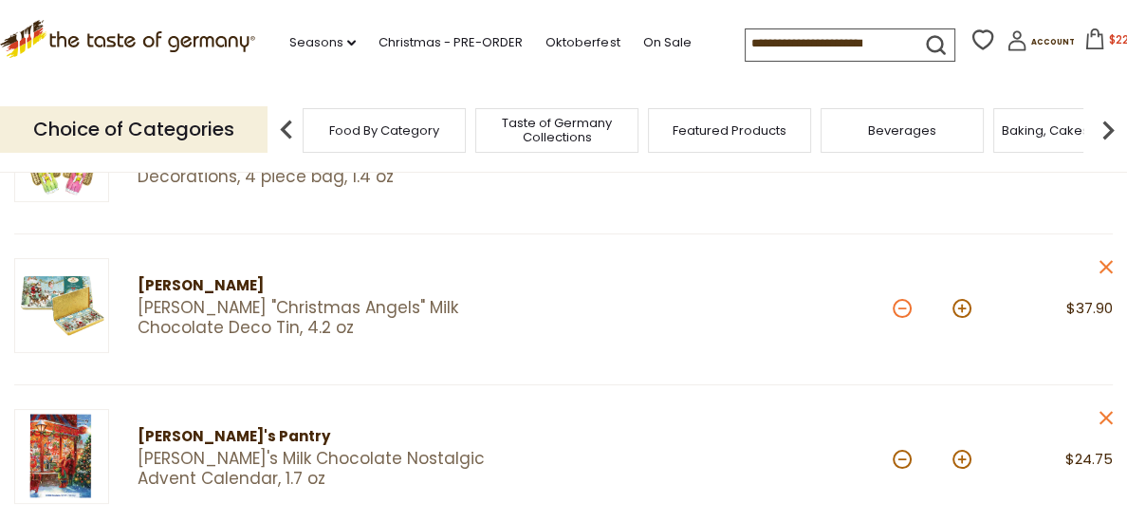
click at [901, 305] on button at bounding box center [901, 308] width 19 height 19
type input "*"
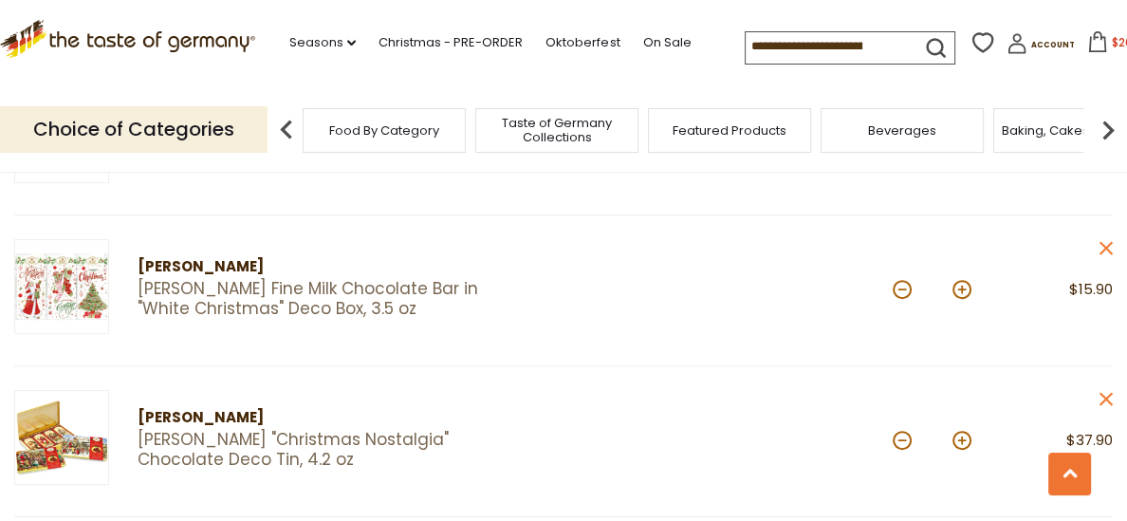
scroll to position [797, 0]
click at [898, 290] on button at bounding box center [901, 288] width 19 height 19
type input "*"
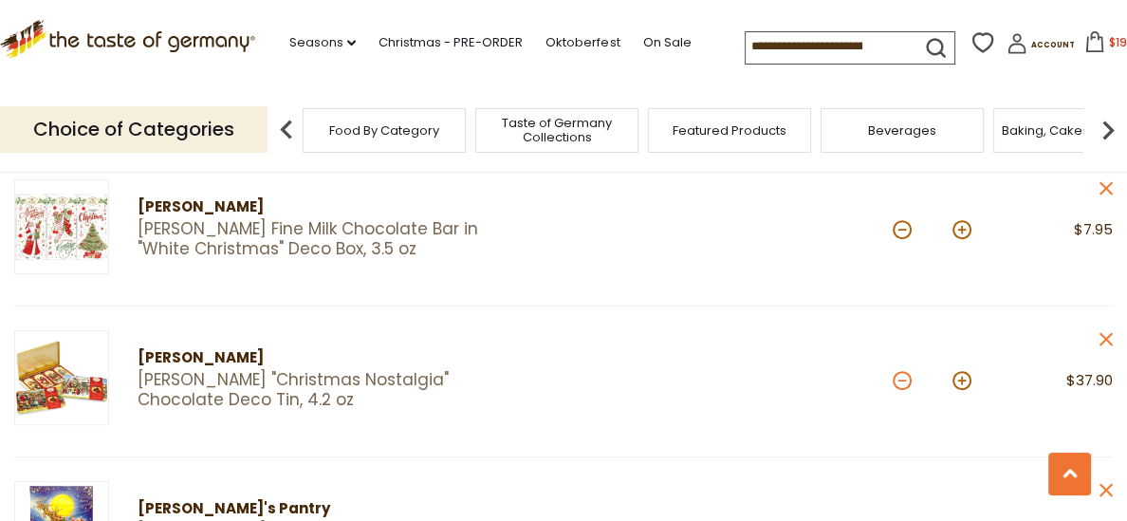
click at [906, 380] on button at bounding box center [901, 380] width 19 height 19
type input "*"
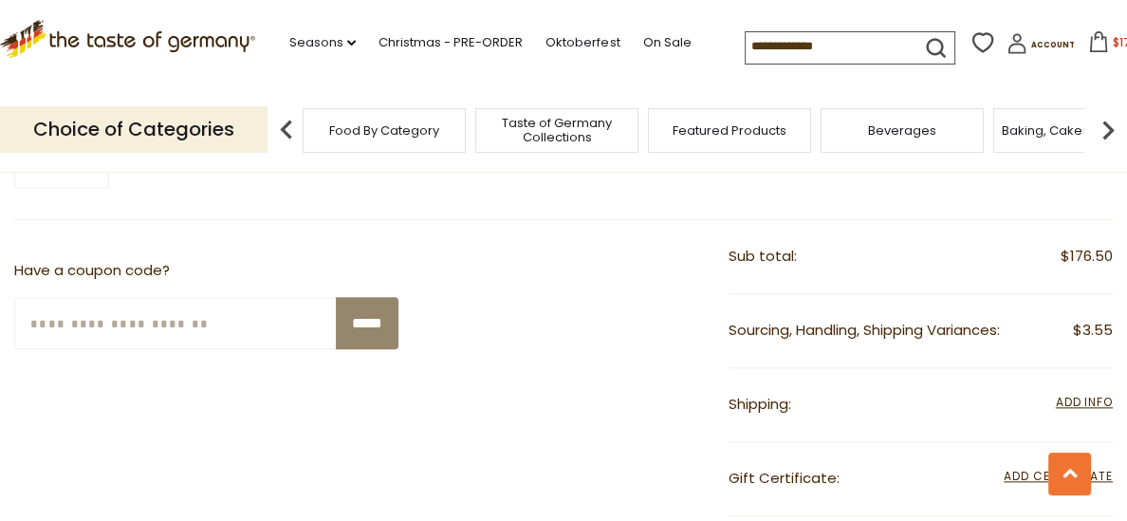
scroll to position [1849, 0]
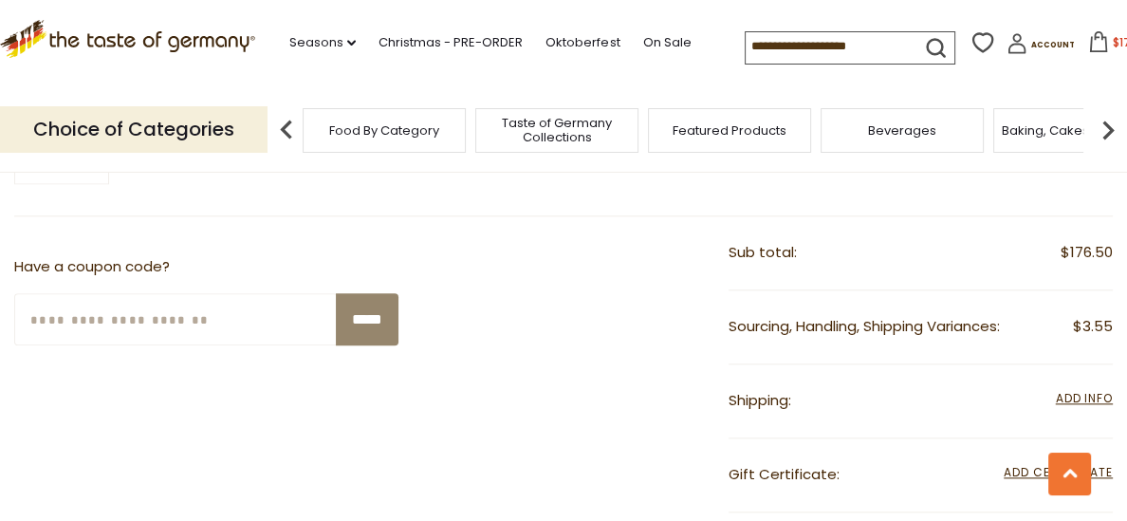
click at [946, 131] on div "Beverages" at bounding box center [901, 130] width 163 height 45
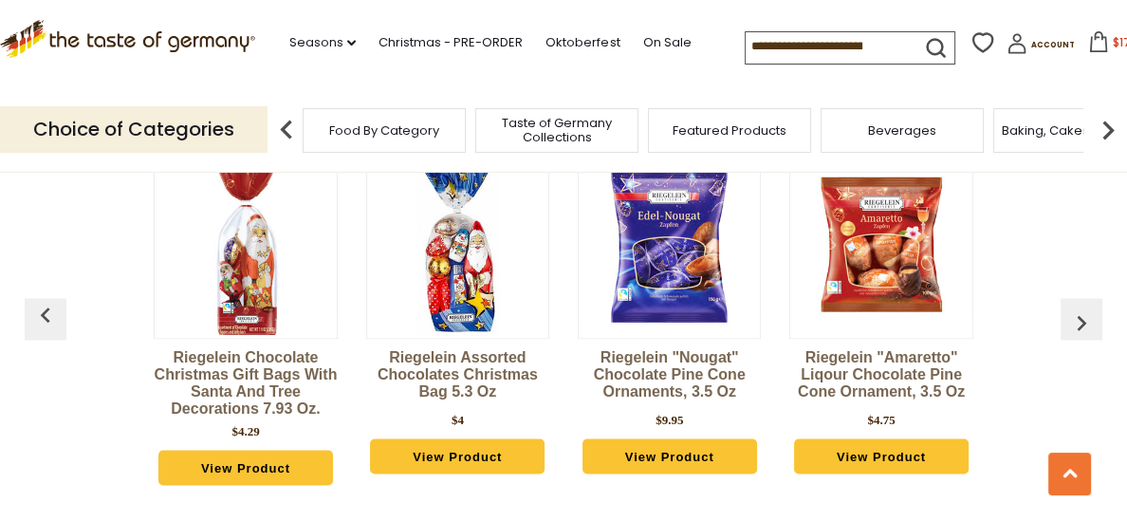
scroll to position [2896, 0]
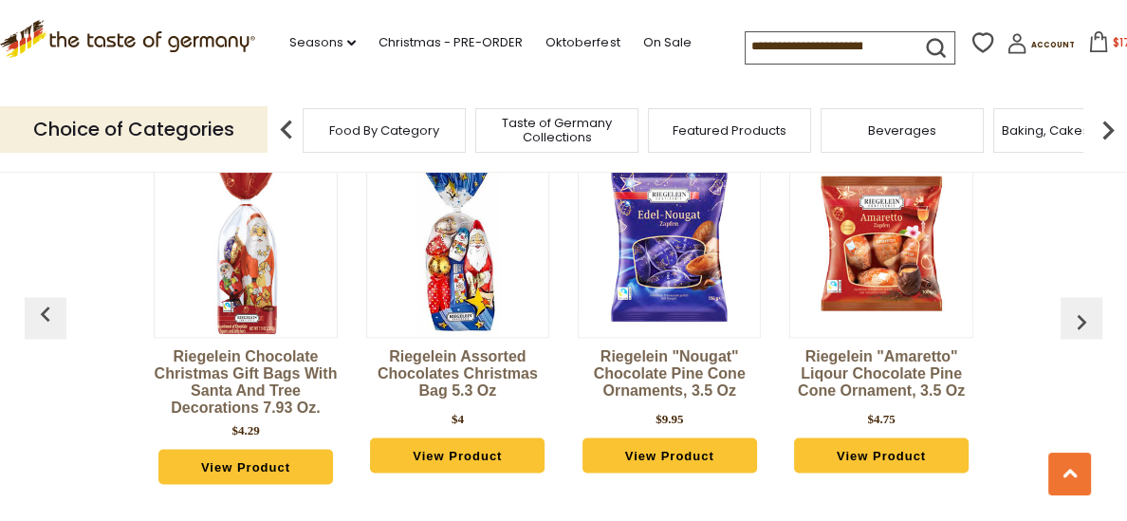
click at [1081, 320] on img "button" at bounding box center [1081, 321] width 30 height 30
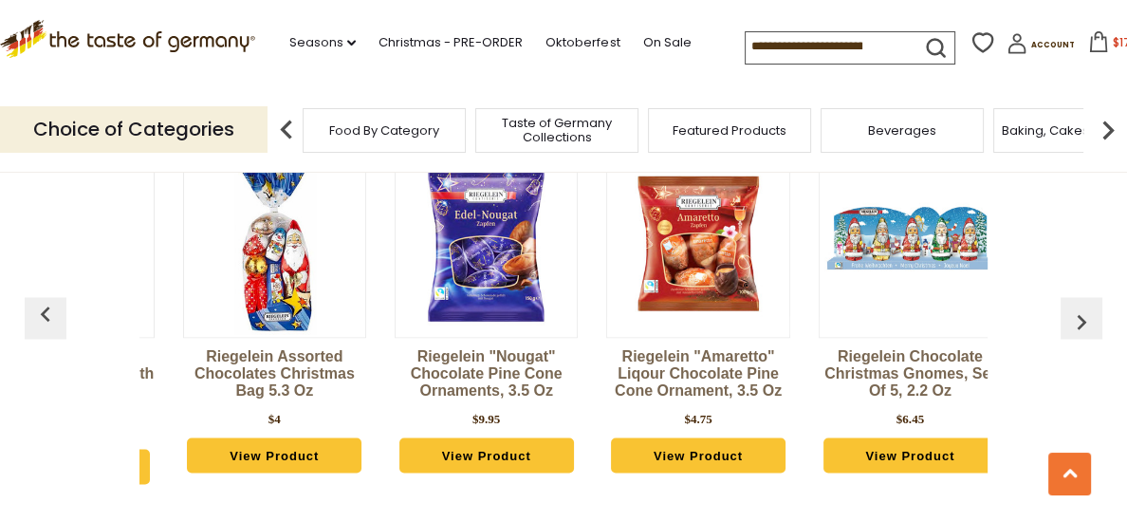
scroll to position [0, 211]
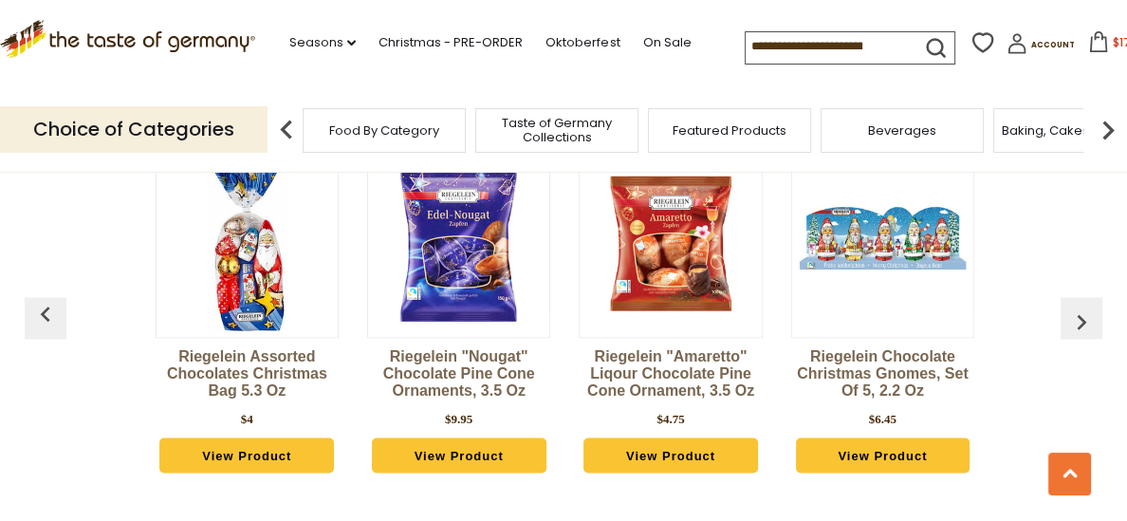
click at [1081, 320] on img "button" at bounding box center [1081, 321] width 30 height 30
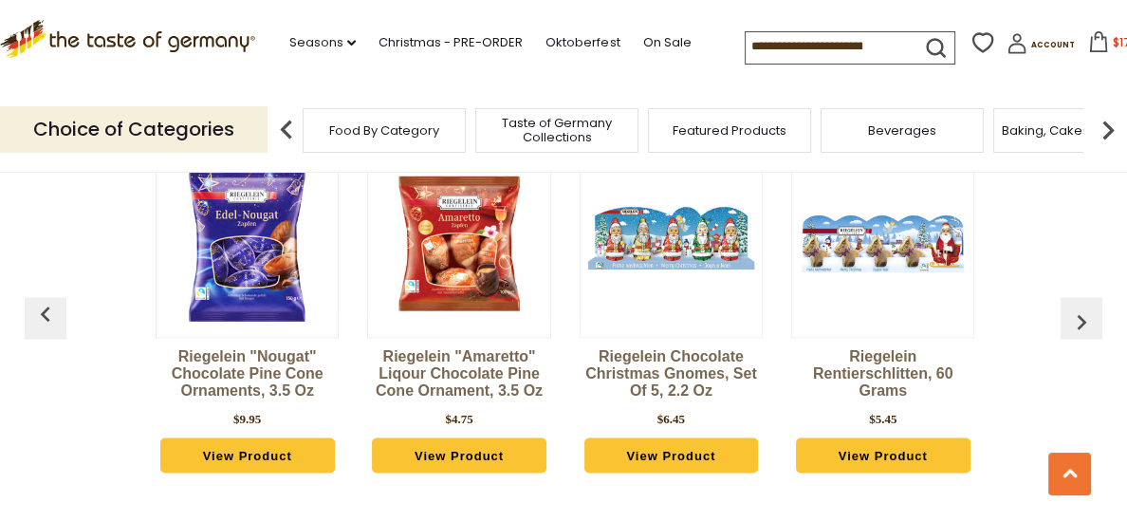
click at [1081, 320] on img "button" at bounding box center [1081, 321] width 30 height 30
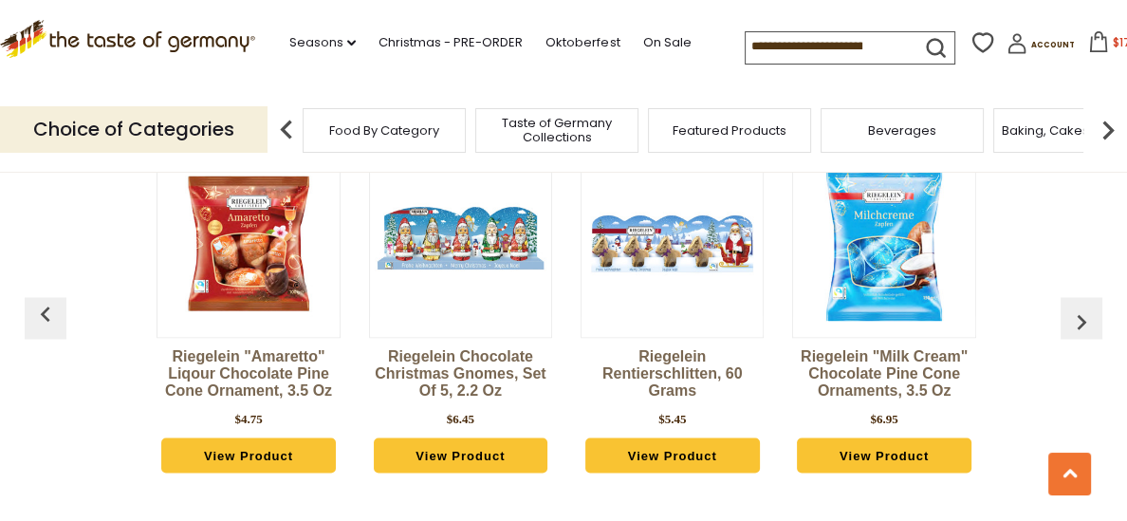
click at [1081, 320] on img "button" at bounding box center [1081, 321] width 30 height 30
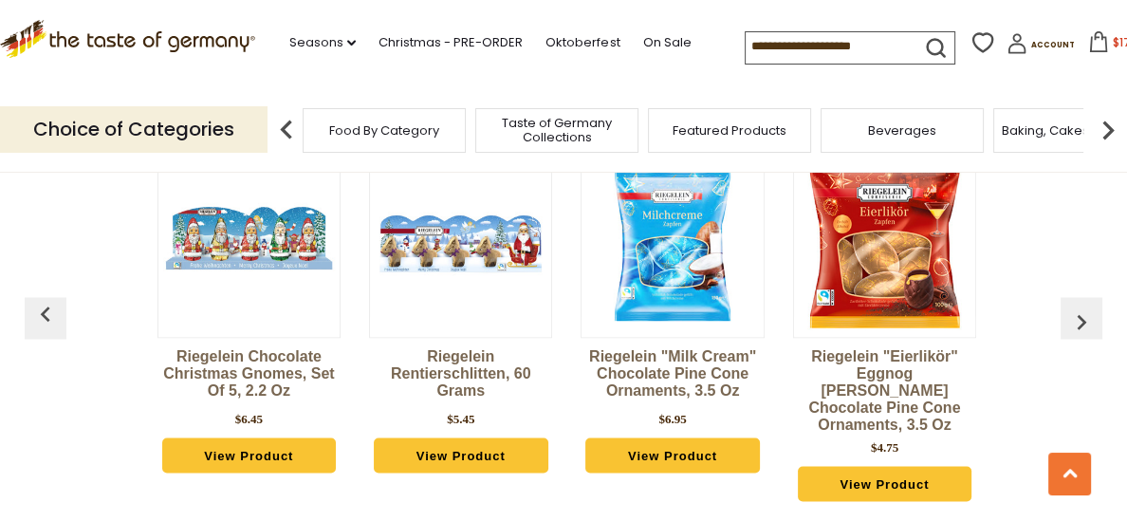
click at [1081, 320] on img "button" at bounding box center [1081, 321] width 30 height 30
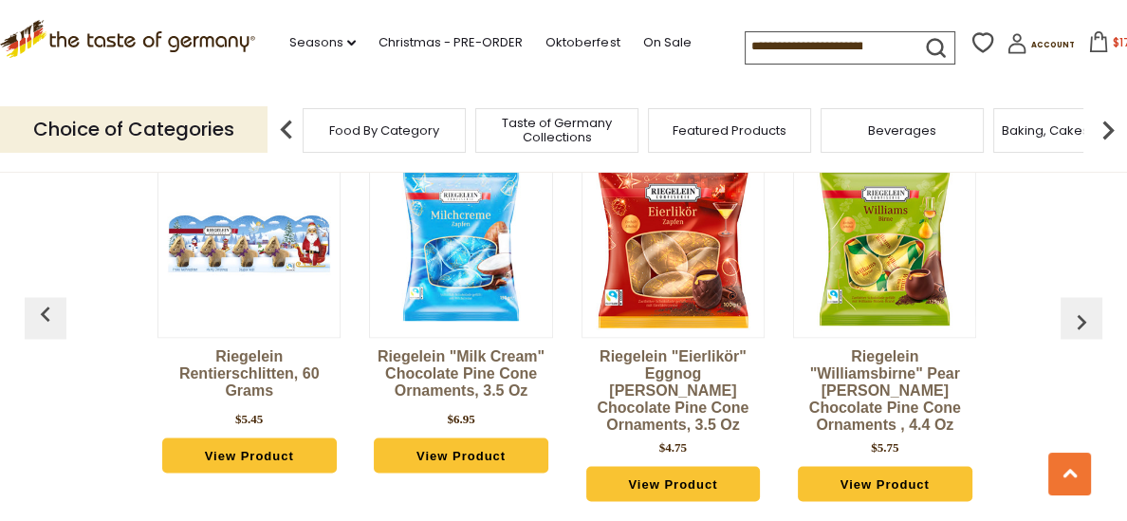
click at [1081, 320] on img "button" at bounding box center [1081, 321] width 30 height 30
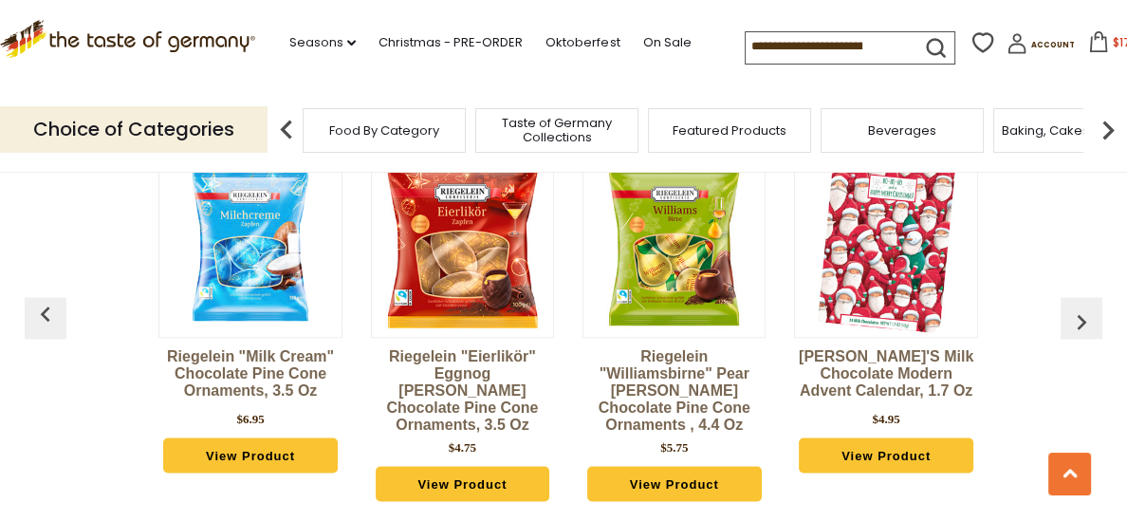
click at [1081, 320] on img "button" at bounding box center [1081, 321] width 30 height 30
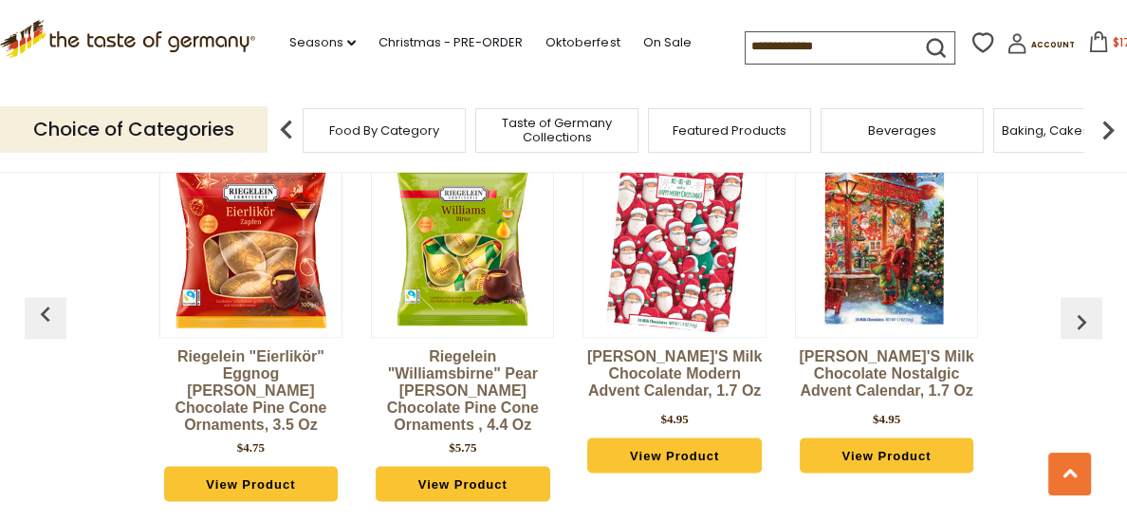
click at [1081, 320] on img "button" at bounding box center [1081, 321] width 30 height 30
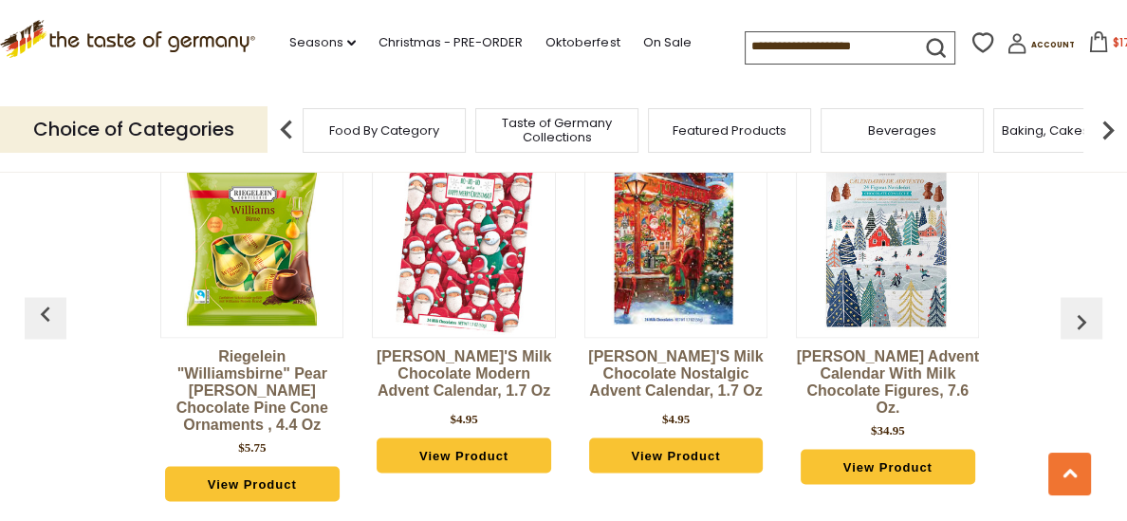
click at [1081, 320] on img "button" at bounding box center [1081, 321] width 30 height 30
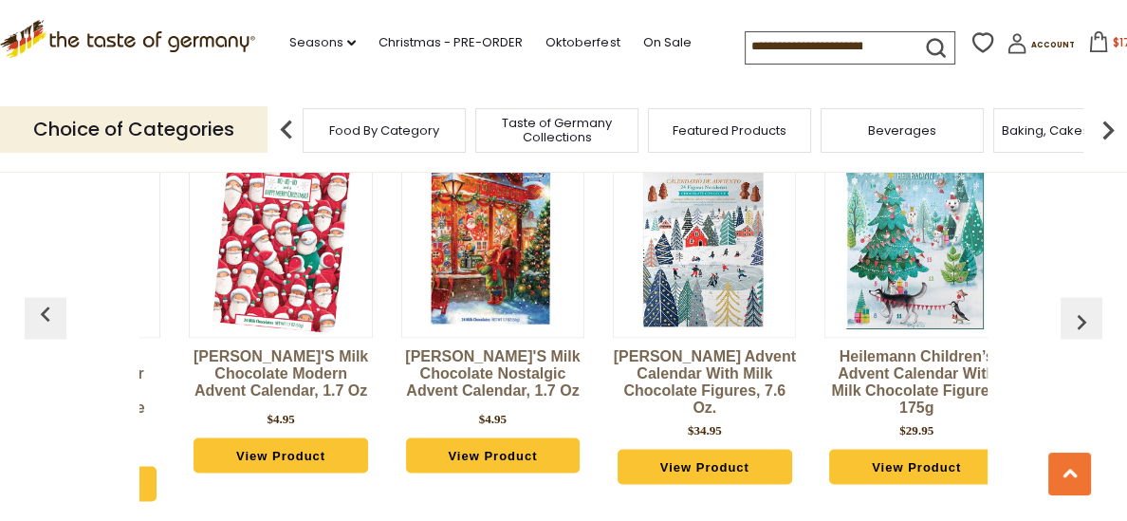
scroll to position [0, 1899]
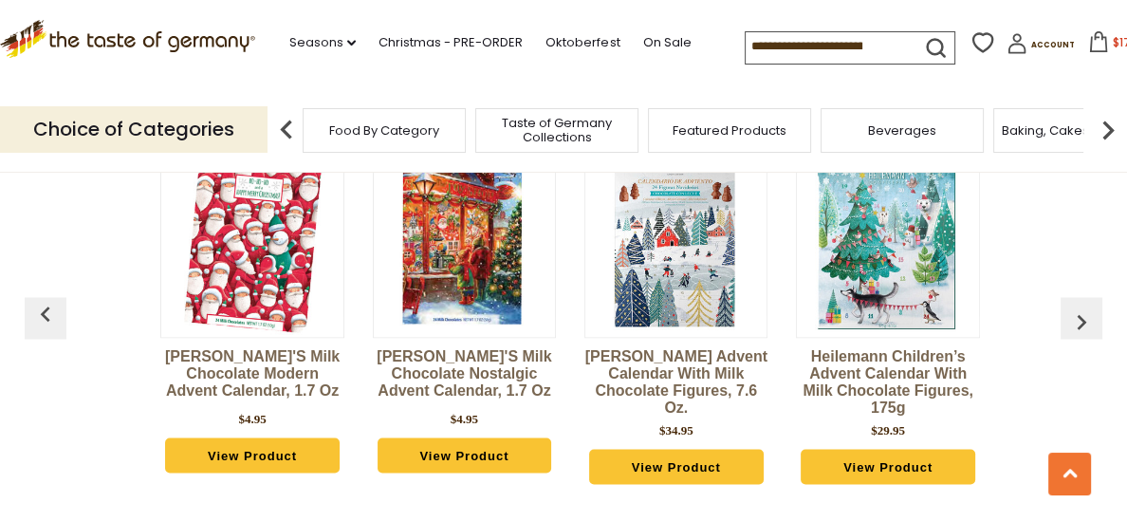
click at [1081, 320] on img "button" at bounding box center [1081, 321] width 30 height 30
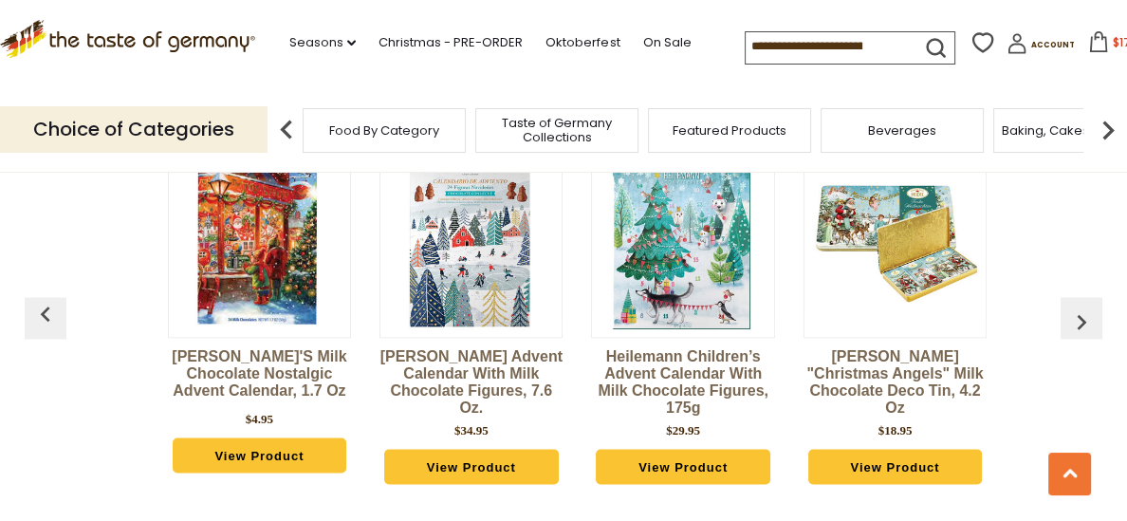
scroll to position [0, 2111]
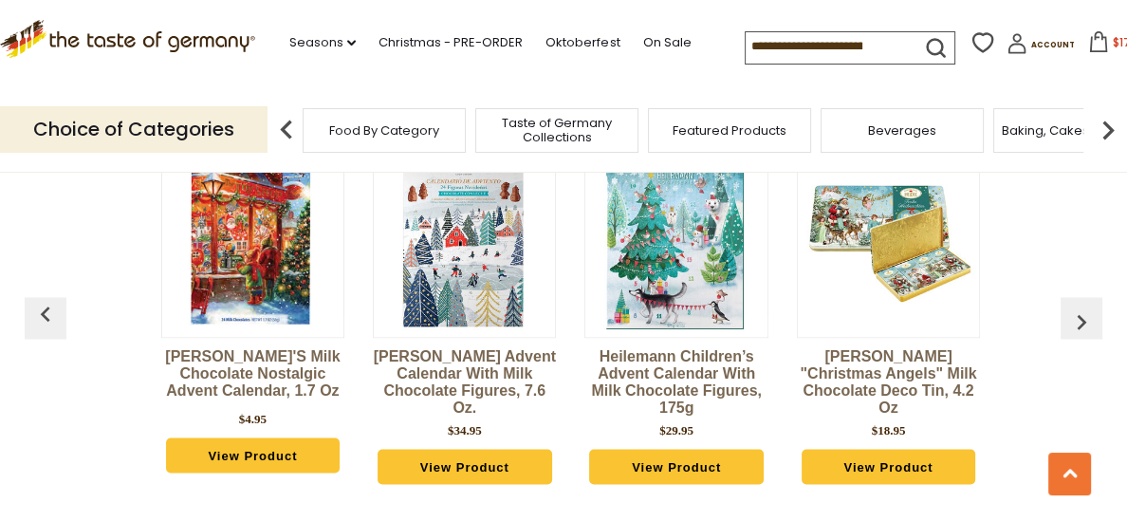
click at [1081, 320] on img "button" at bounding box center [1081, 321] width 30 height 30
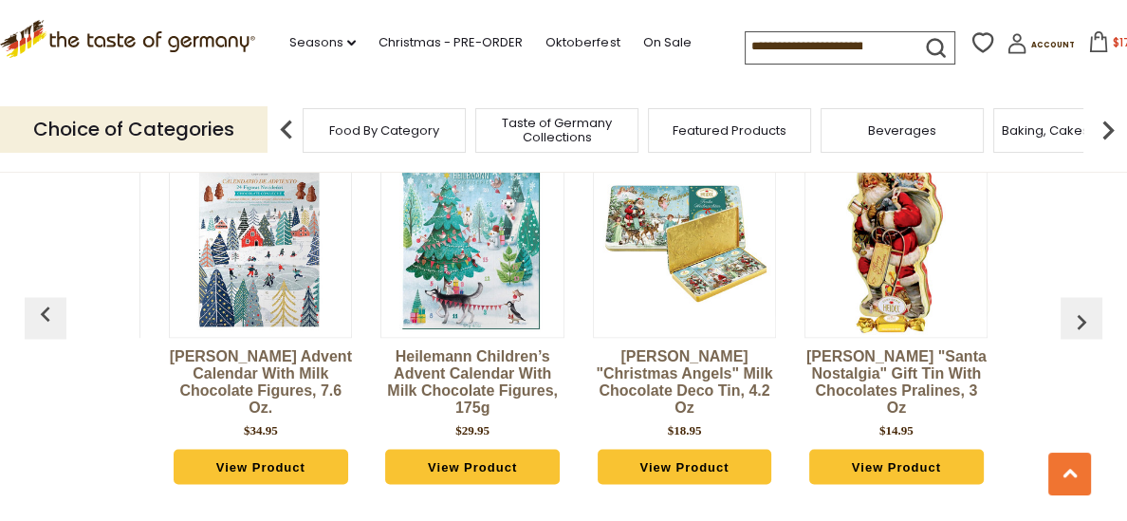
scroll to position [0, 2321]
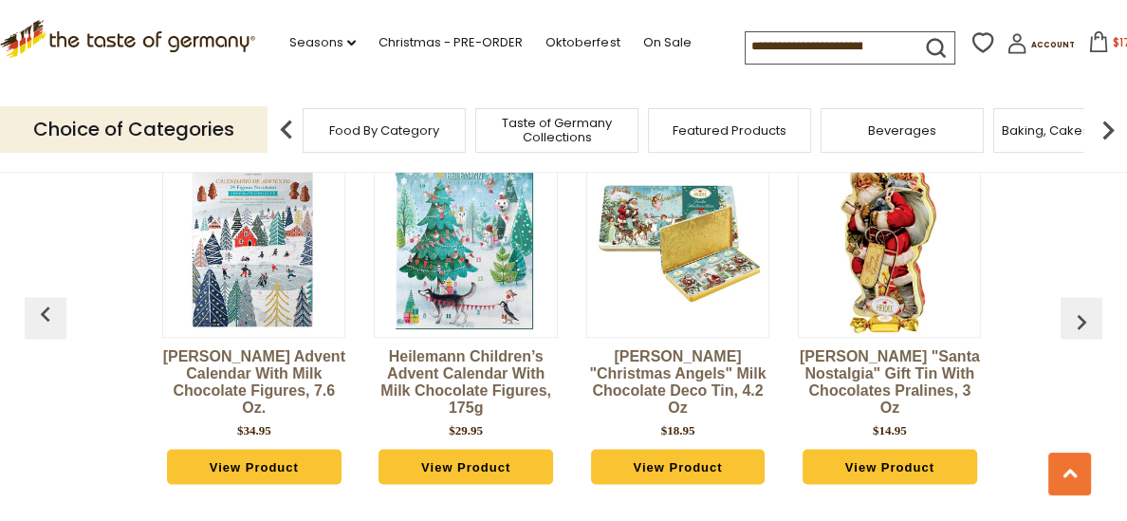
click at [1081, 320] on img "button" at bounding box center [1081, 321] width 30 height 30
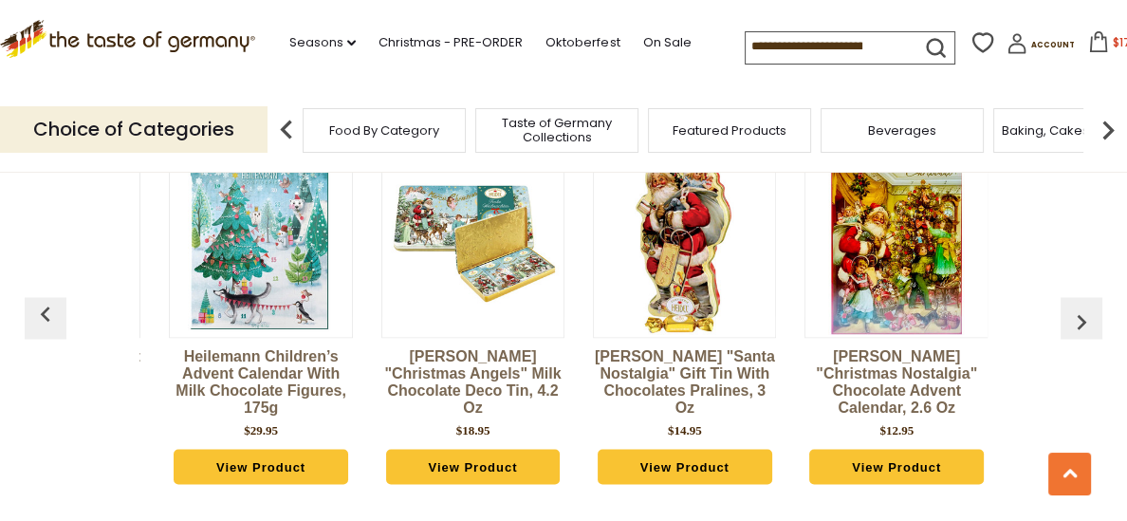
scroll to position [0, 2533]
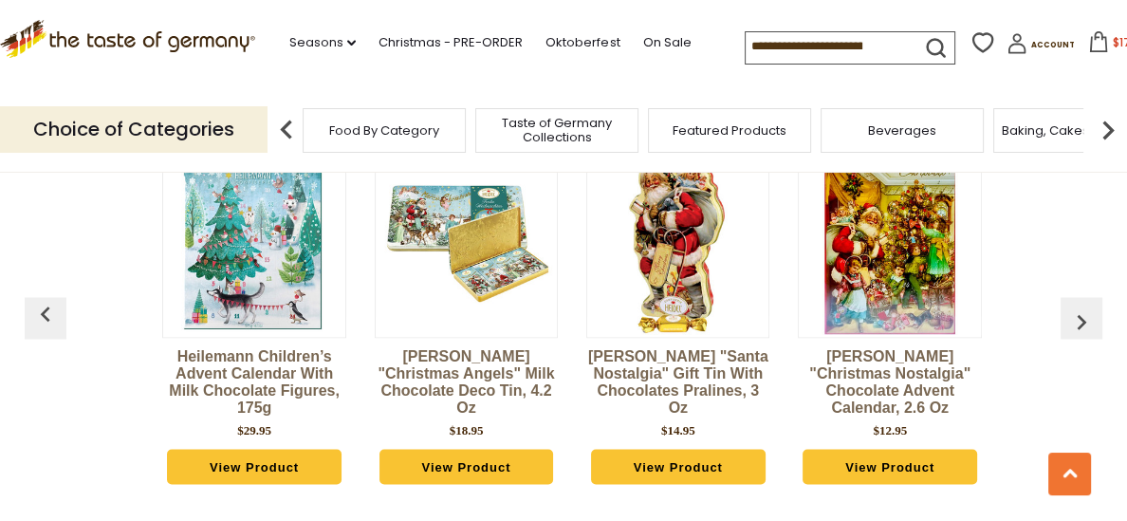
click at [1081, 320] on img "button" at bounding box center [1081, 321] width 30 height 30
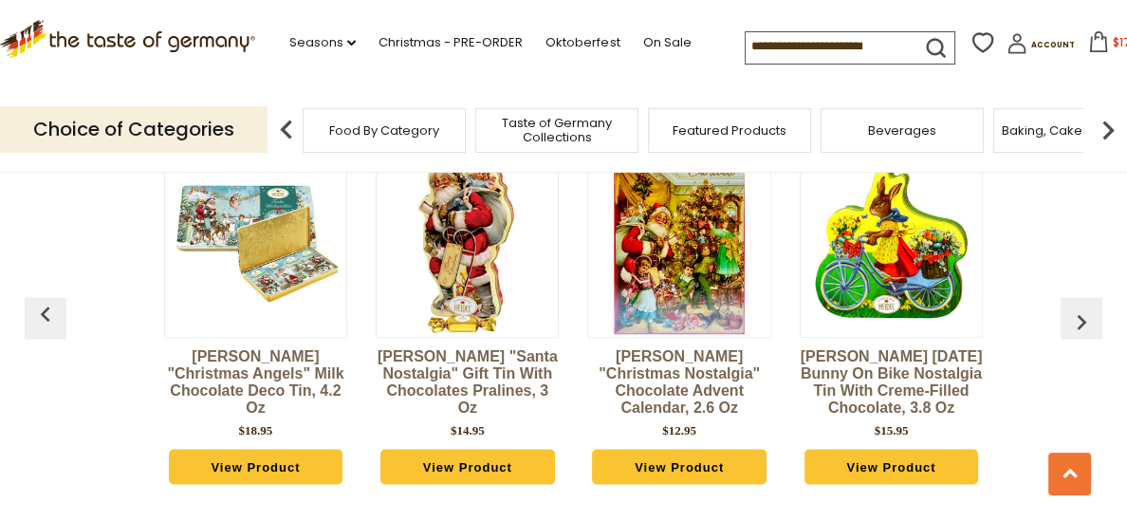
click at [1081, 320] on img "button" at bounding box center [1081, 321] width 30 height 30
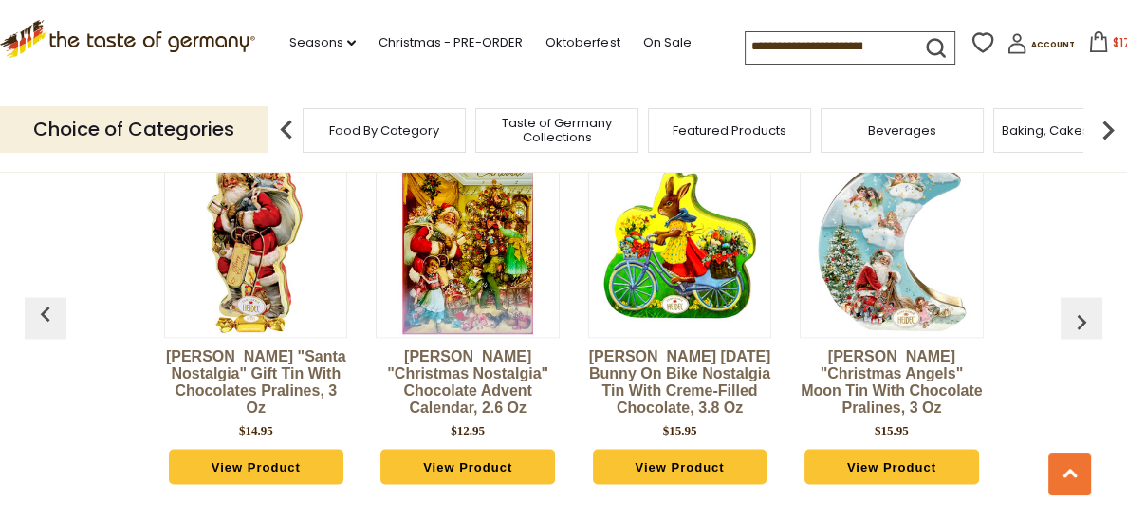
click at [1081, 320] on img "button" at bounding box center [1081, 321] width 30 height 30
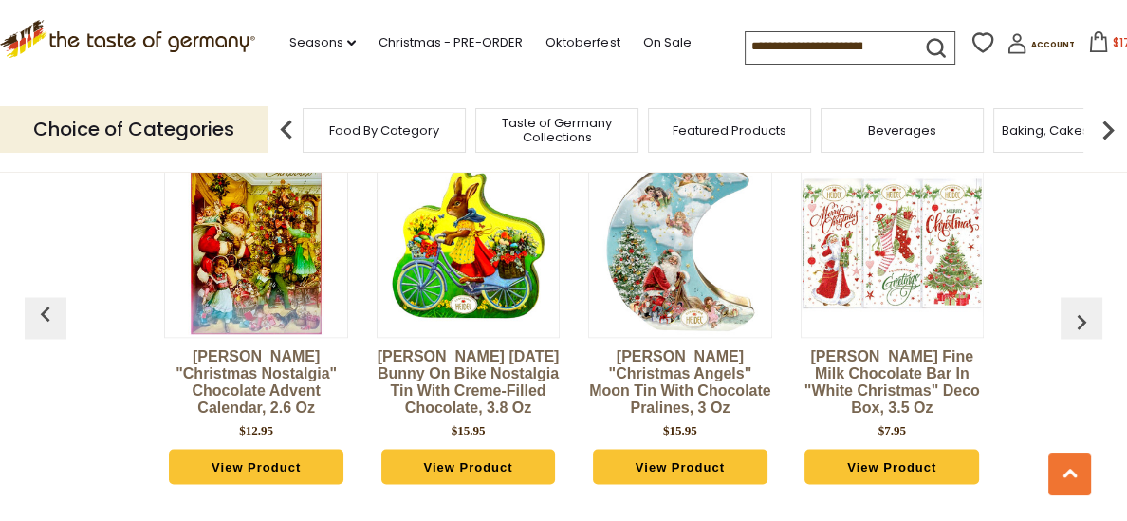
click at [1081, 320] on img "button" at bounding box center [1081, 321] width 30 height 30
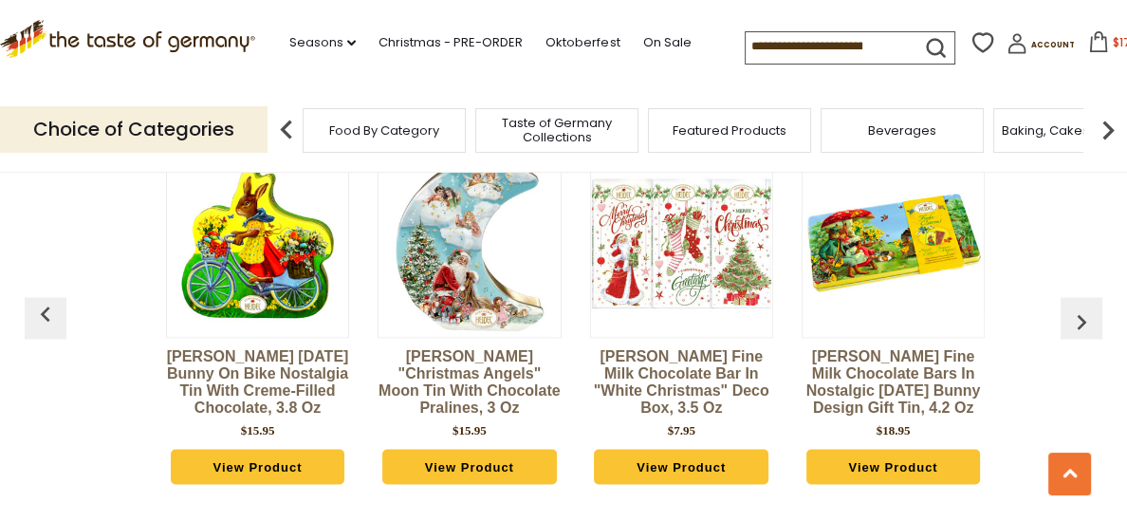
click at [1081, 320] on img "button" at bounding box center [1081, 321] width 30 height 30
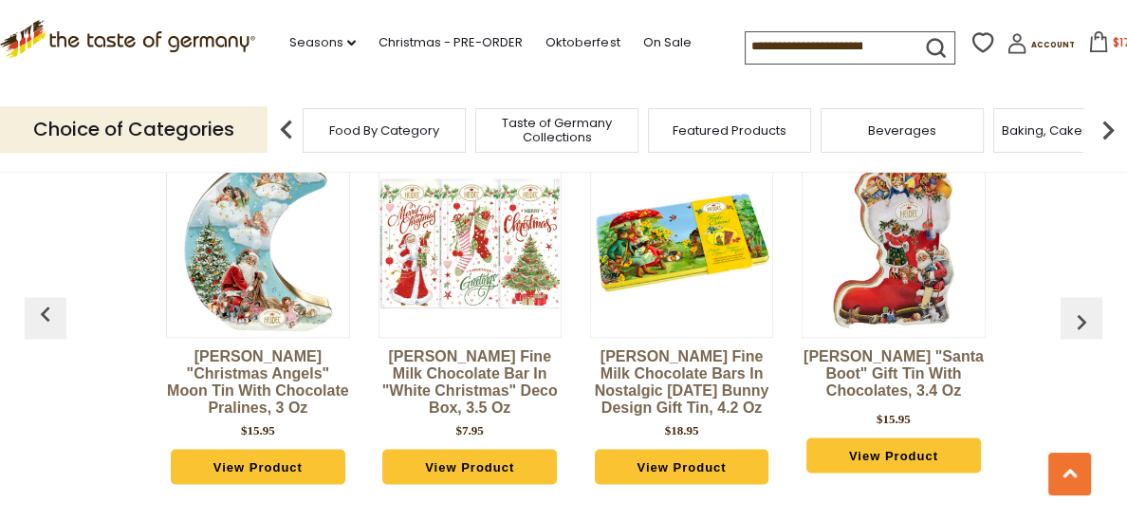
click at [1081, 320] on img "button" at bounding box center [1081, 321] width 30 height 30
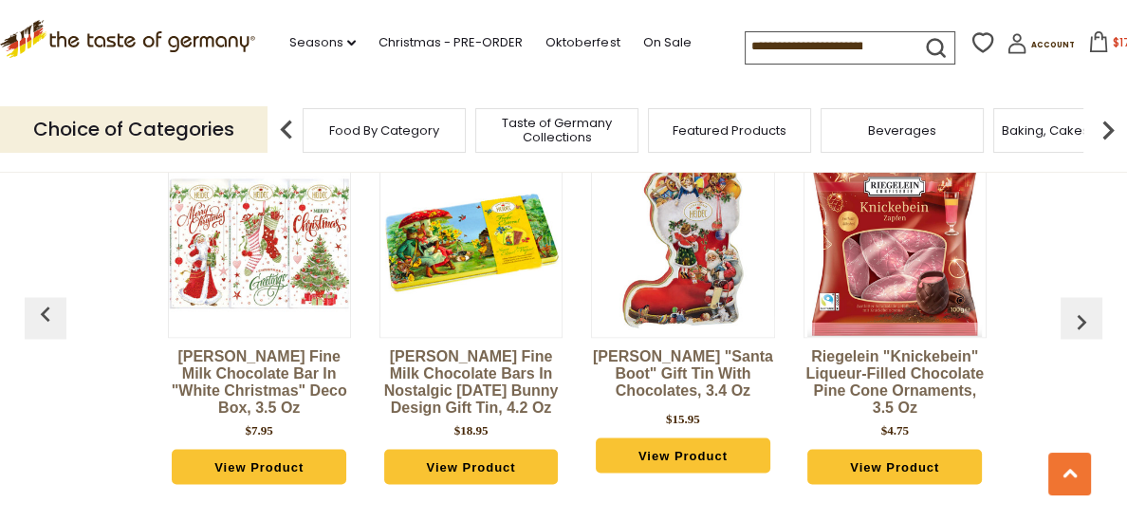
click at [1081, 320] on img "button" at bounding box center [1081, 321] width 30 height 30
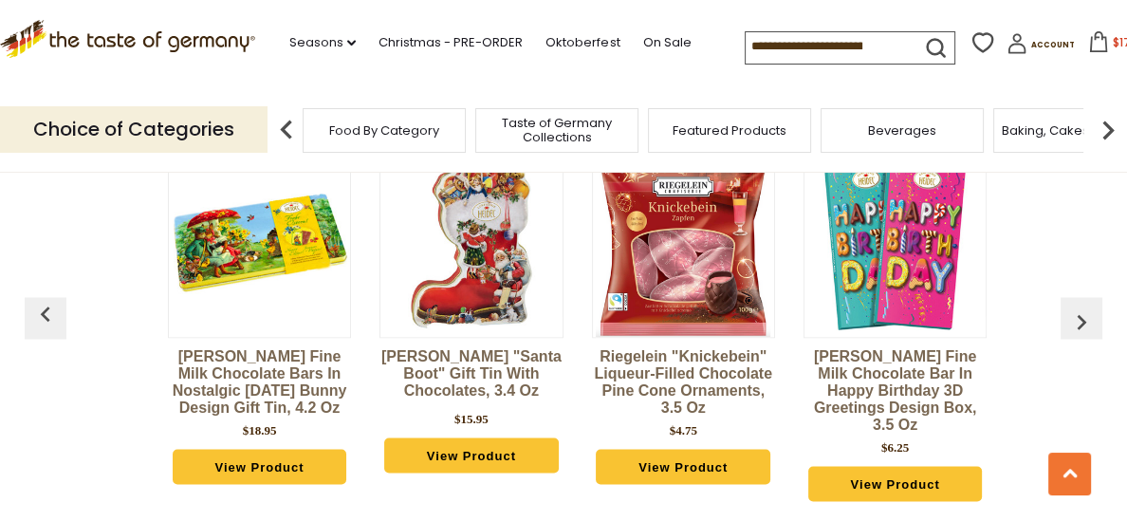
click at [1081, 320] on img "button" at bounding box center [1081, 321] width 30 height 30
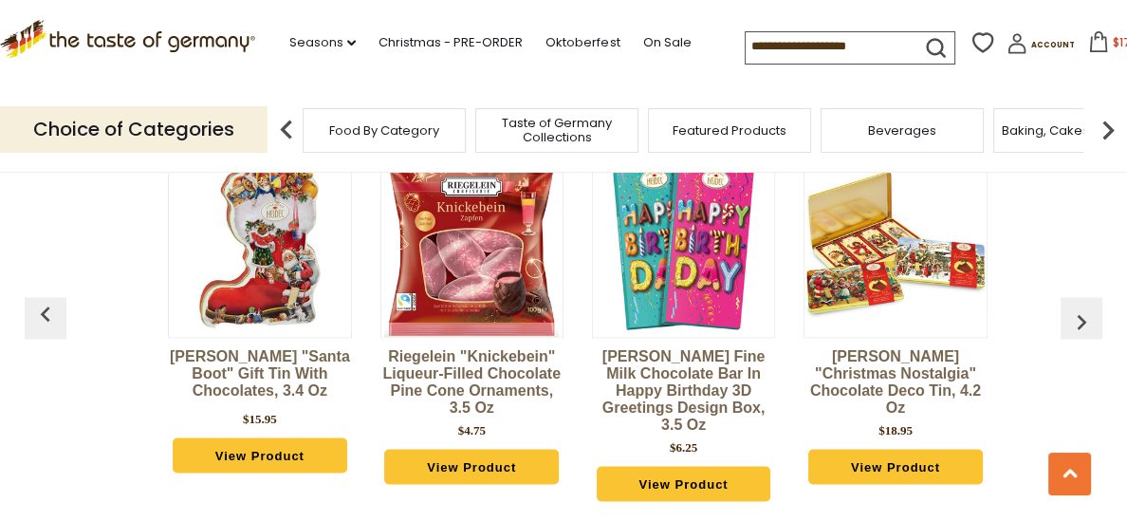
click at [1081, 320] on img "button" at bounding box center [1081, 321] width 30 height 30
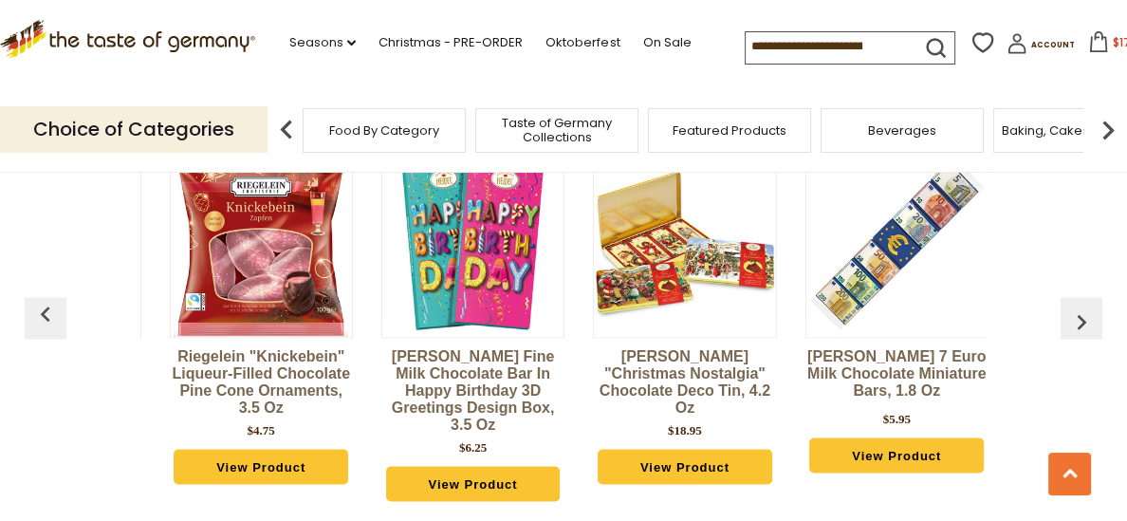
click at [1081, 320] on img "button" at bounding box center [1081, 321] width 30 height 30
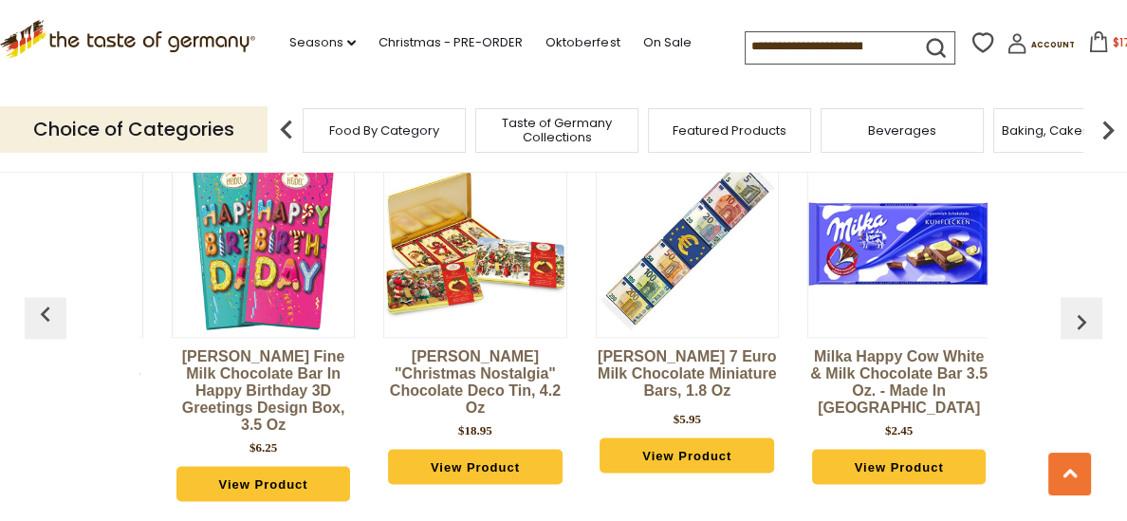
scroll to position [0, 4644]
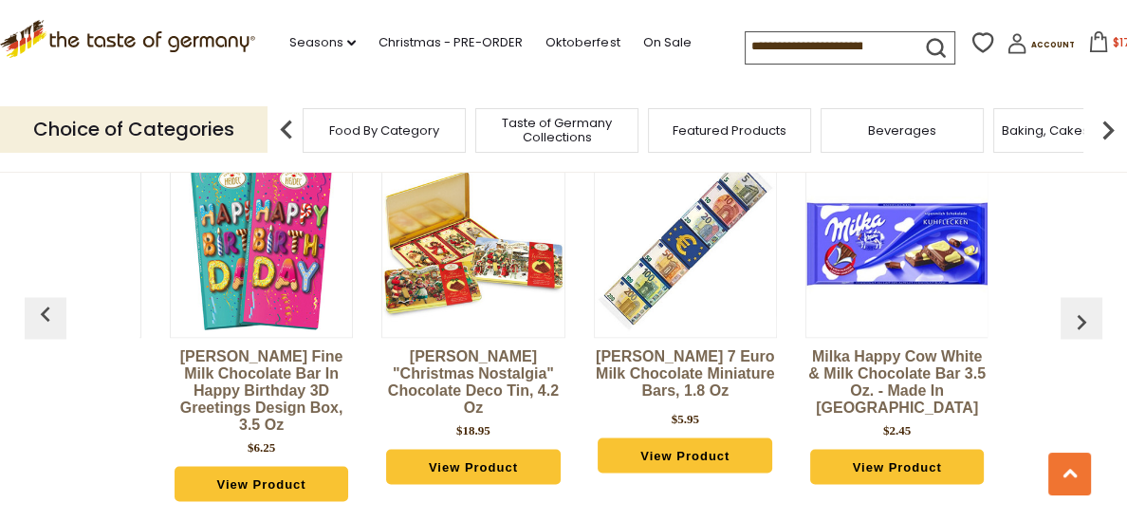
click at [1081, 320] on img "button" at bounding box center [1081, 321] width 30 height 30
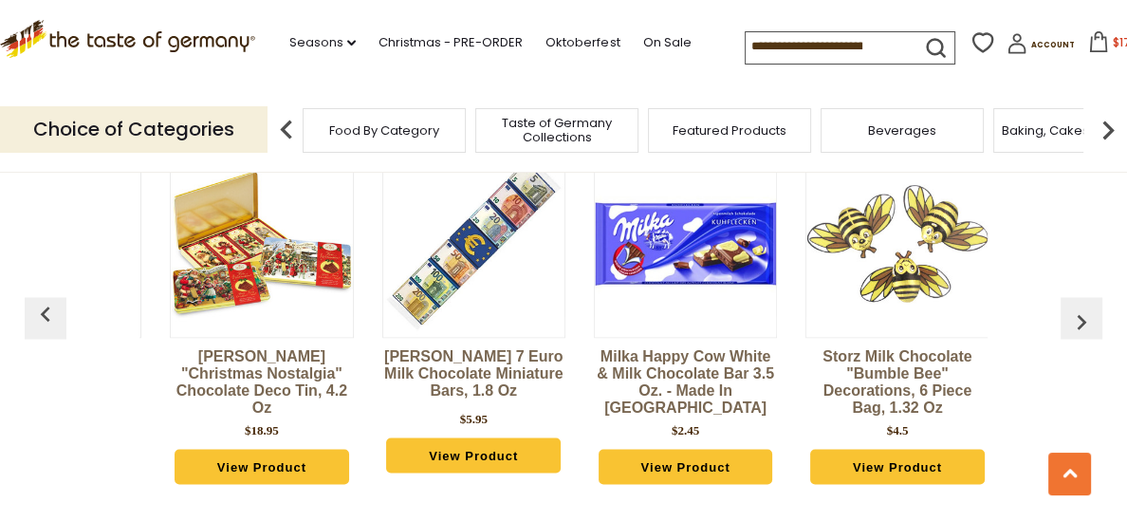
click at [1081, 320] on img "button" at bounding box center [1081, 321] width 30 height 30
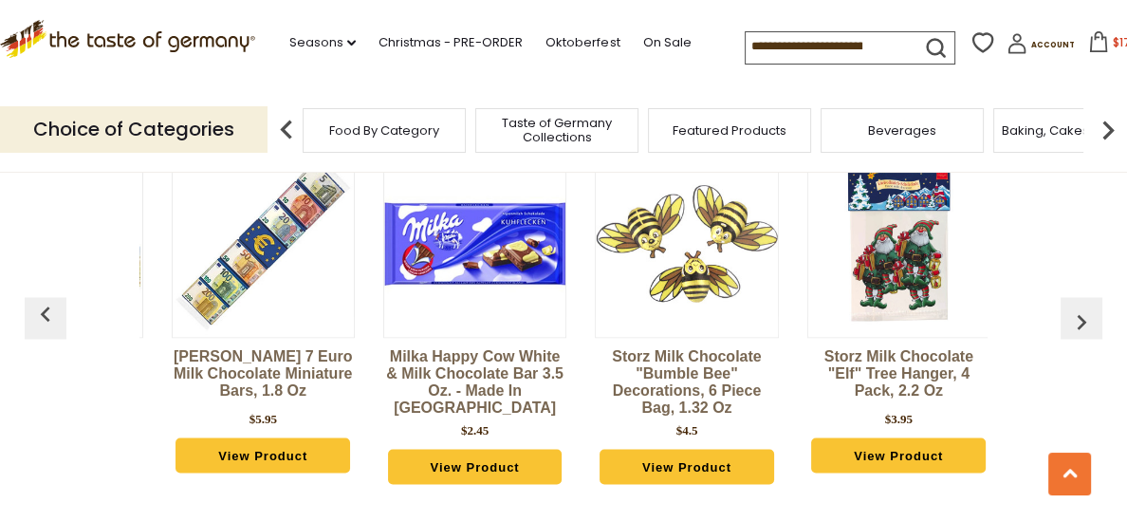
click at [1081, 320] on img "button" at bounding box center [1081, 321] width 30 height 30
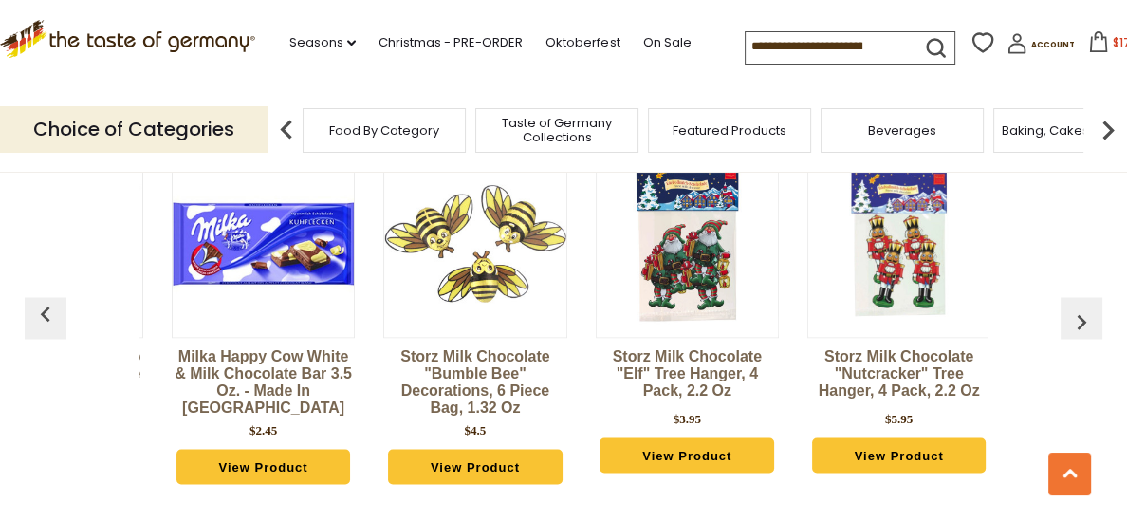
click at [1081, 320] on img "button" at bounding box center [1081, 321] width 30 height 30
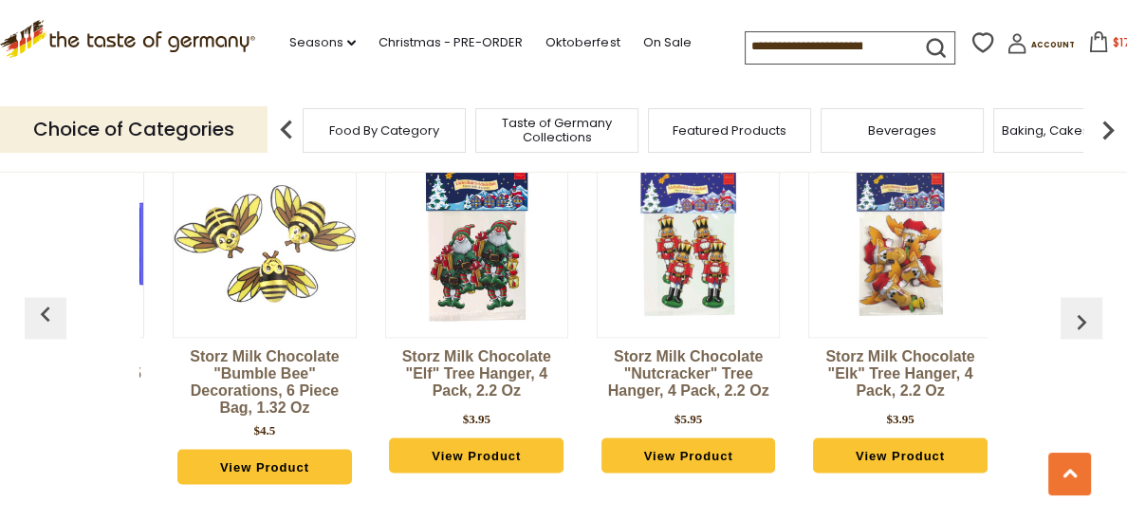
click at [1081, 320] on img "button" at bounding box center [1081, 321] width 30 height 30
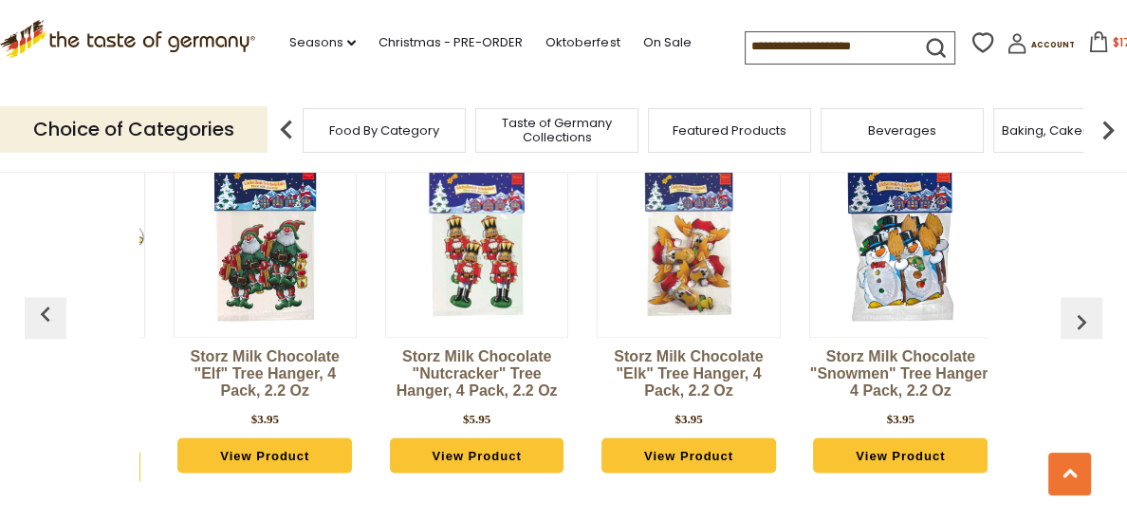
click at [1081, 320] on img "button" at bounding box center [1081, 321] width 30 height 30
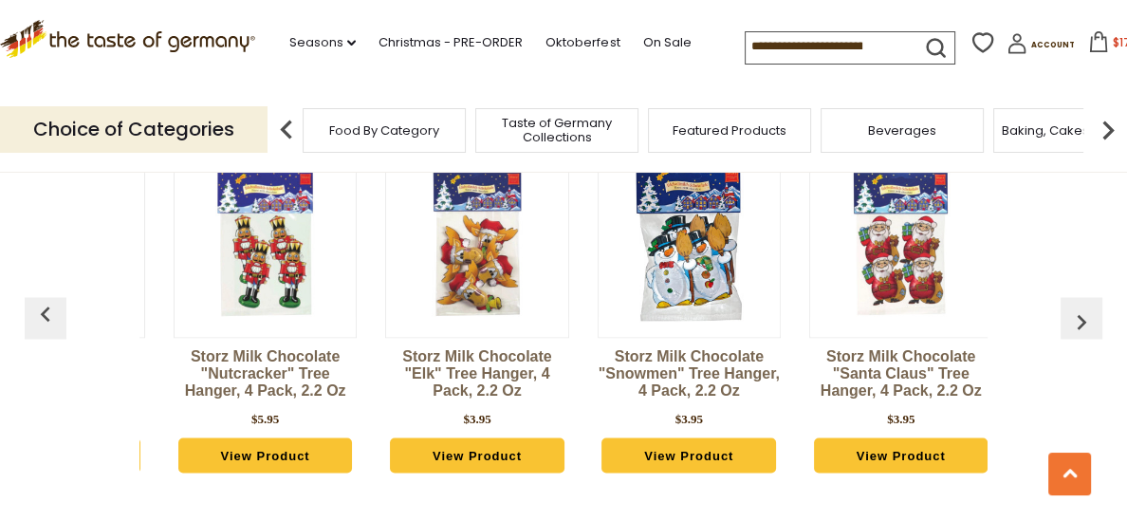
click at [1081, 320] on img "button" at bounding box center [1081, 321] width 30 height 30
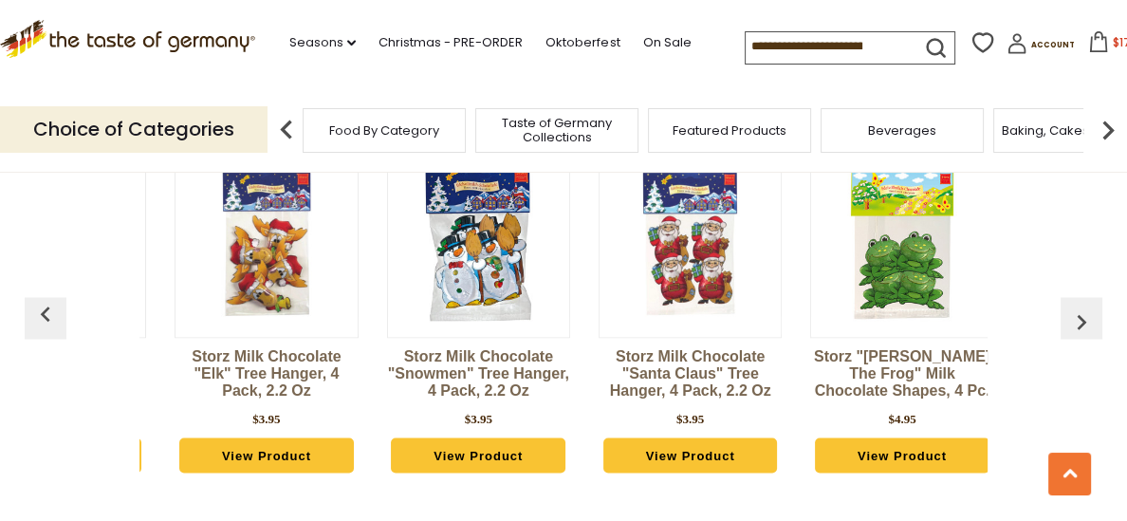
click at [1081, 320] on img "button" at bounding box center [1081, 321] width 30 height 30
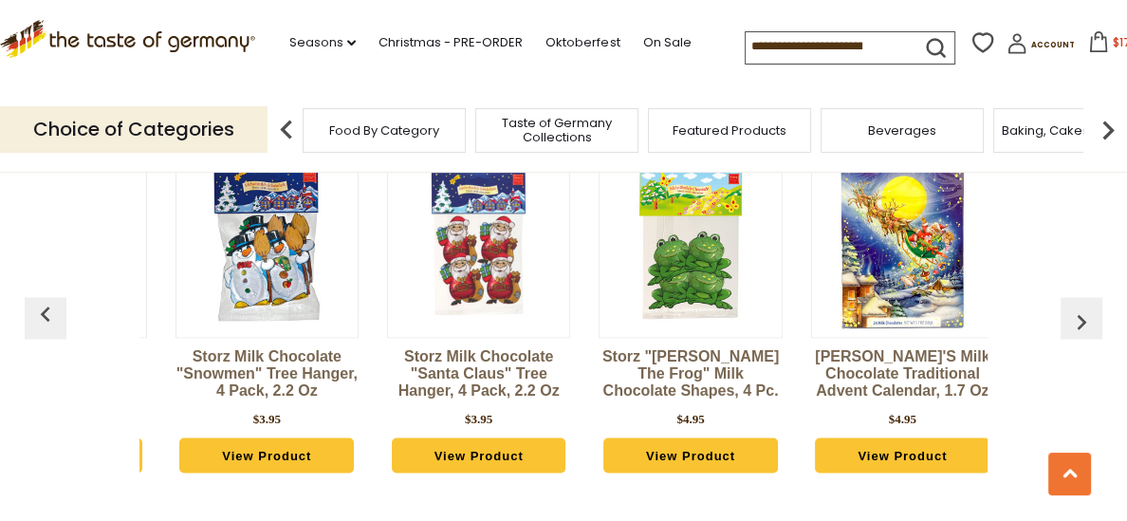
click at [1081, 320] on img "button" at bounding box center [1081, 321] width 30 height 30
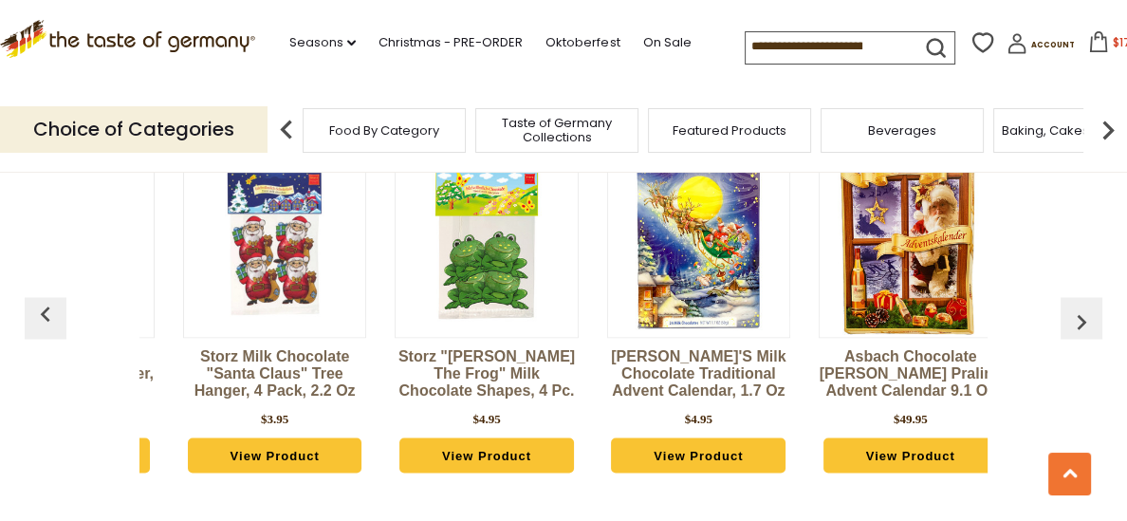
scroll to position [0, 6543]
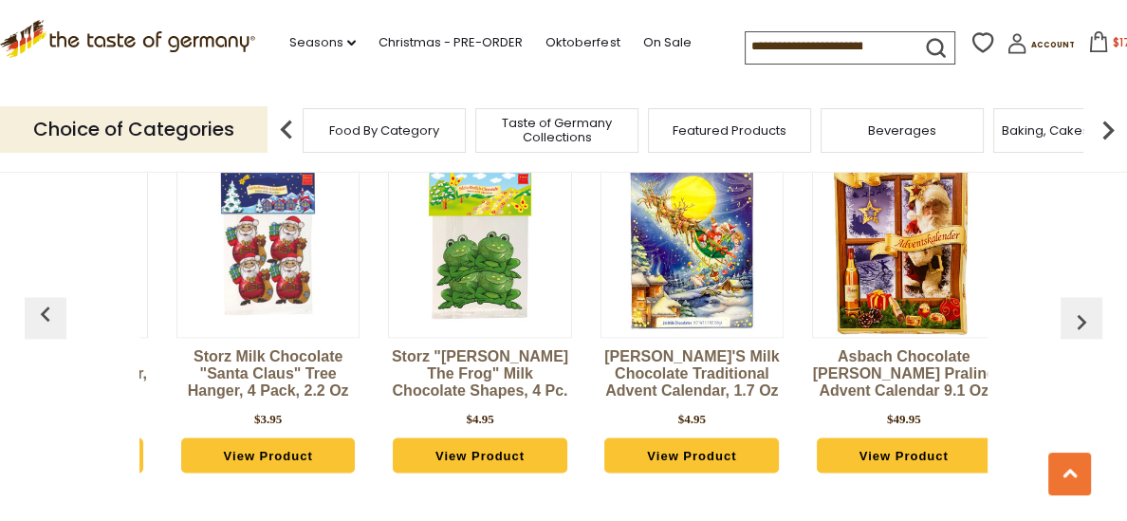
click at [1081, 320] on img "button" at bounding box center [1081, 321] width 30 height 30
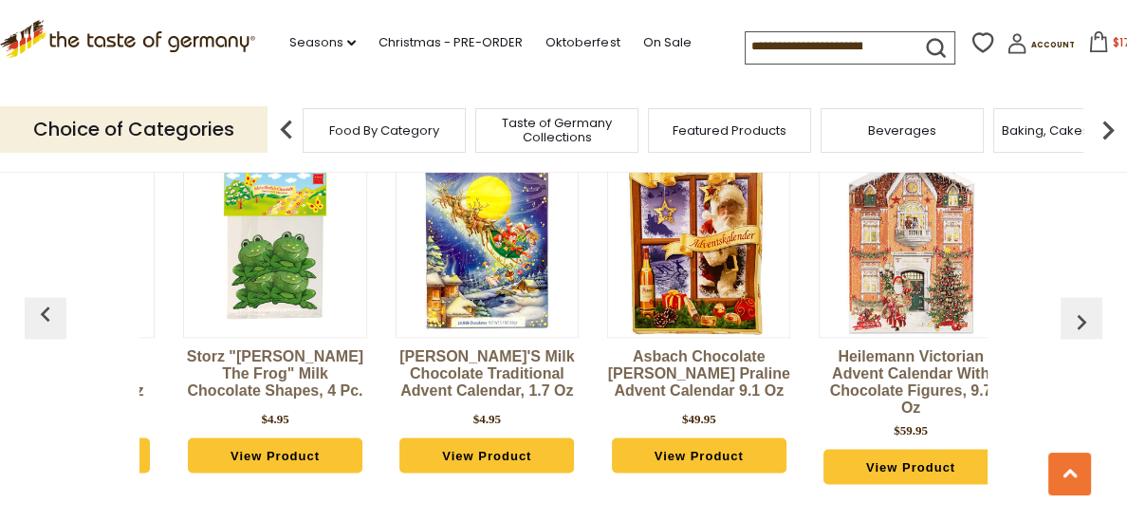
scroll to position [0, 6755]
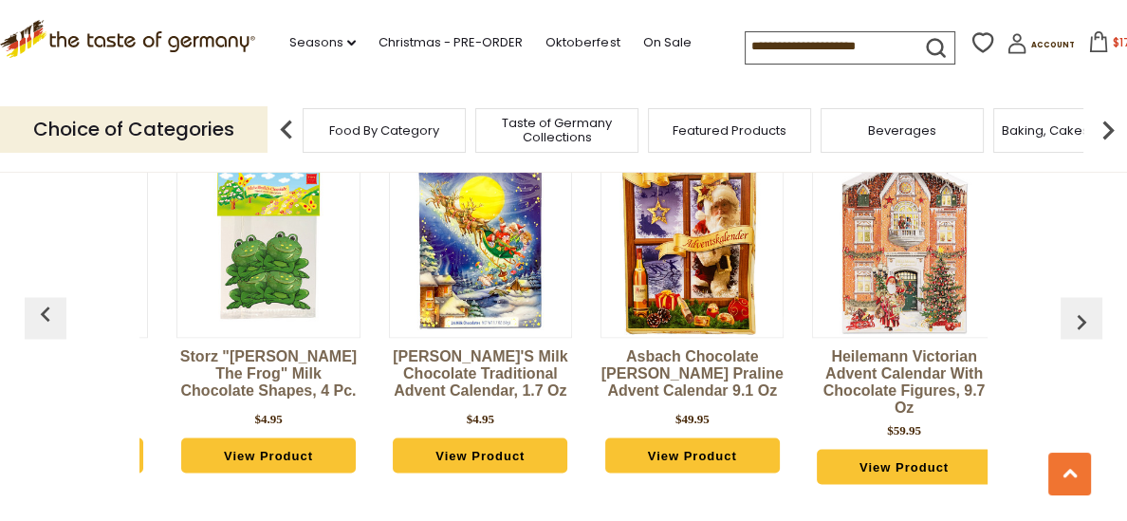
click at [1081, 320] on img "button" at bounding box center [1081, 321] width 30 height 30
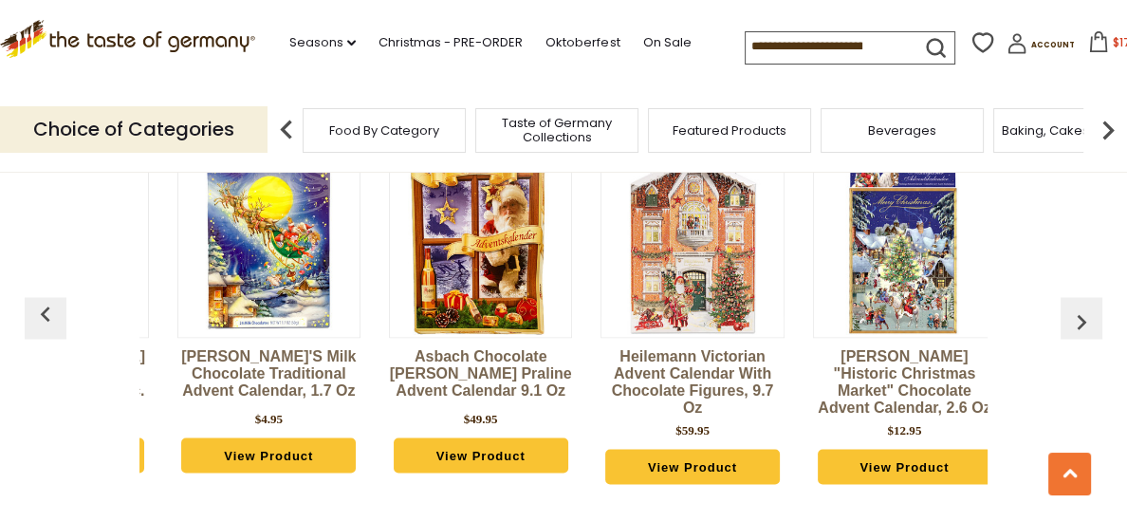
click at [1081, 320] on img "button" at bounding box center [1081, 321] width 30 height 30
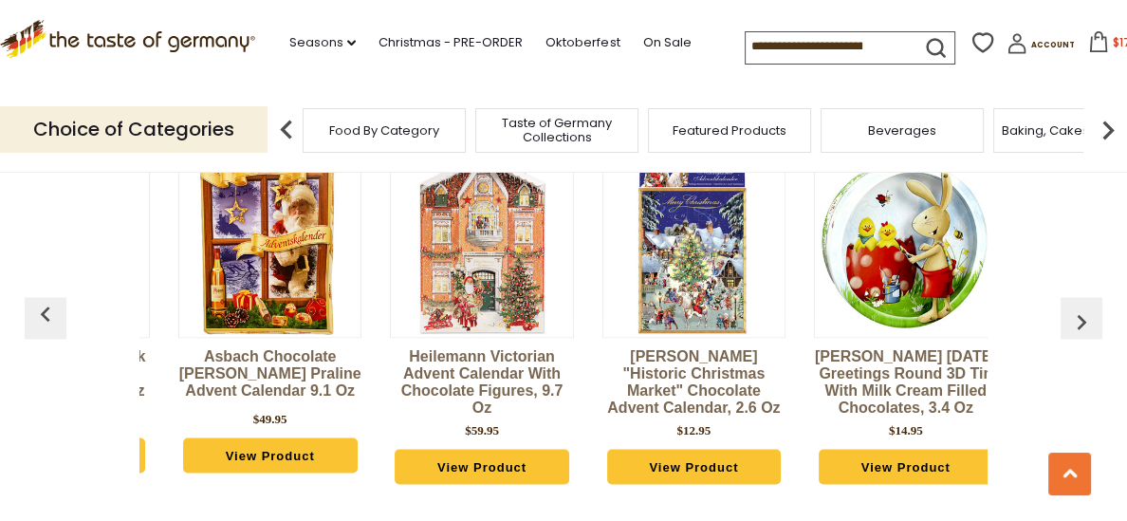
click at [1081, 320] on img "button" at bounding box center [1081, 321] width 30 height 30
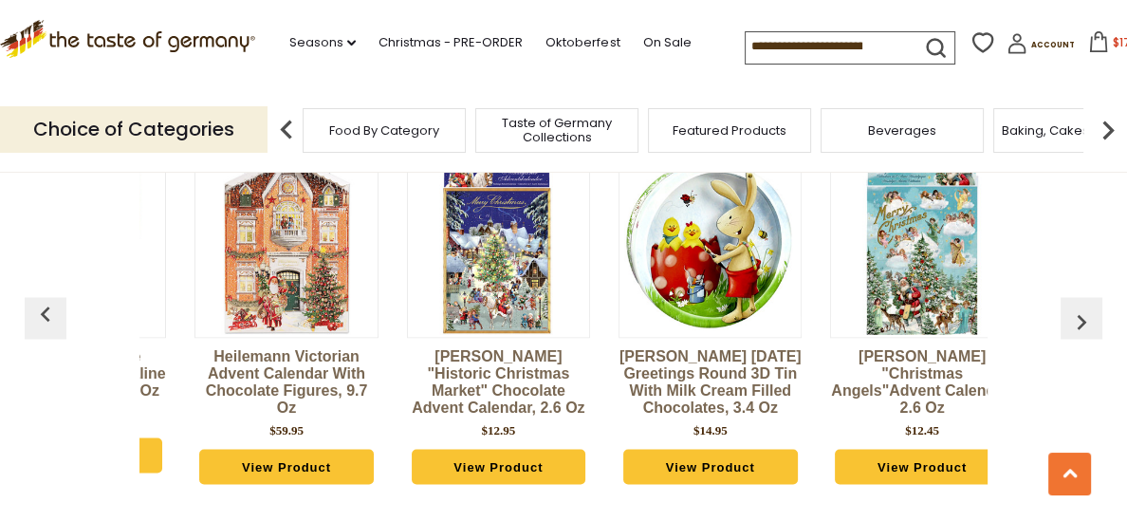
scroll to position [0, 7388]
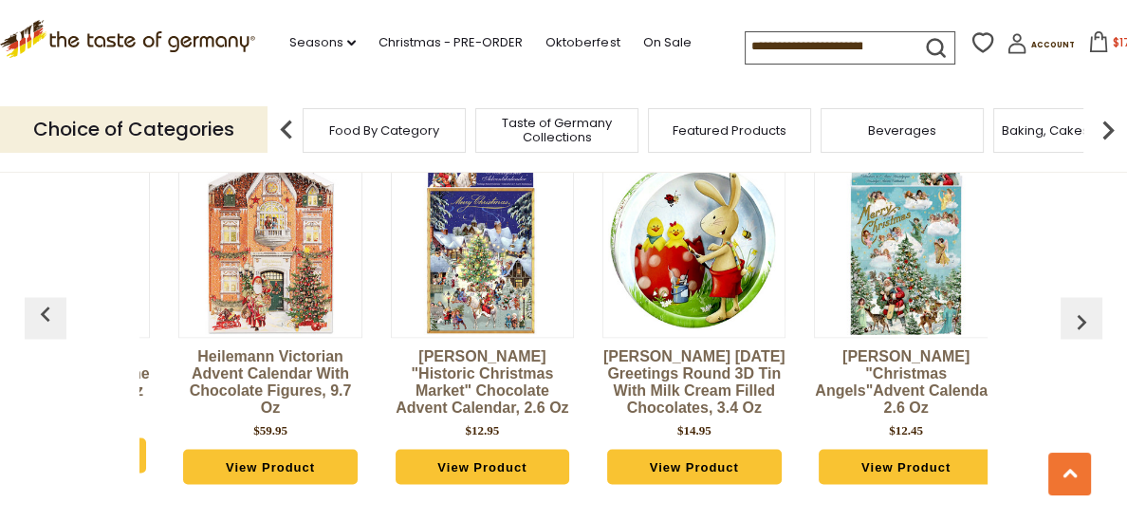
click at [1081, 320] on img "button" at bounding box center [1081, 321] width 30 height 30
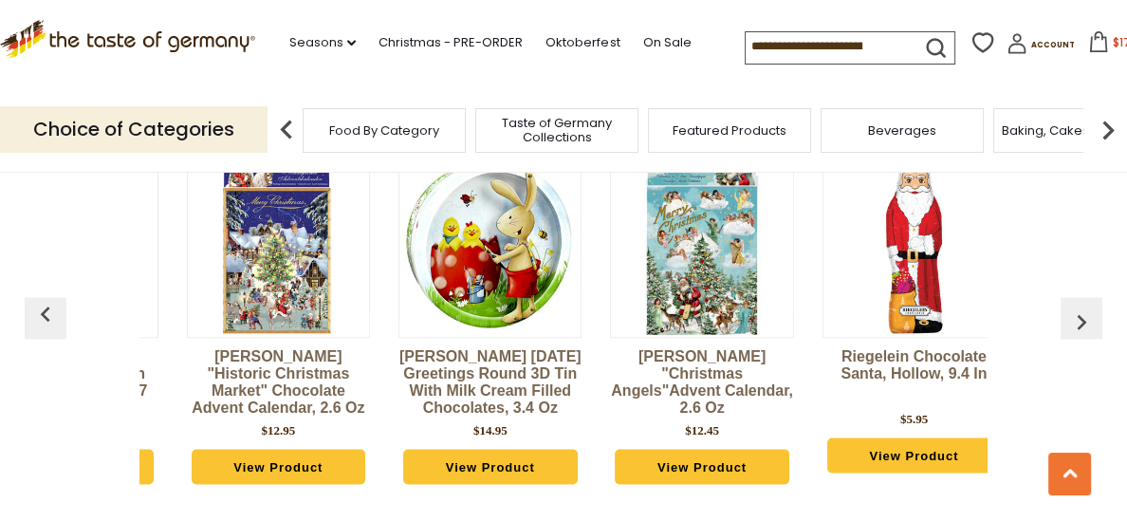
scroll to position [0, 7599]
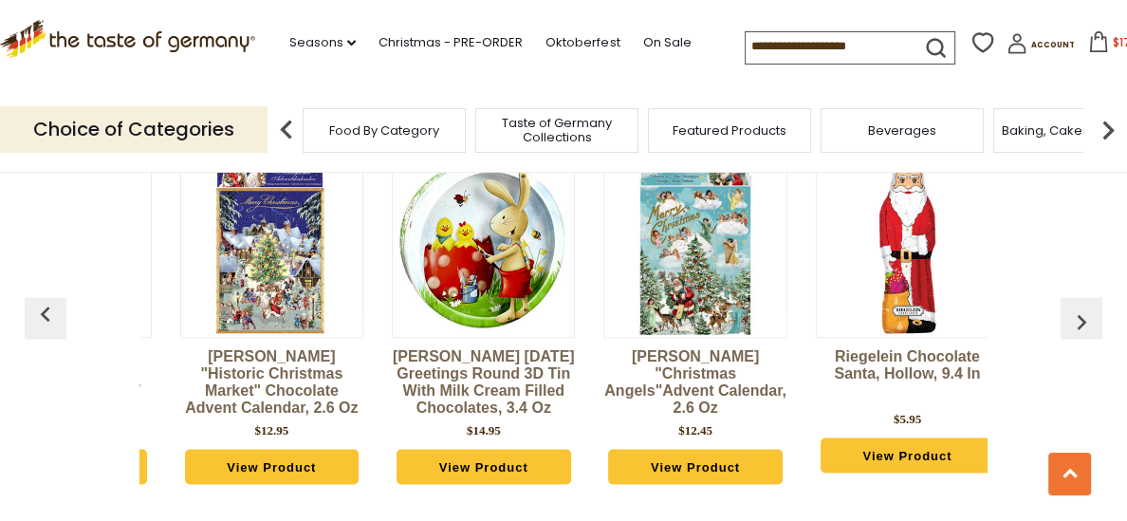
click at [1081, 320] on img "button" at bounding box center [1081, 321] width 30 height 30
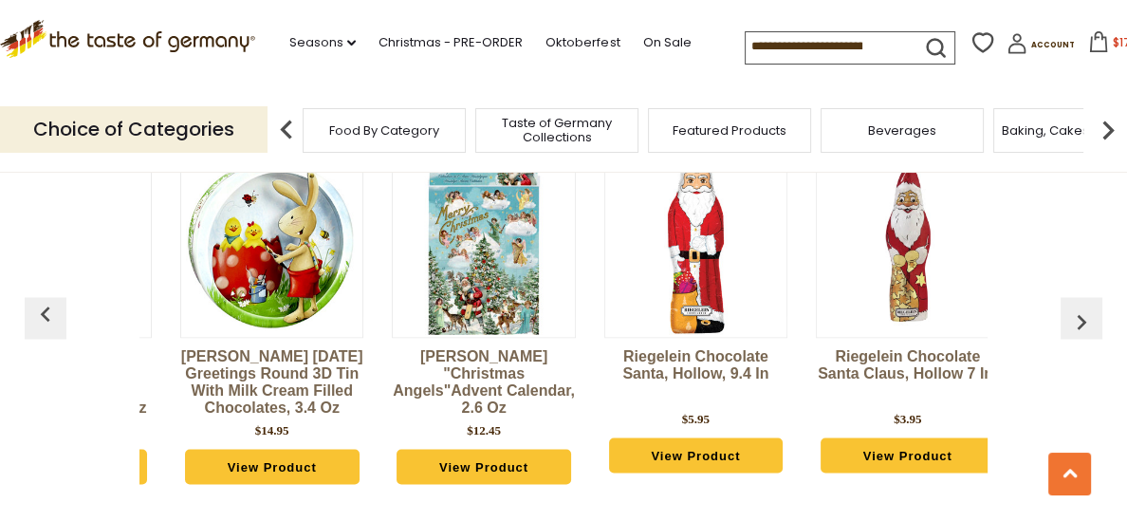
click at [1081, 320] on img "button" at bounding box center [1081, 321] width 30 height 30
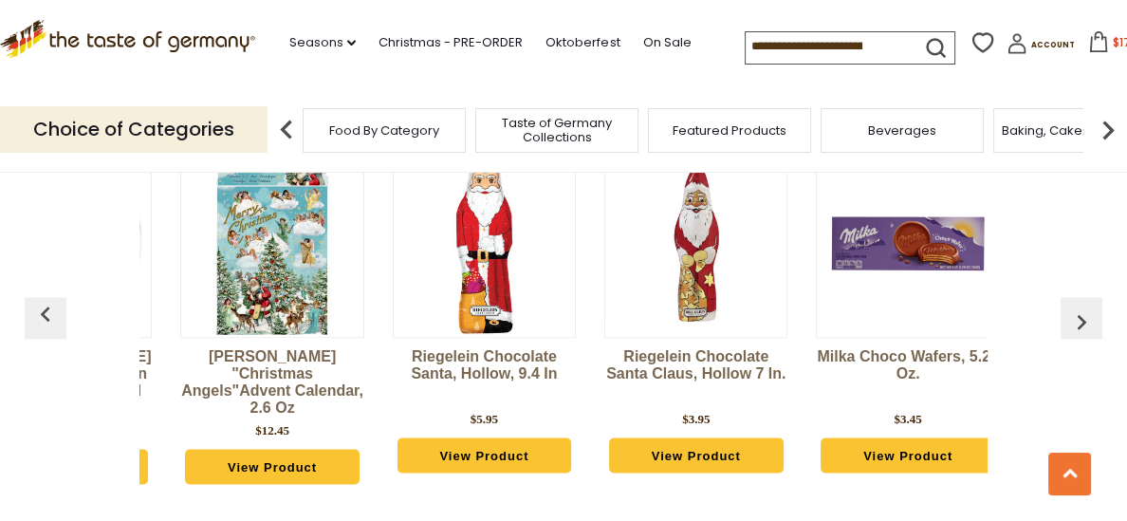
click at [1081, 320] on img "button" at bounding box center [1081, 321] width 30 height 30
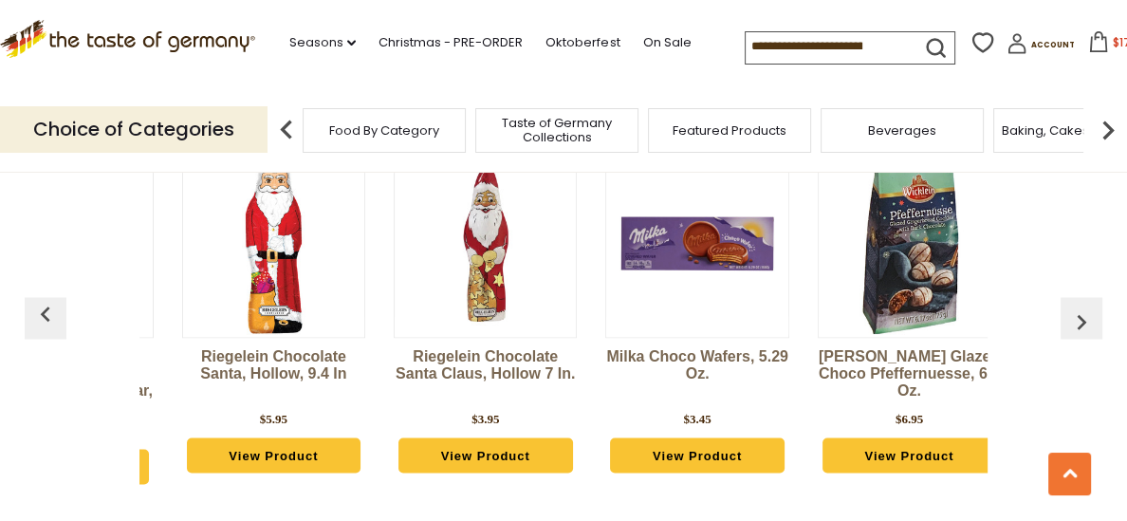
click at [1081, 320] on img "button" at bounding box center [1081, 321] width 30 height 30
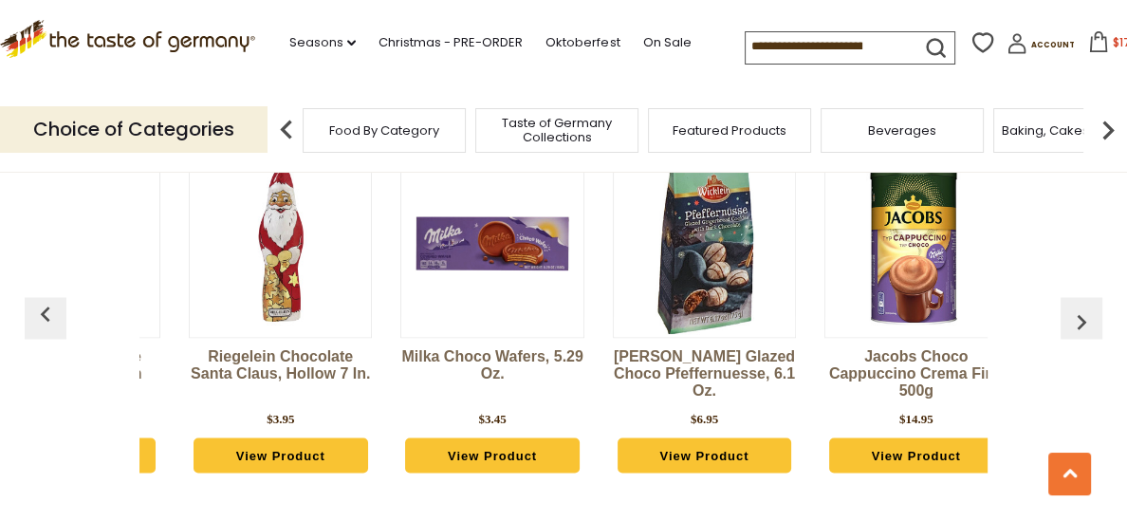
scroll to position [0, 8443]
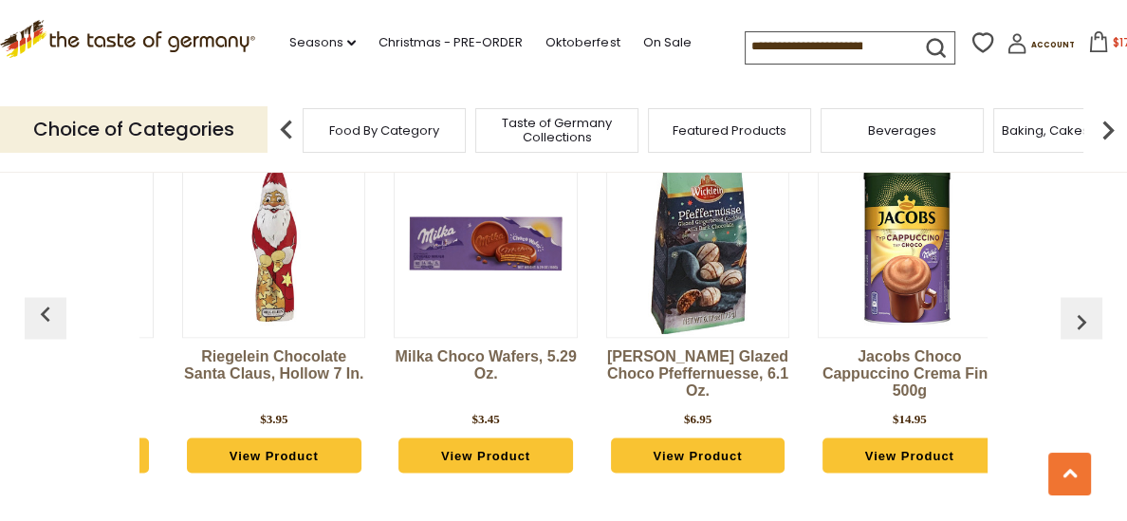
click at [745, 38] on input at bounding box center [825, 45] width 160 height 27
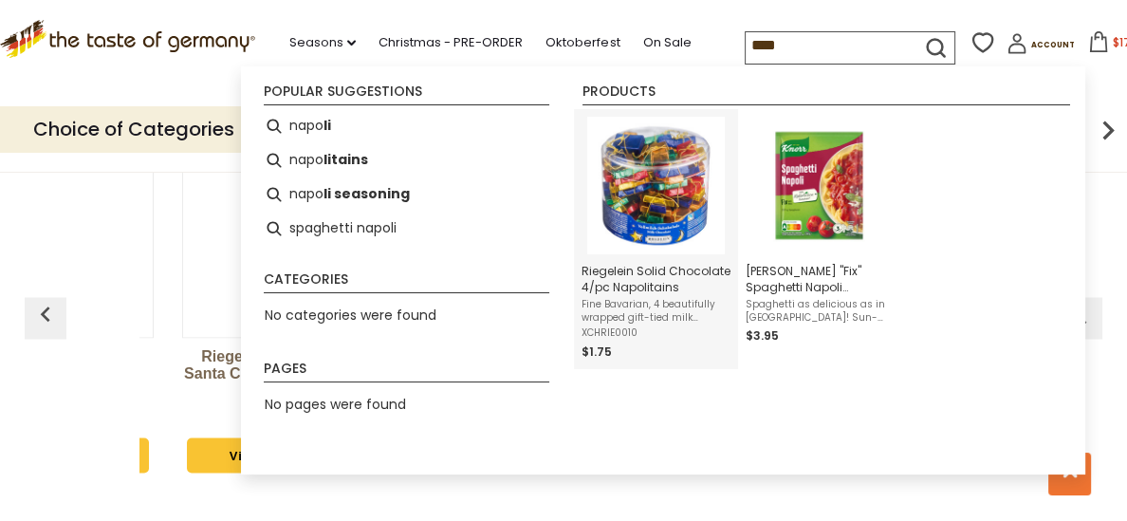
type input "****"
click at [629, 306] on span "Fine Bavarian, 4 beautifully wrapped gift-tied milk chocolates. Edible decorati…" at bounding box center [655, 311] width 149 height 27
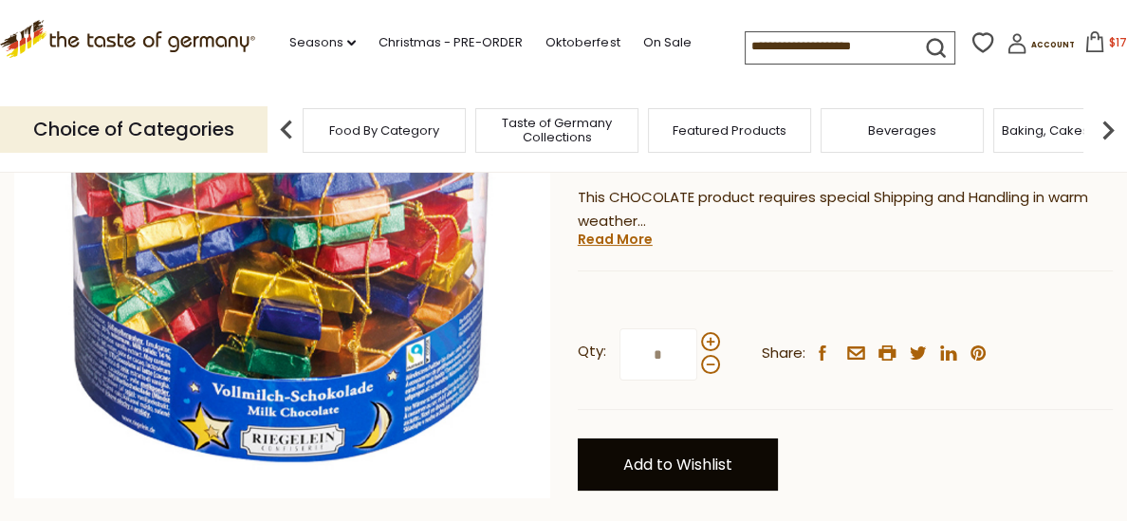
scroll to position [305, 0]
click at [633, 470] on link "Add to Wishlist" at bounding box center [678, 464] width 200 height 52
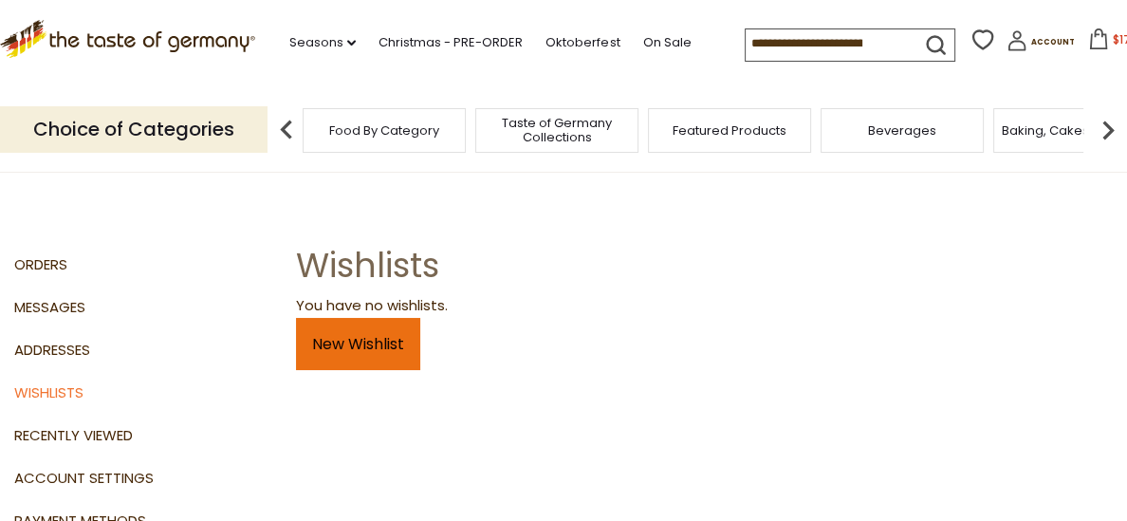
click at [371, 339] on link "New Wishlist" at bounding box center [358, 344] width 124 height 52
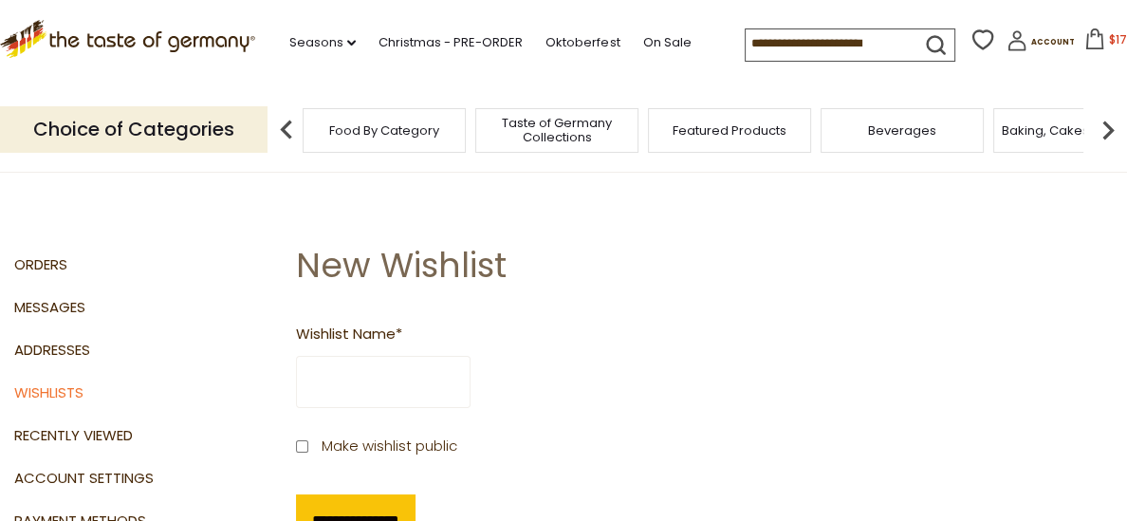
click at [338, 376] on input "Wishlist Name *" at bounding box center [383, 382] width 174 height 52
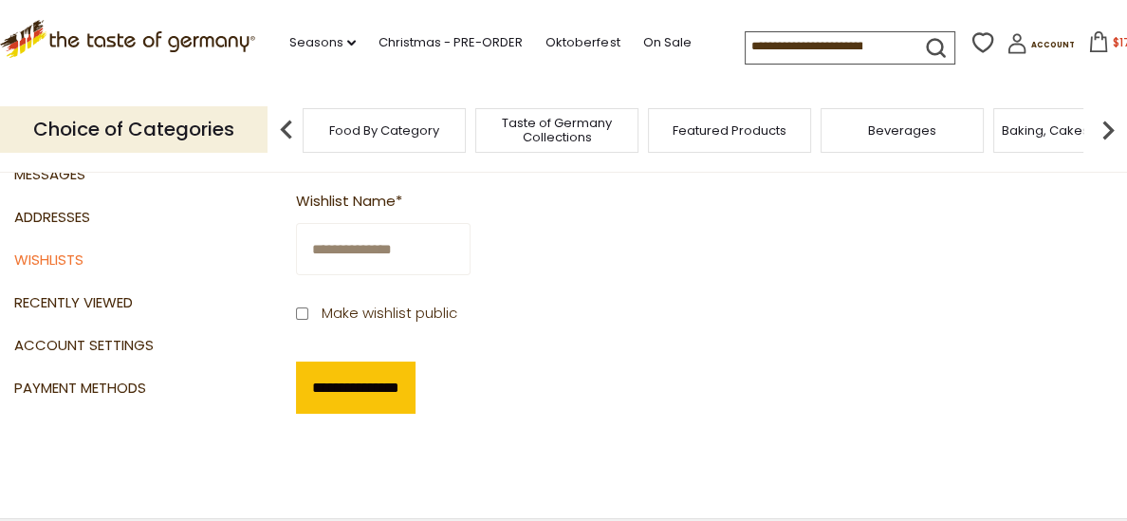
scroll to position [135, 0]
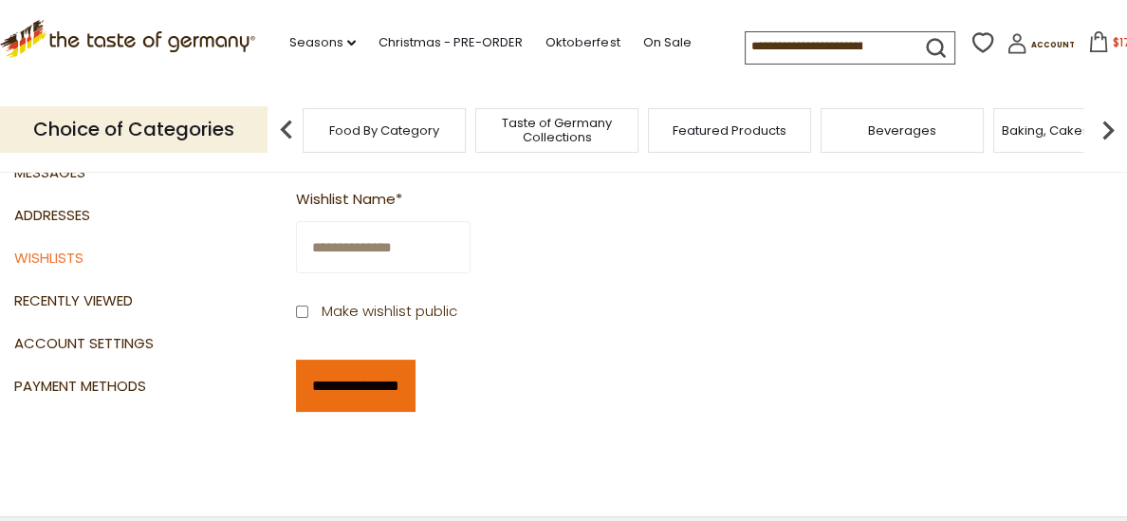
type input "**********"
click at [369, 387] on input "**********" at bounding box center [355, 385] width 119 height 52
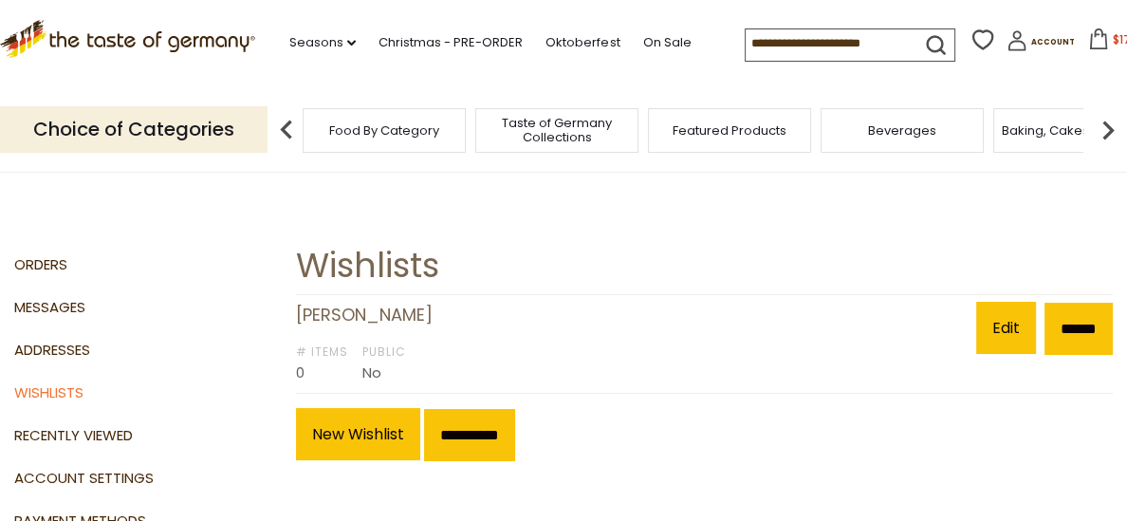
click at [745, 38] on input at bounding box center [825, 42] width 160 height 27
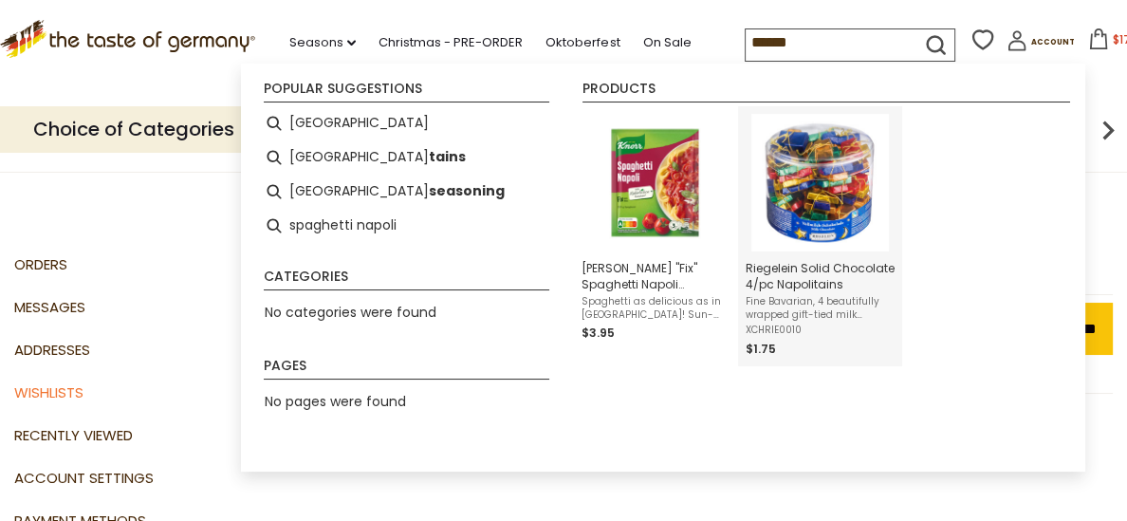
type input "******"
click at [816, 311] on span "Fine Bavarian, 4 beautifully wrapped gift-tied milk chocolates. Edible decorati…" at bounding box center [819, 308] width 149 height 27
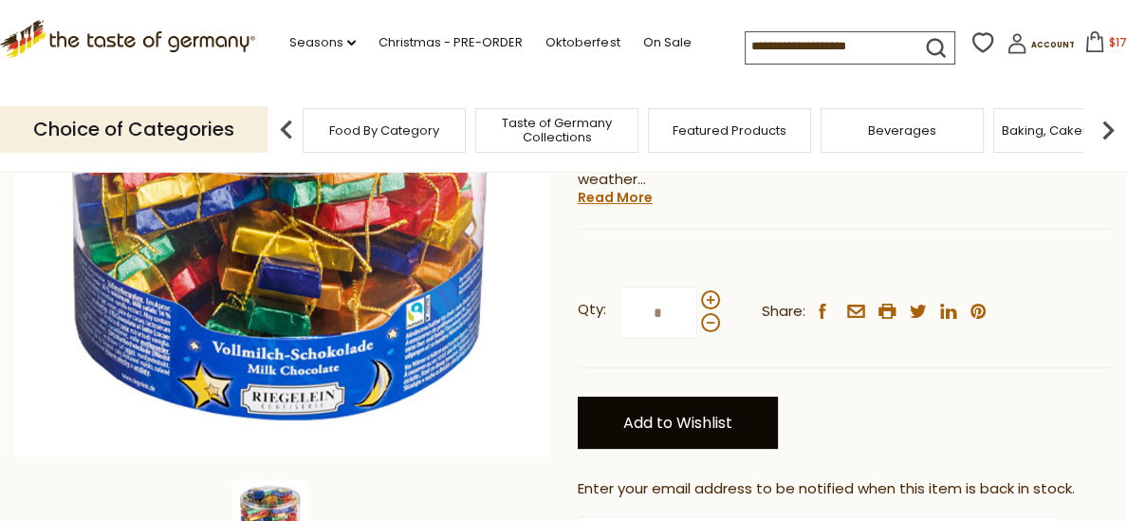
scroll to position [347, 0]
click at [722, 431] on link "Add to Wishlist" at bounding box center [678, 422] width 200 height 52
click at [649, 413] on link "Add to Wishlist" at bounding box center [678, 422] width 200 height 52
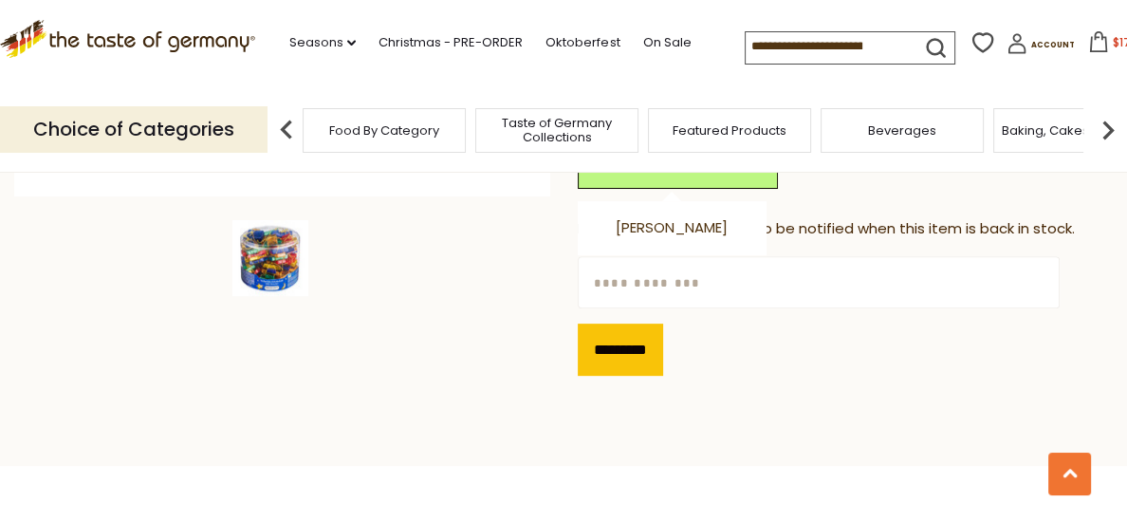
scroll to position [602, 0]
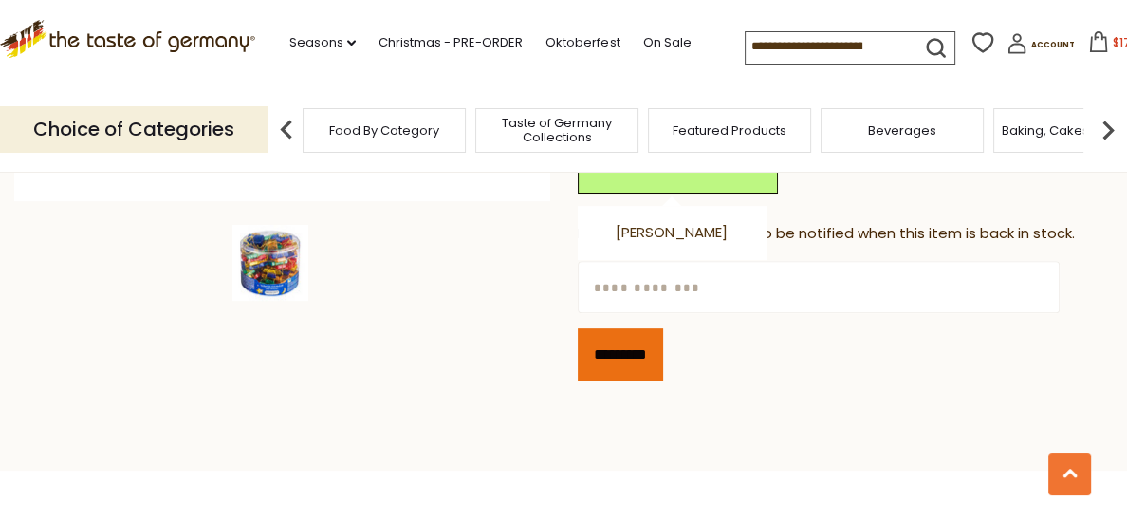
click at [631, 346] on input "*********" at bounding box center [620, 354] width 85 height 52
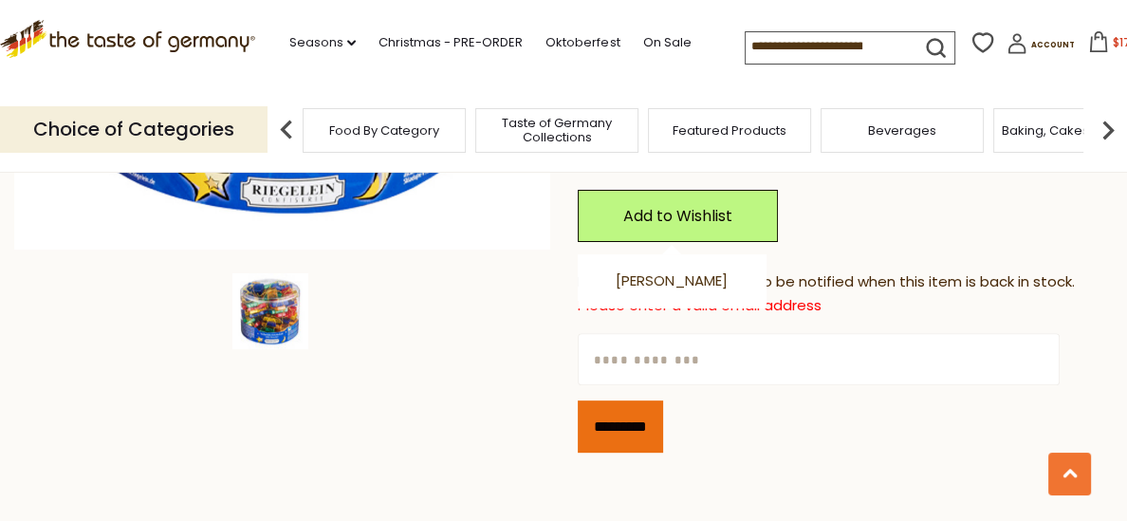
scroll to position [549, 0]
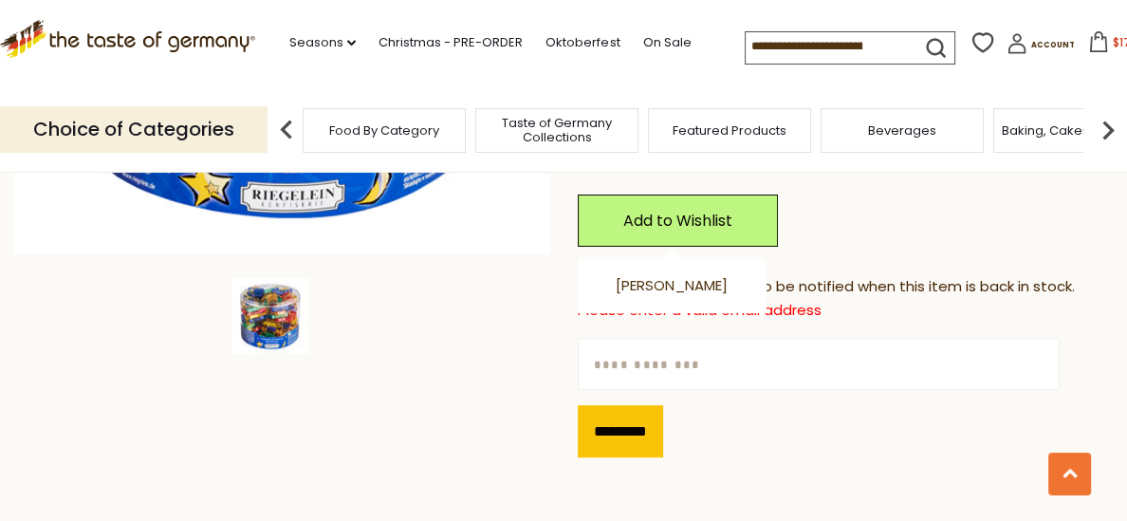
click at [619, 365] on input "text" at bounding box center [819, 364] width 482 height 52
type input "**********"
click at [637, 433] on input "*********" at bounding box center [620, 431] width 85 height 52
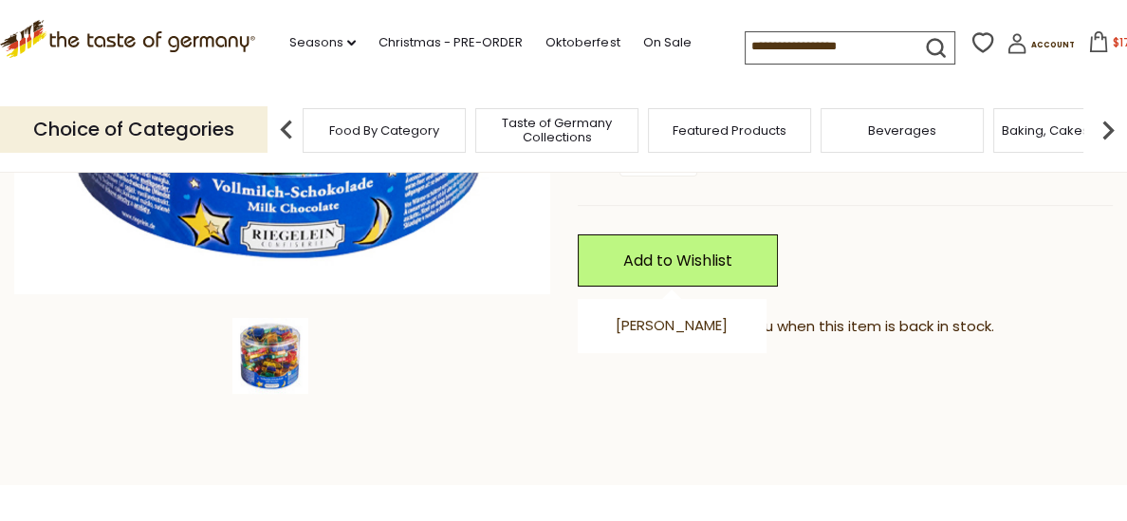
scroll to position [508, 0]
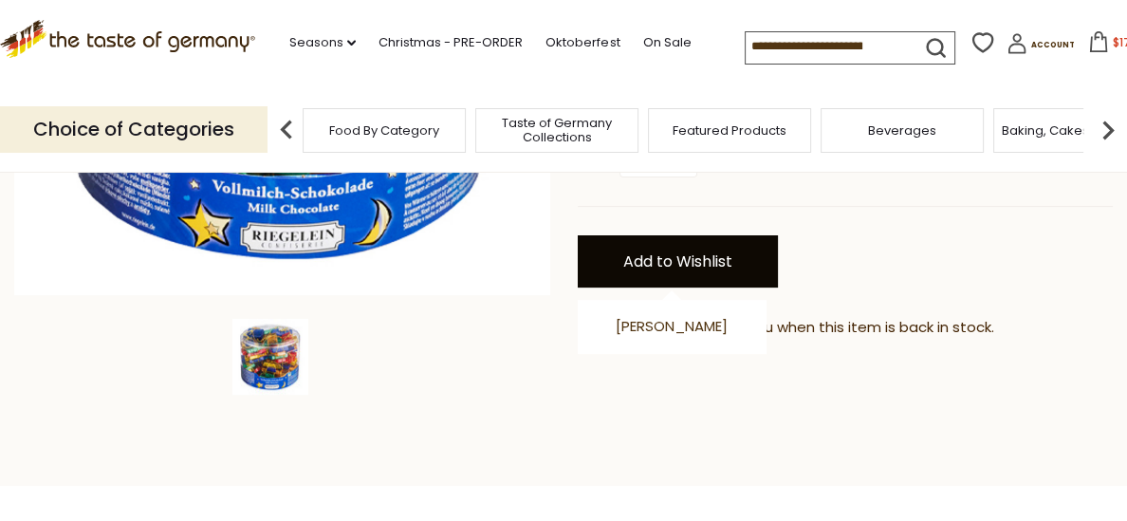
click at [655, 266] on link "Add to Wishlist" at bounding box center [678, 261] width 200 height 52
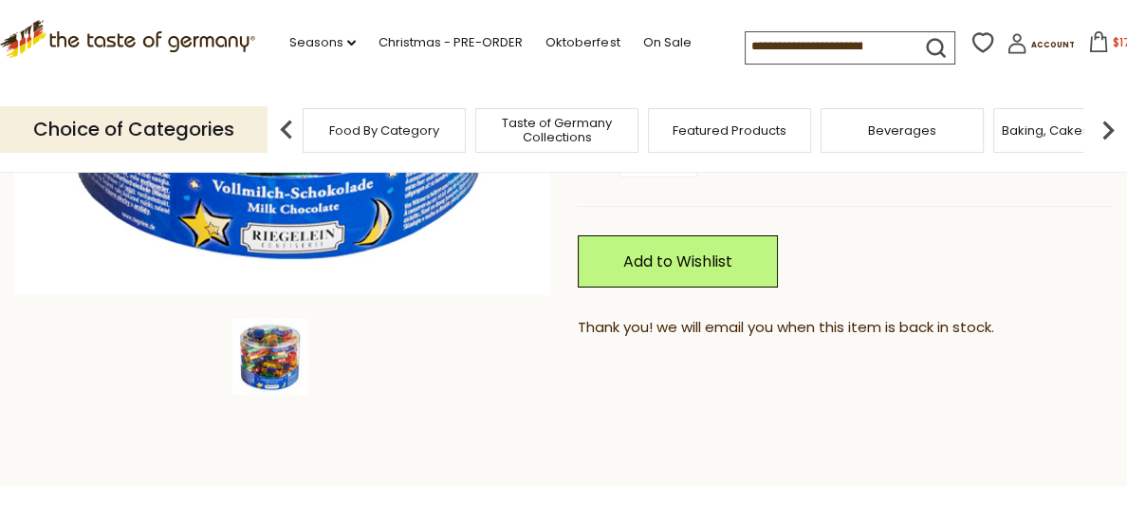
click at [1112, 41] on span "$176.5" at bounding box center [1130, 42] width 36 height 16
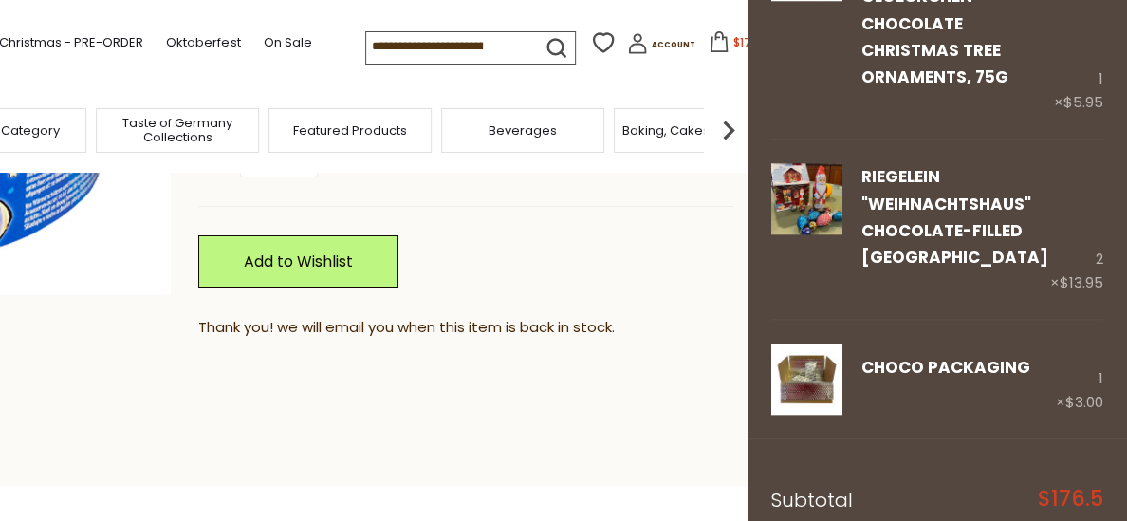
scroll to position [1712, 0]
